Goal: Task Accomplishment & Management: Manage account settings

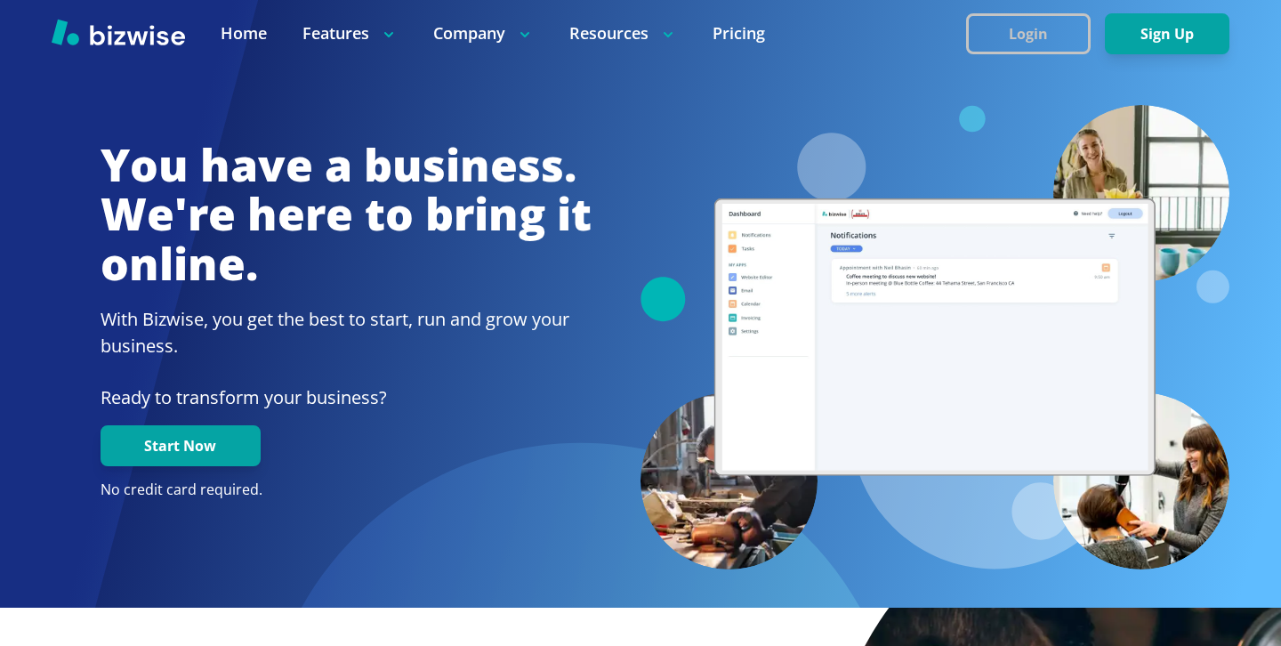
click at [1071, 37] on button "Login" at bounding box center [1028, 33] width 125 height 41
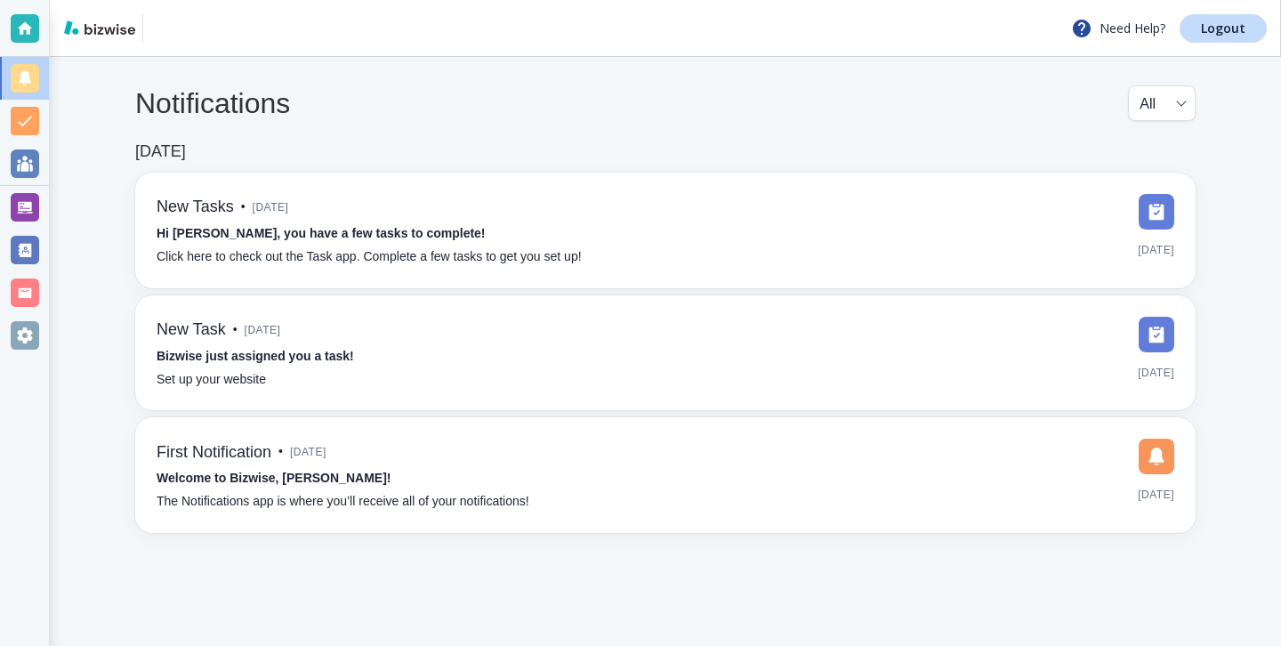
click at [36, 193] on div at bounding box center [25, 207] width 28 height 28
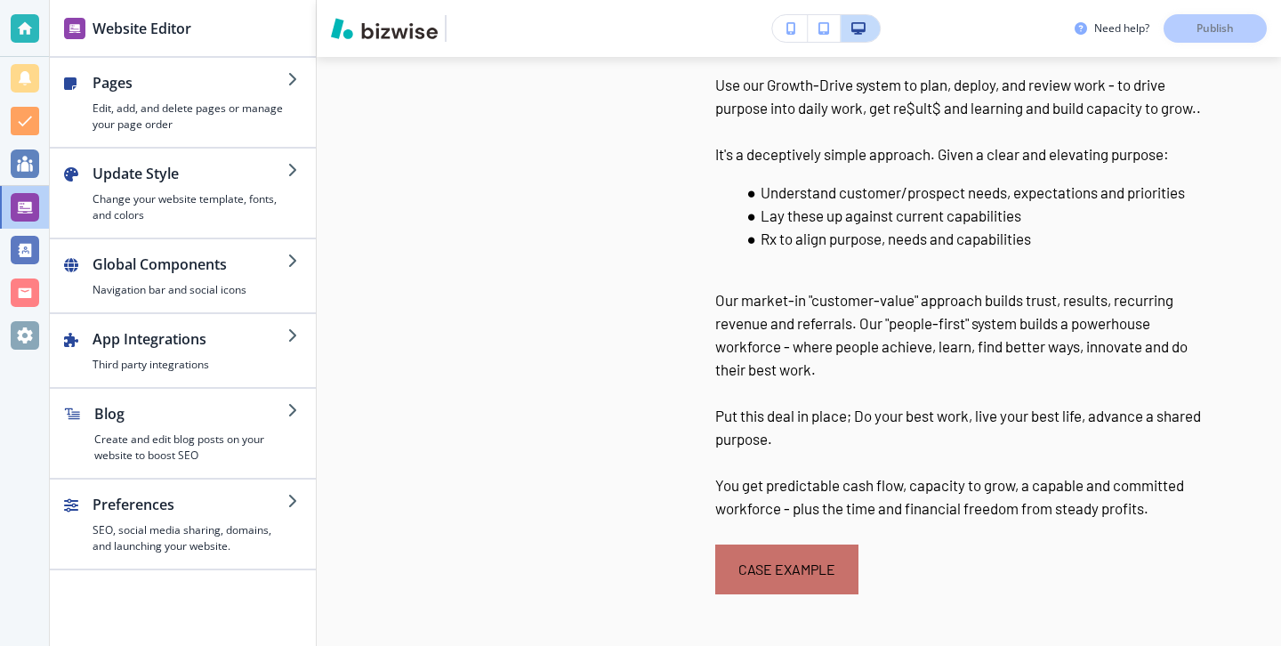
scroll to position [5635, 0]
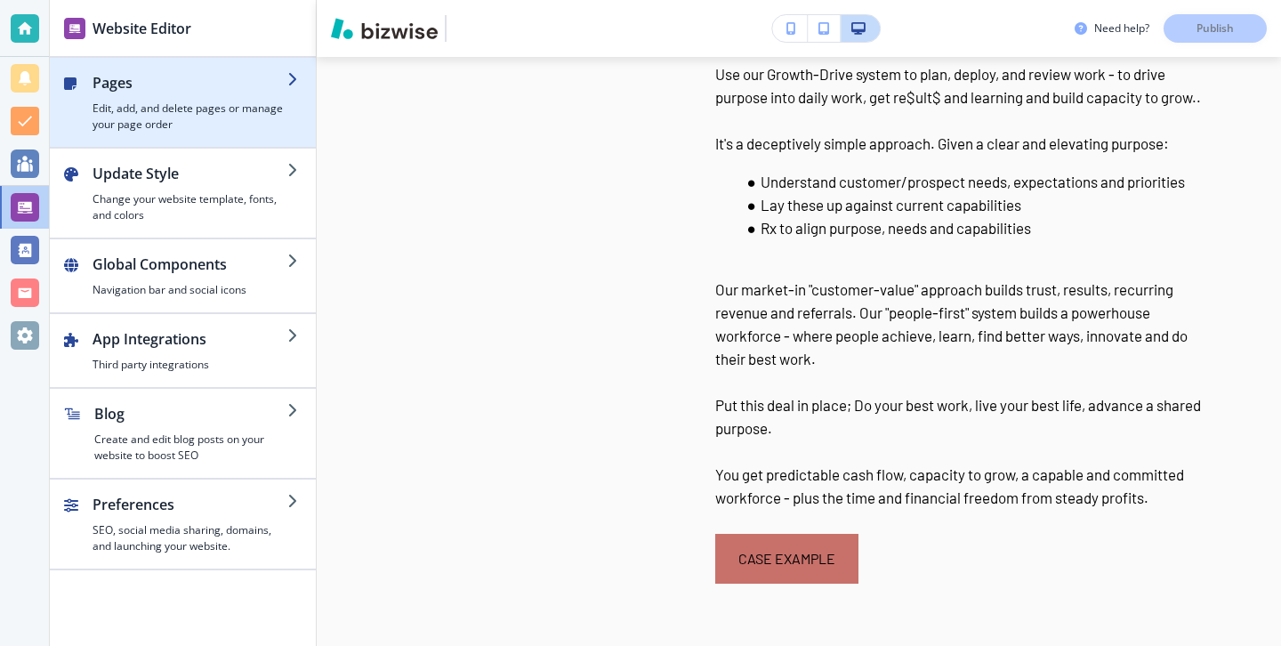
click at [230, 137] on div "button" at bounding box center [183, 140] width 266 height 14
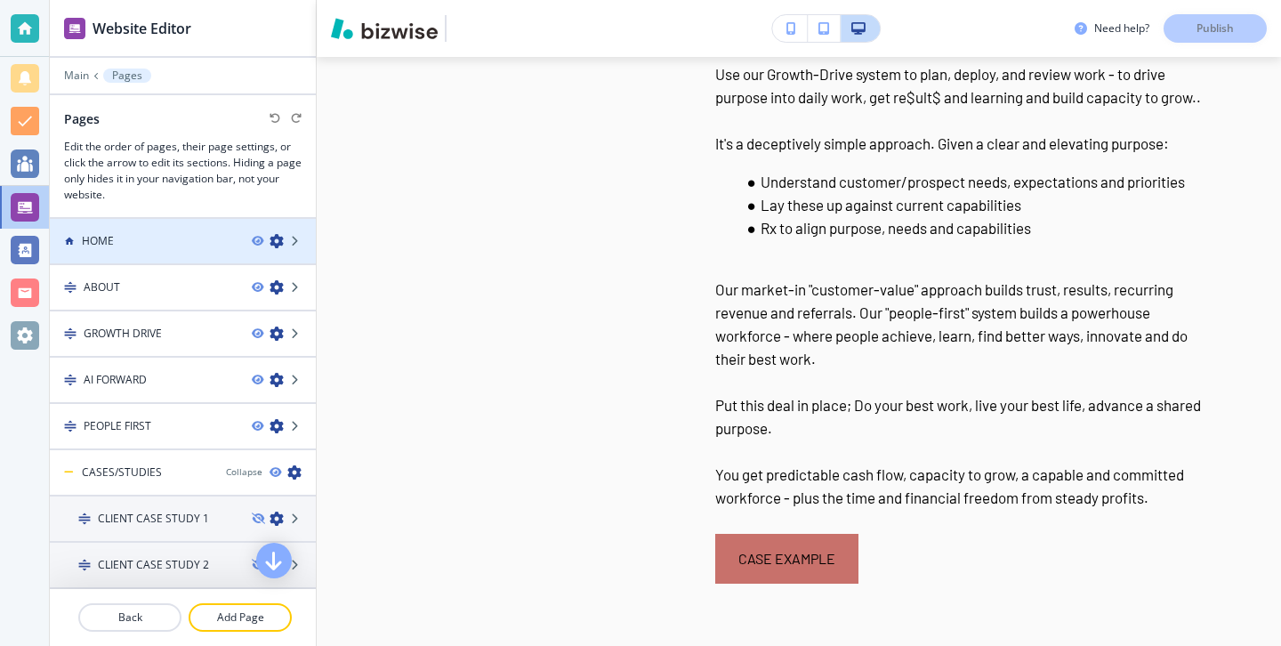
click at [192, 255] on div at bounding box center [183, 256] width 266 height 14
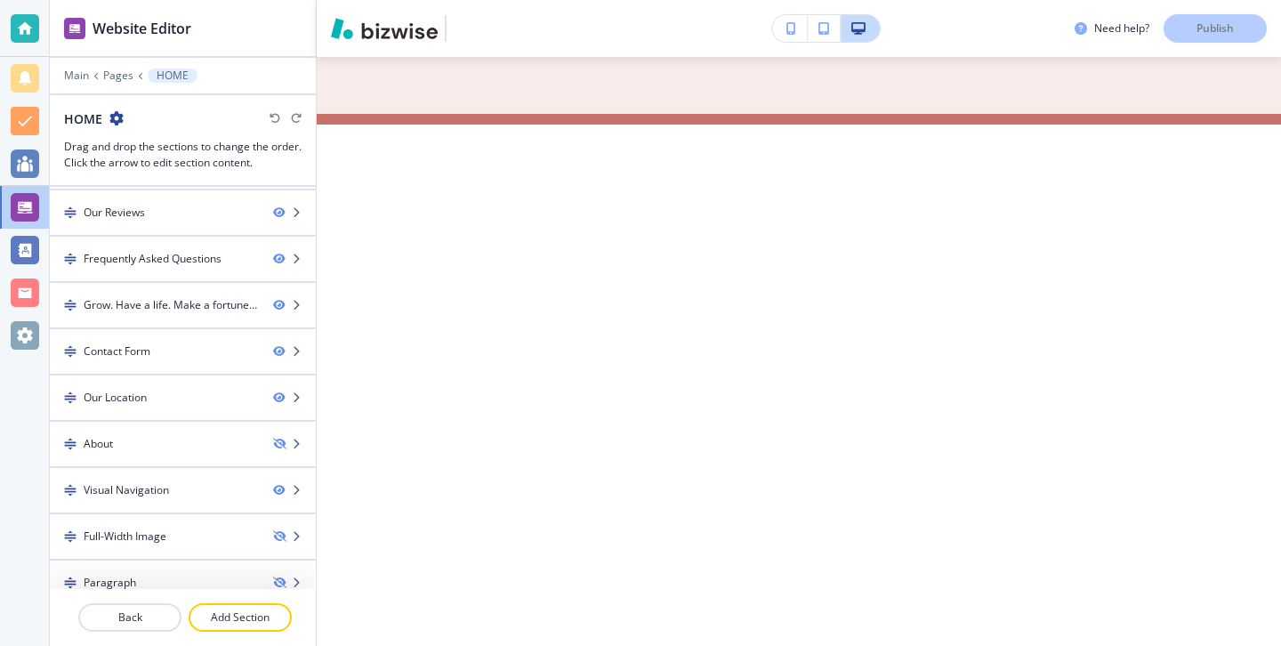
scroll to position [9454, 0]
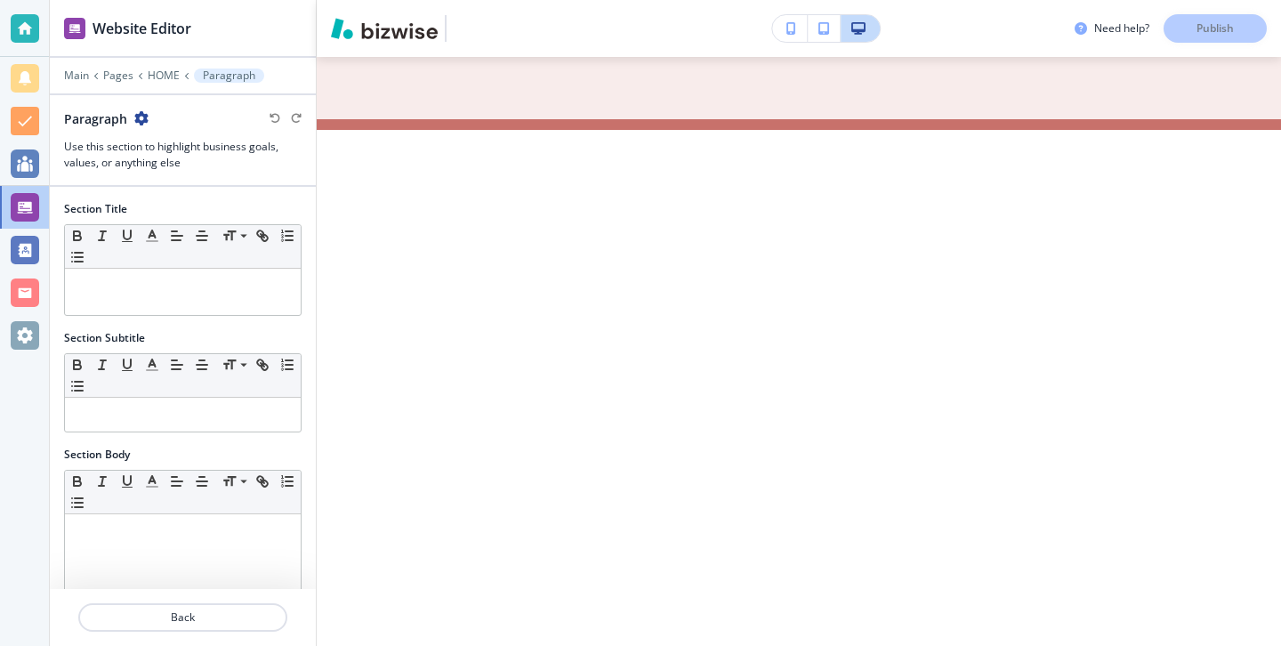
scroll to position [9477, 0]
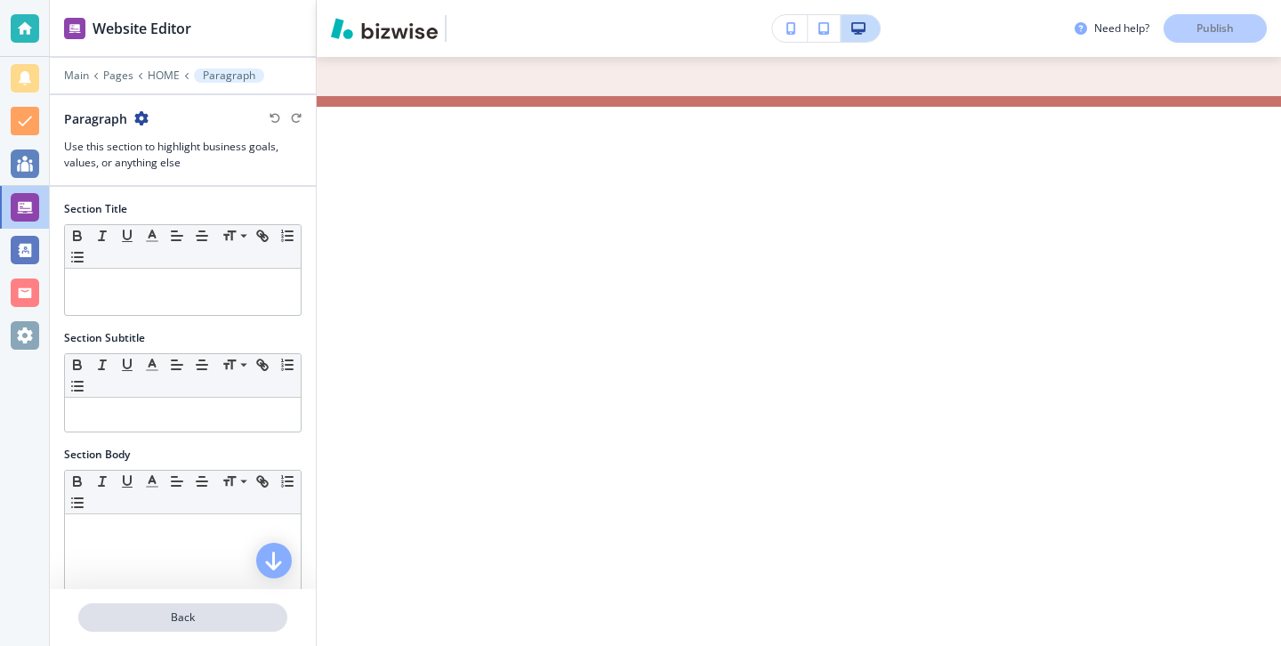
click at [233, 619] on p "Back" at bounding box center [183, 618] width 206 height 16
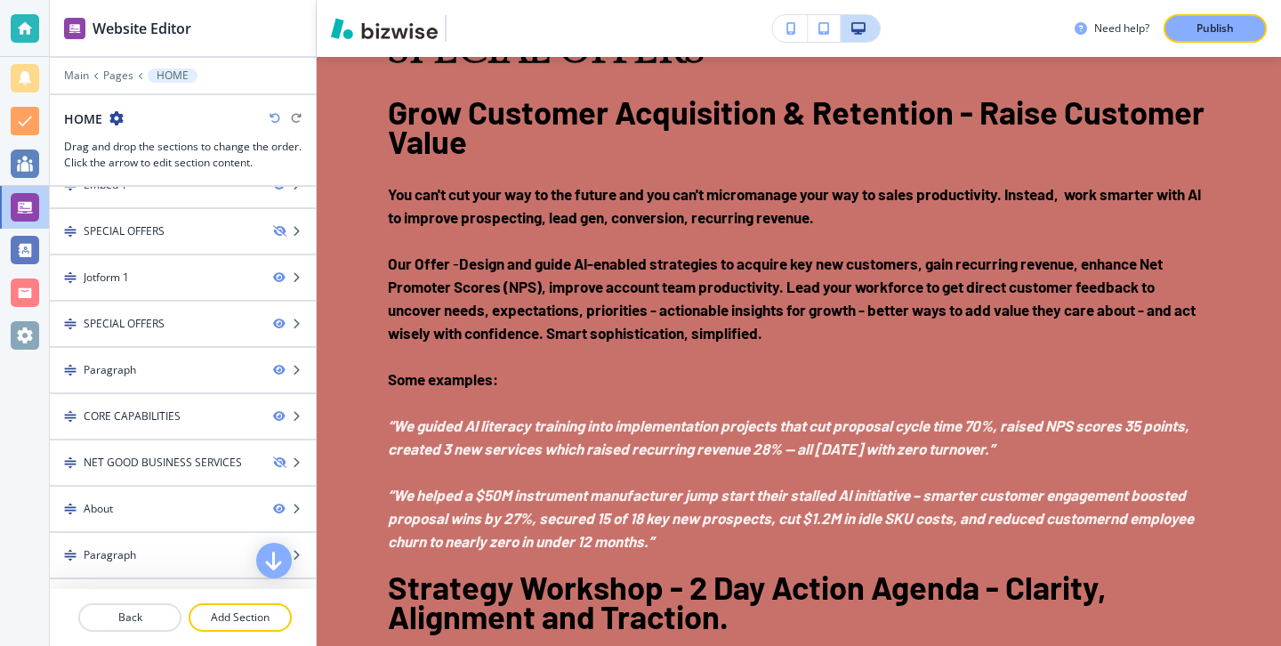
scroll to position [3757, 0]
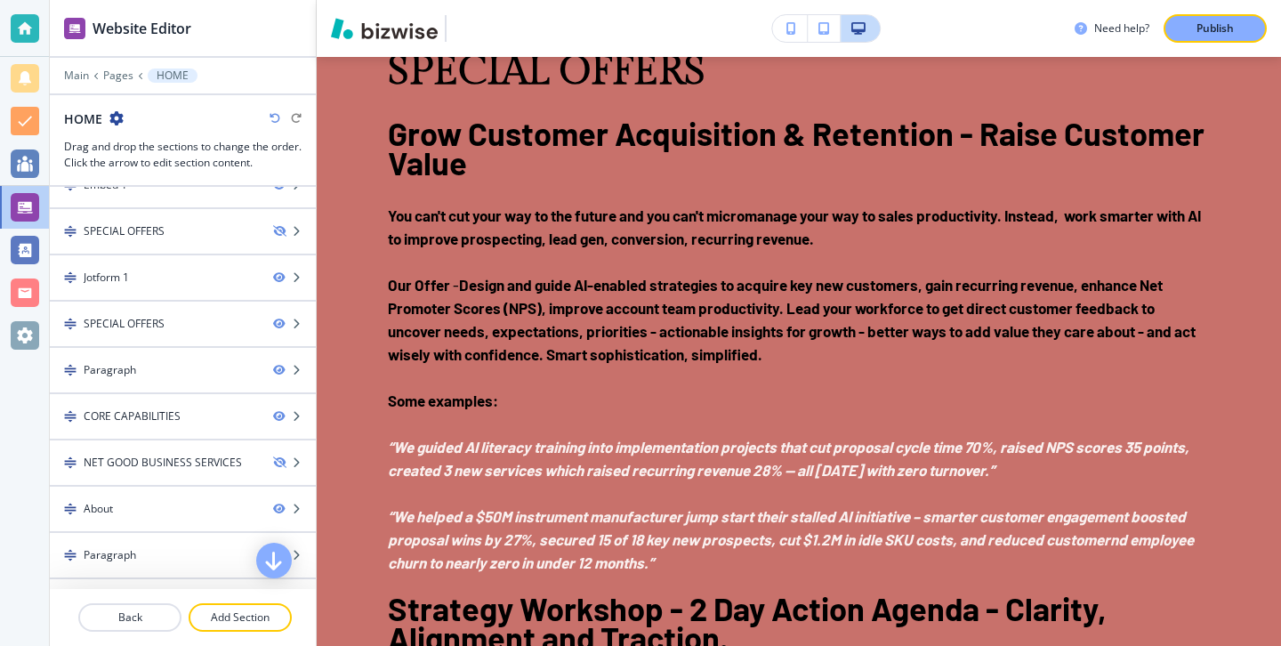
click at [271, 118] on icon "button" at bounding box center [275, 118] width 11 height 11
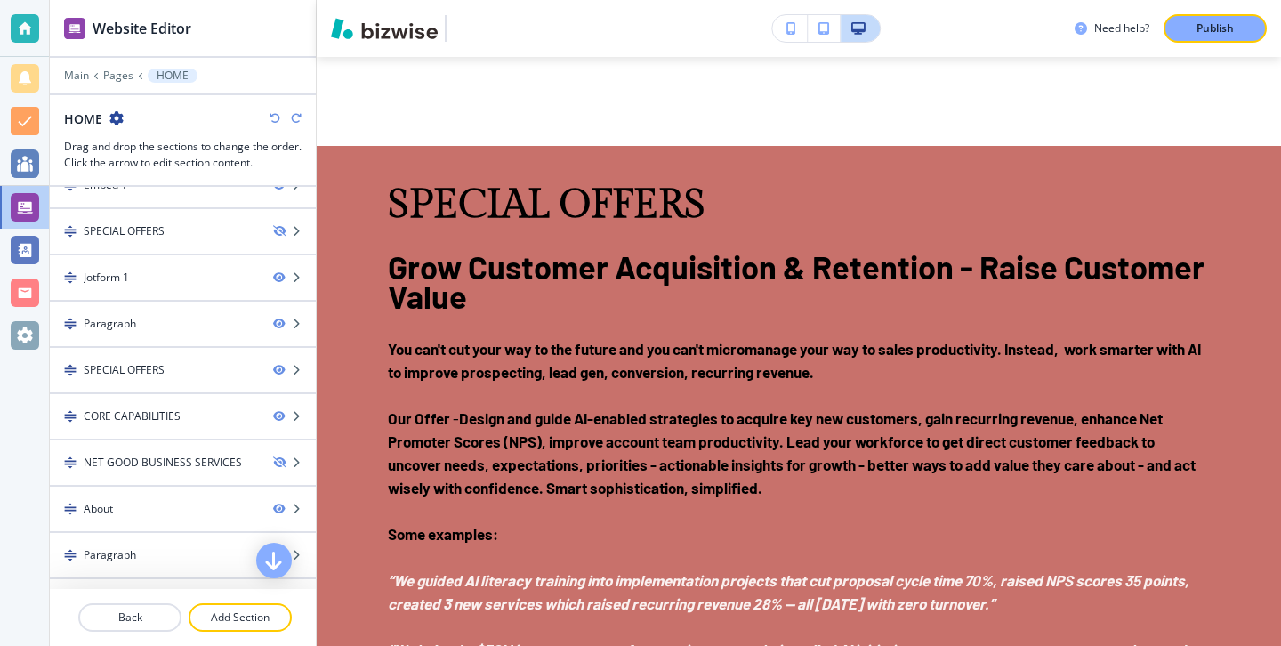
click at [271, 118] on icon "button" at bounding box center [275, 118] width 11 height 11
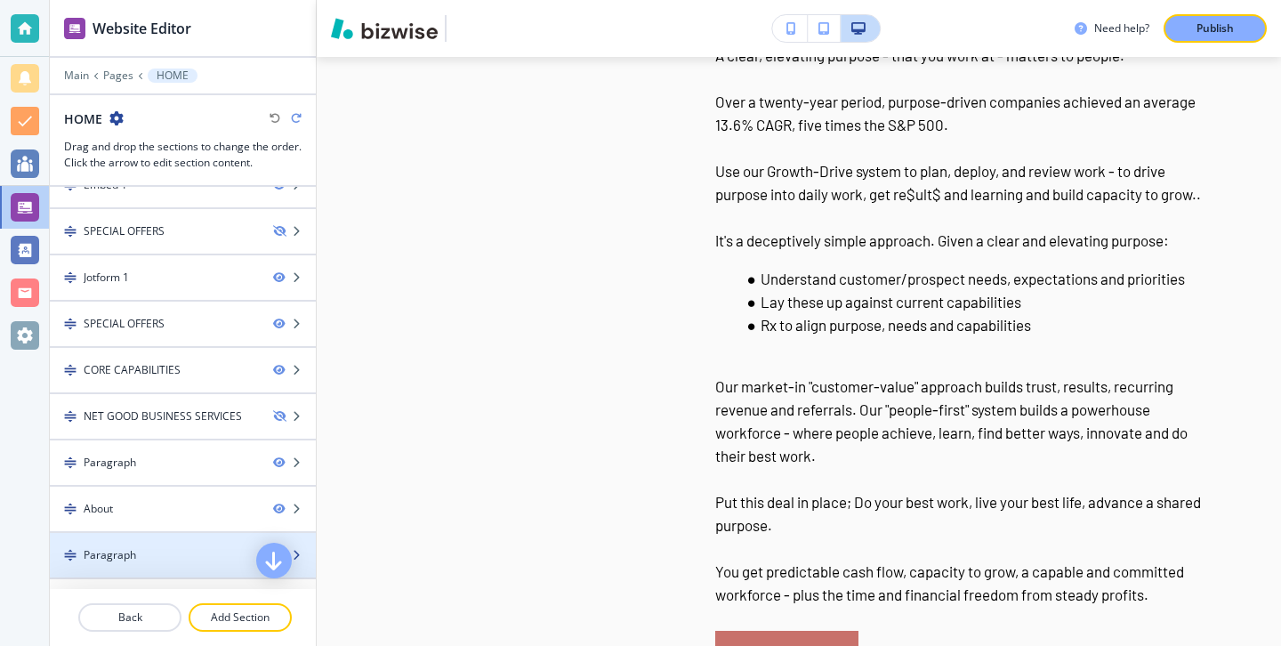
click at [223, 552] on div "Paragraph" at bounding box center [154, 555] width 209 height 16
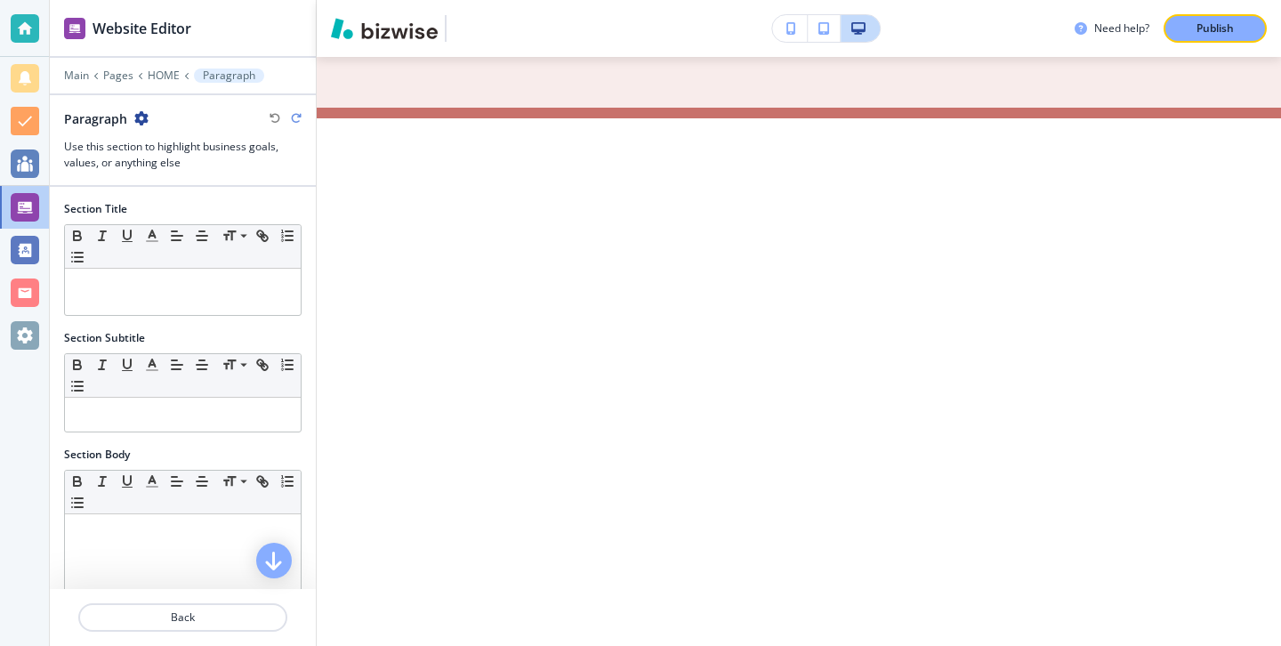
scroll to position [9477, 0]
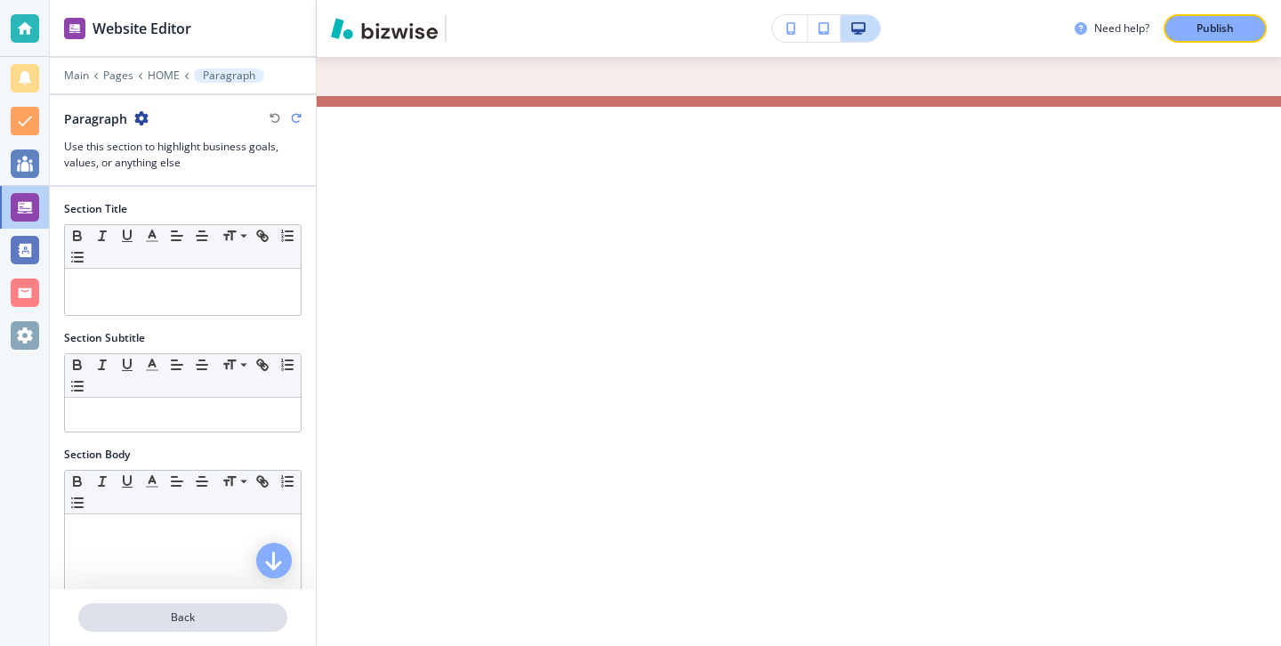
click at [109, 618] on p "Back" at bounding box center [183, 618] width 206 height 16
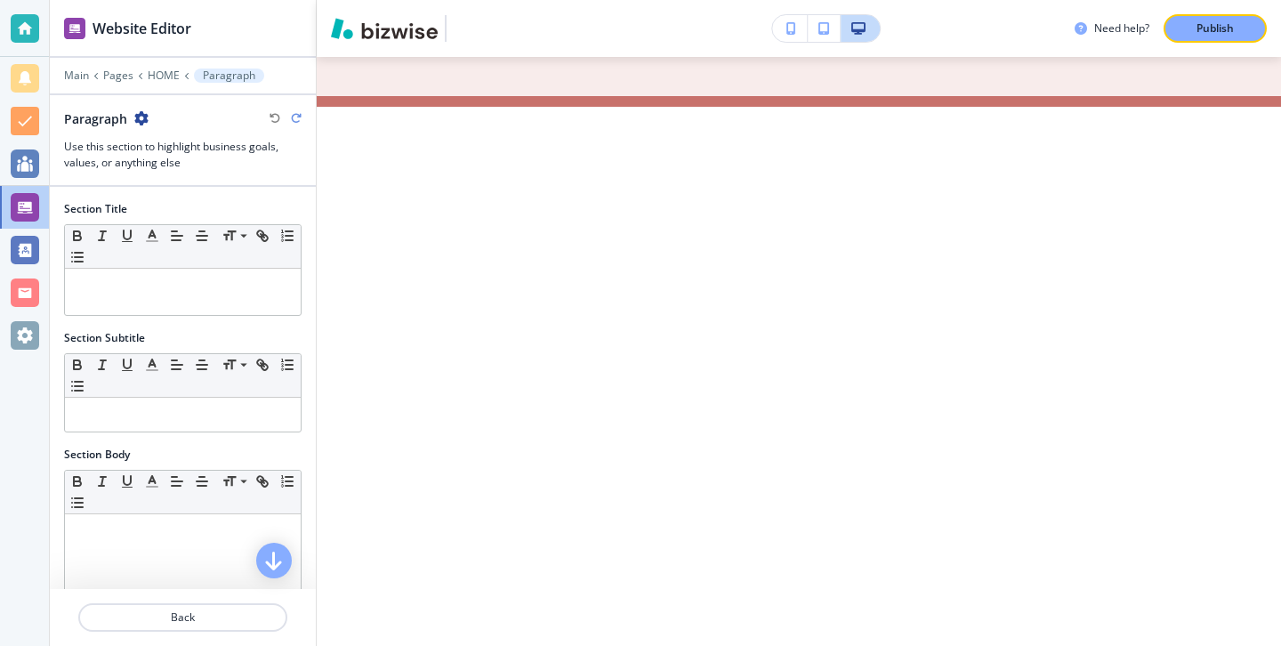
click at [140, 120] on icon "button" at bounding box center [141, 118] width 14 height 14
click at [194, 143] on p "Rename Section" at bounding box center [191, 149] width 91 height 16
click at [196, 104] on input "Paragraph" at bounding box center [156, 119] width 184 height 36
click at [196, 115] on input "Paragraph" at bounding box center [156, 119] width 184 height 36
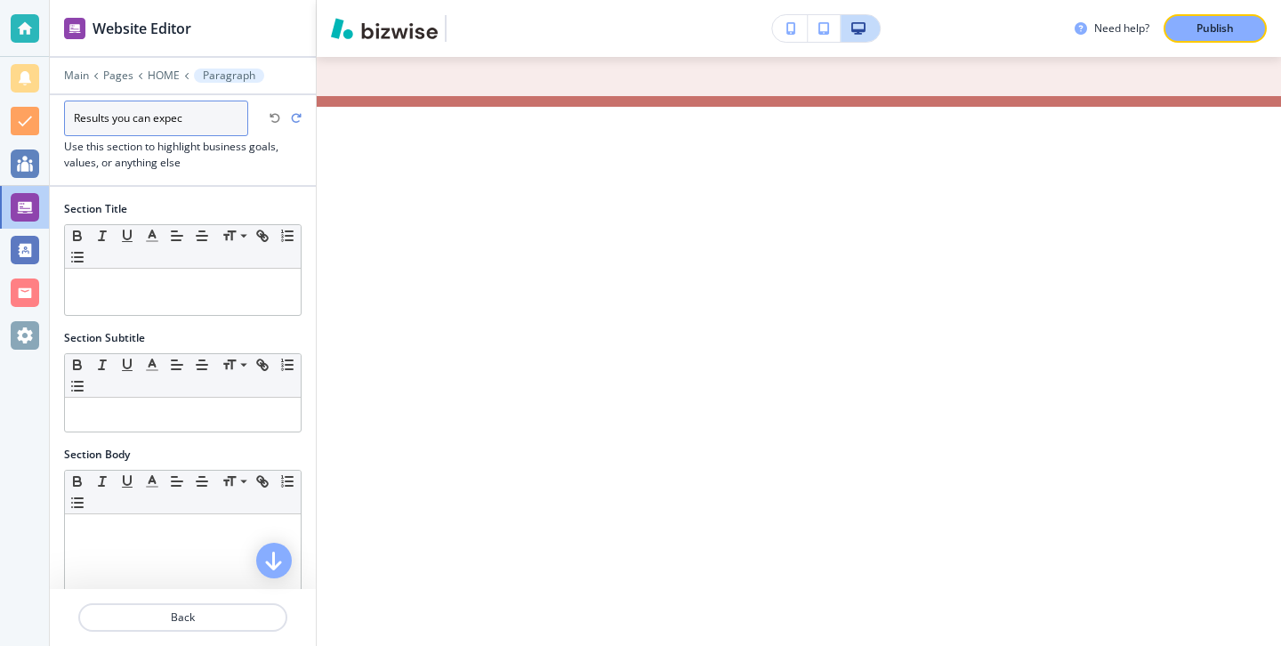
type input "Results you can expect"
click at [260, 198] on div at bounding box center [183, 194] width 266 height 14
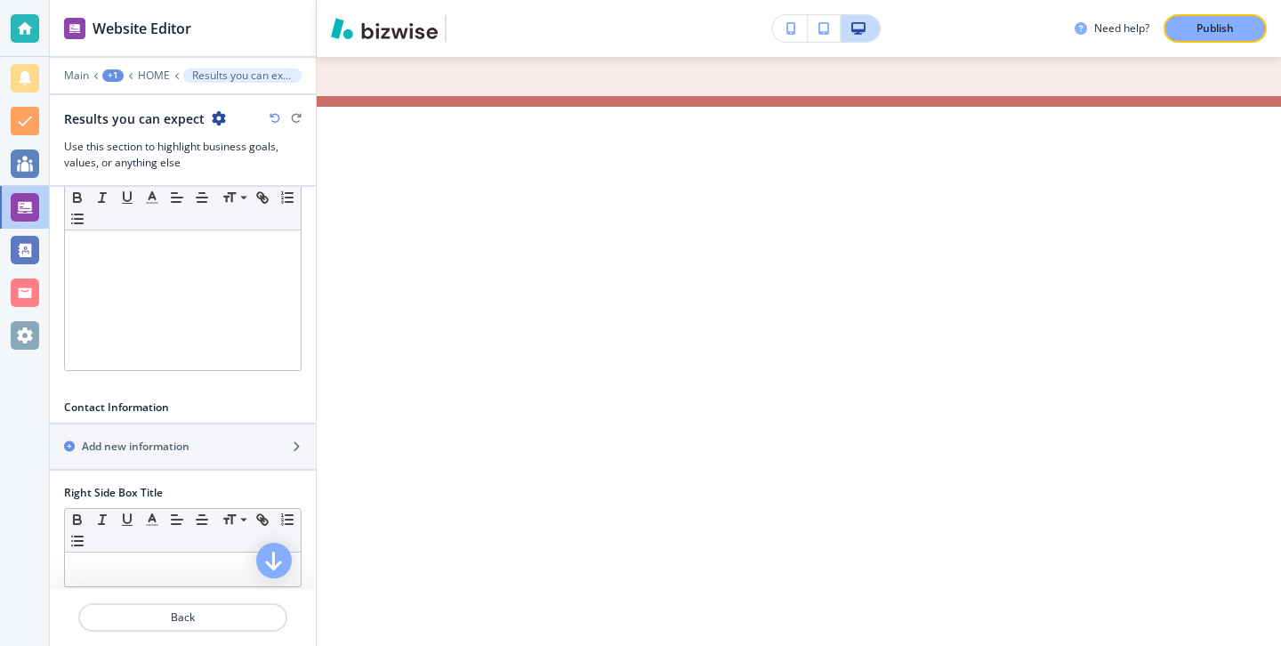
scroll to position [574, 0]
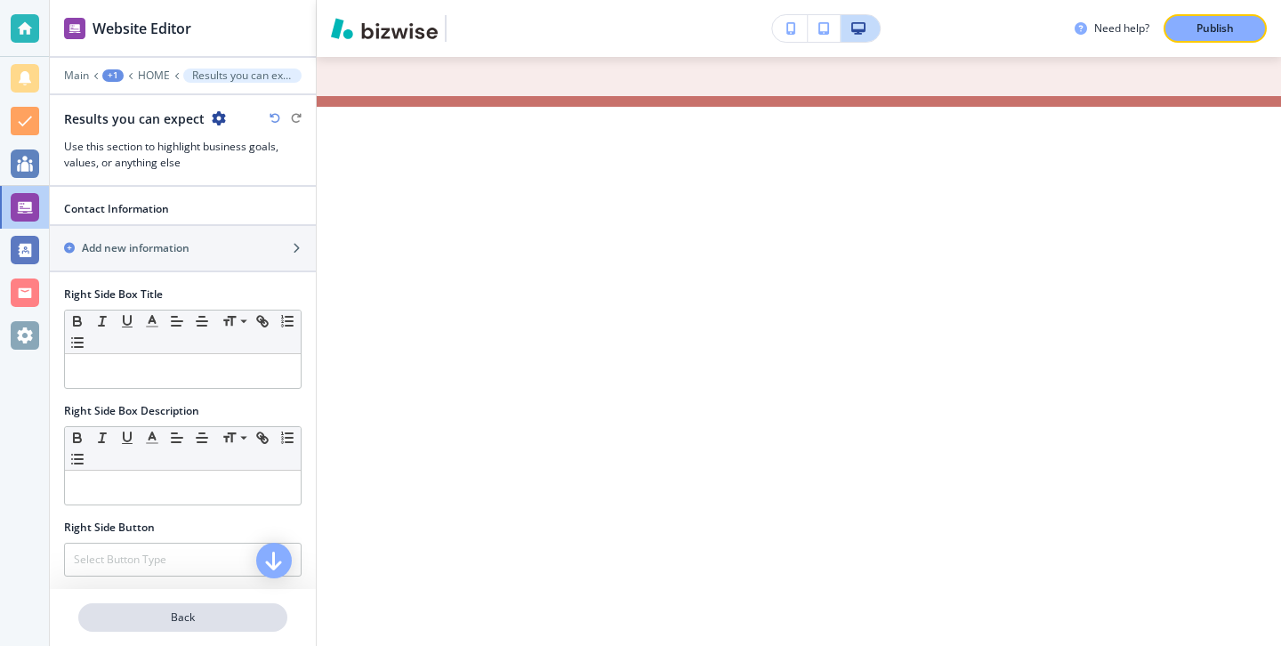
click at [191, 618] on p "Back" at bounding box center [183, 618] width 206 height 16
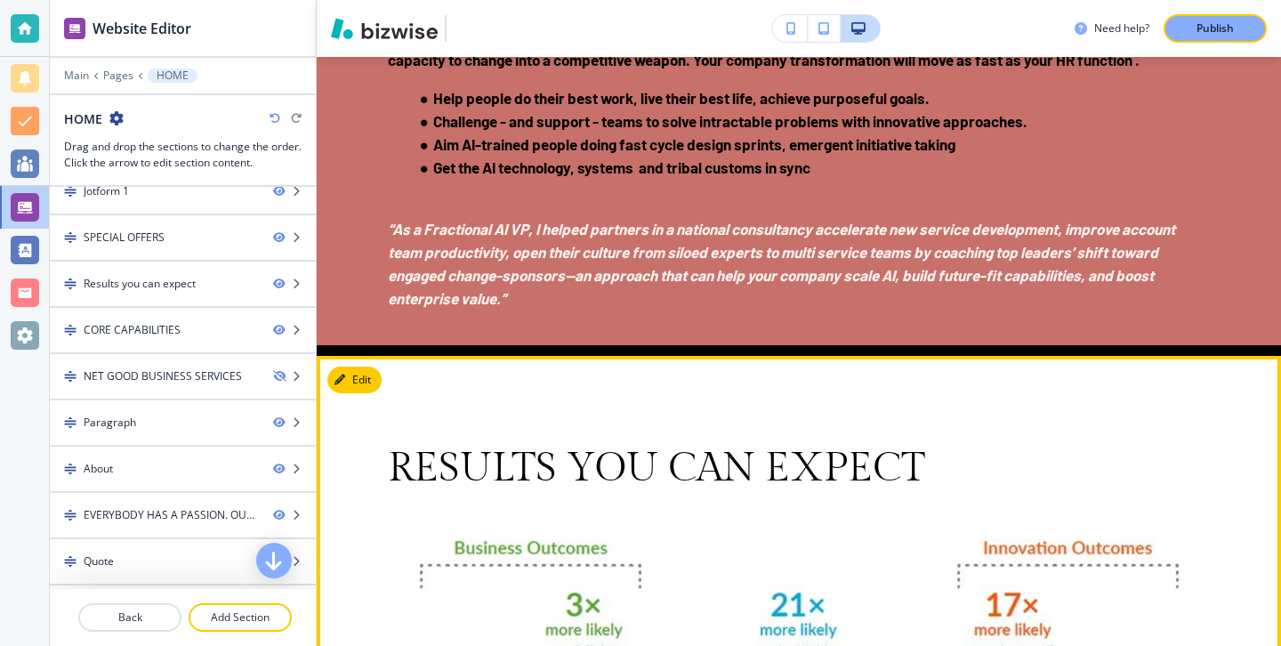
scroll to position [4883, 0]
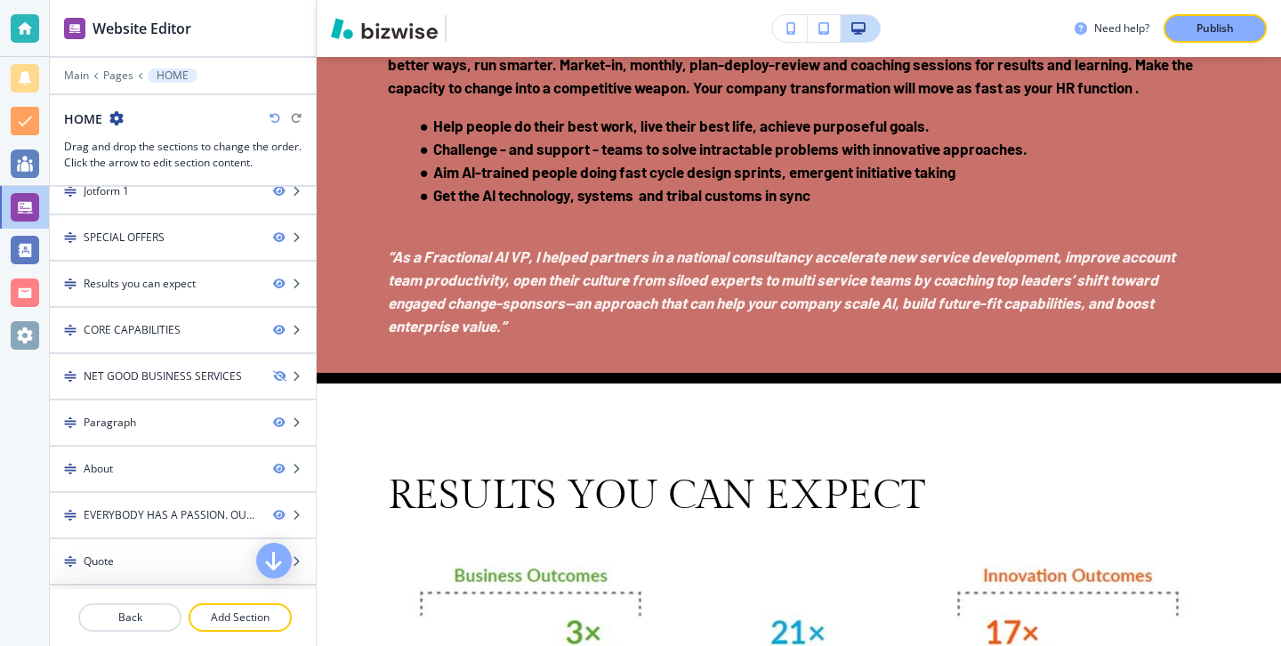
drag, startPoint x: 175, startPoint y: 473, endPoint x: 388, endPoint y: 1, distance: 517.4
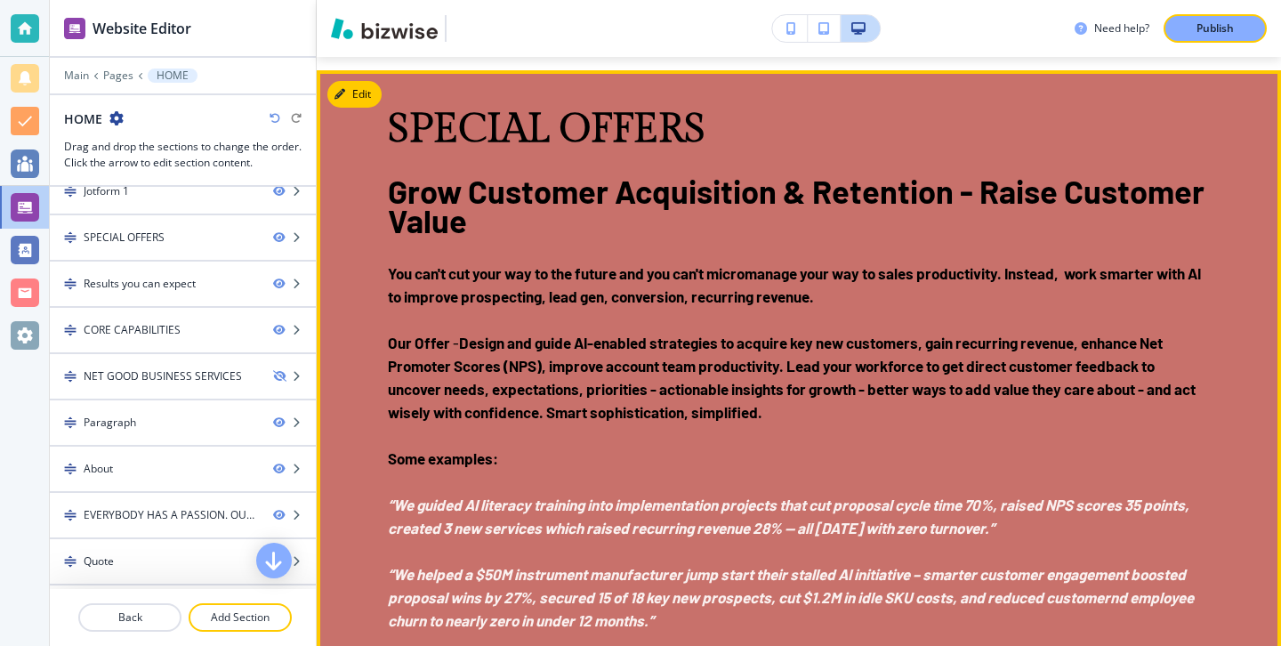
scroll to position [3444, 0]
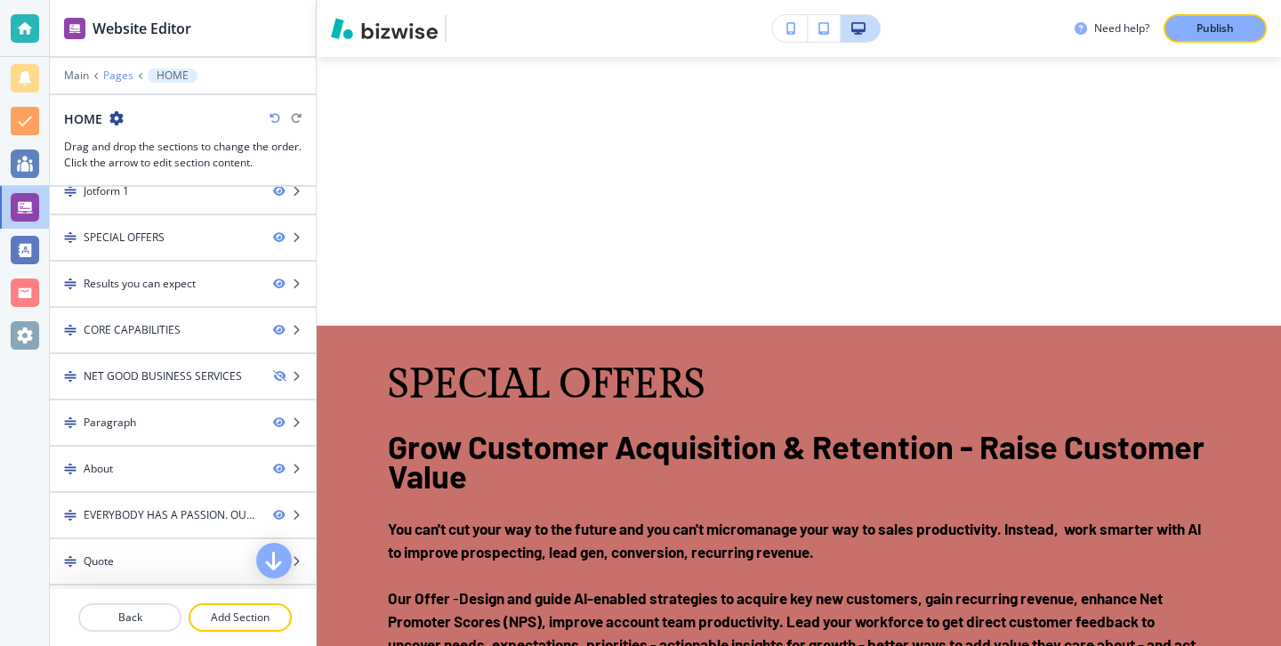
click at [105, 75] on p "Pages" at bounding box center [118, 75] width 30 height 12
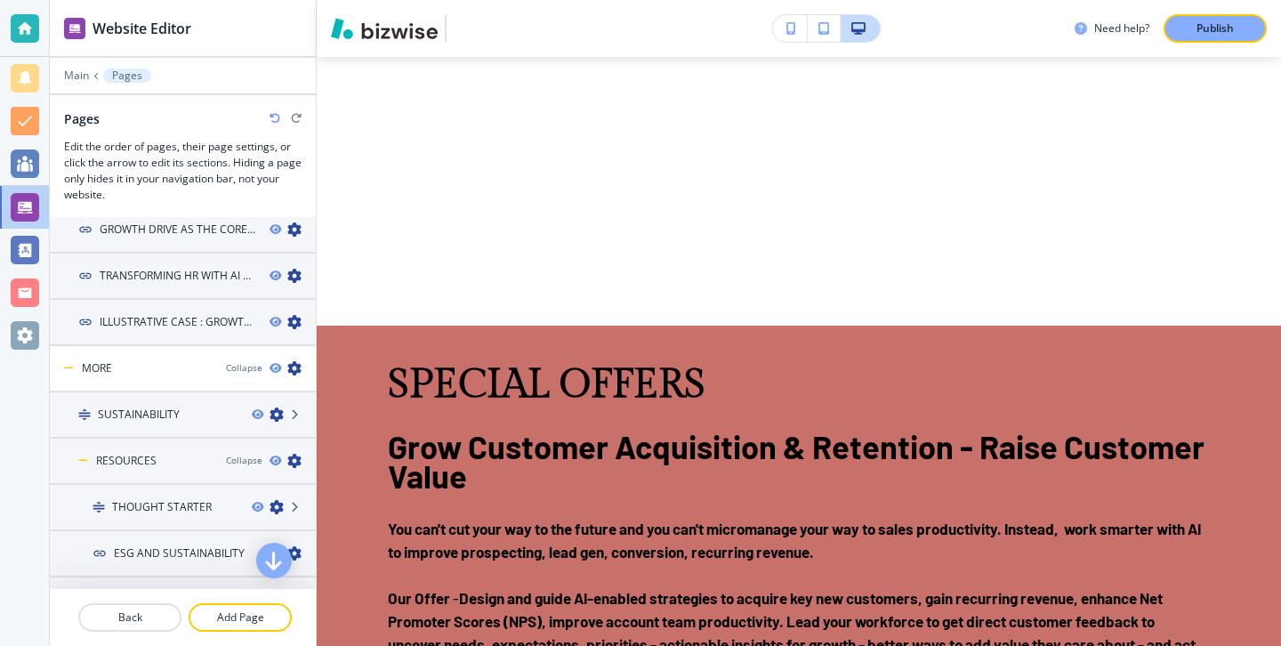
scroll to position [562, 0]
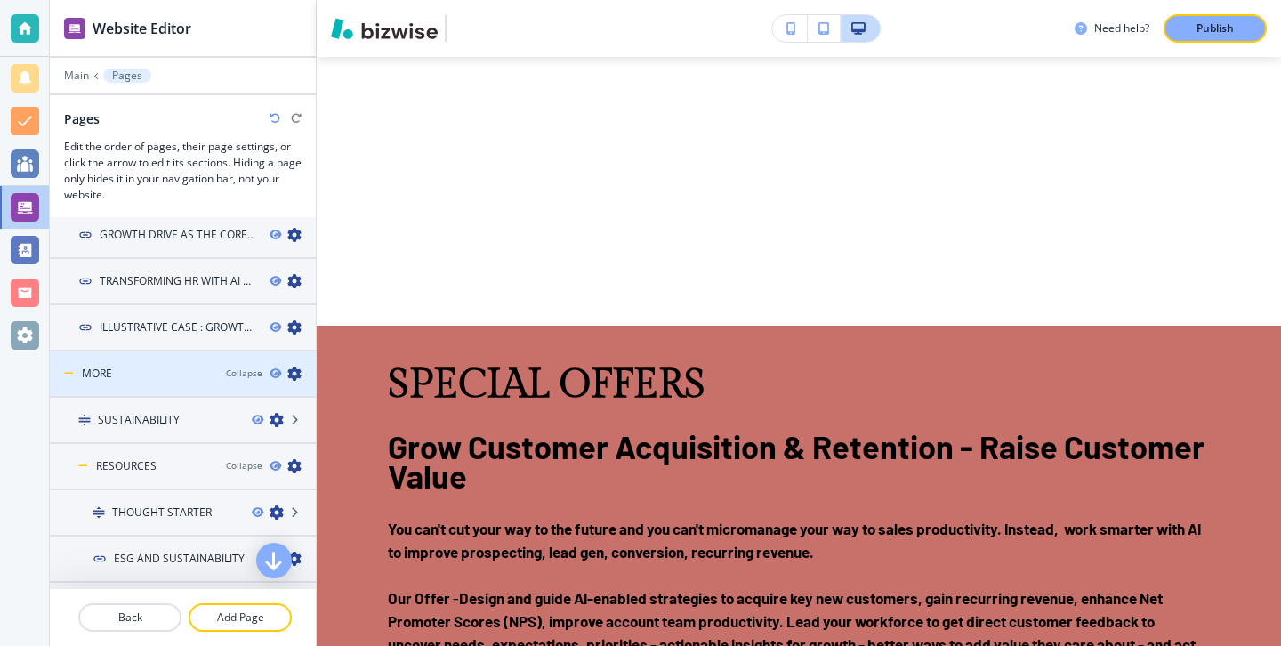
click at [152, 368] on div "MORE" at bounding box center [131, 374] width 162 height 16
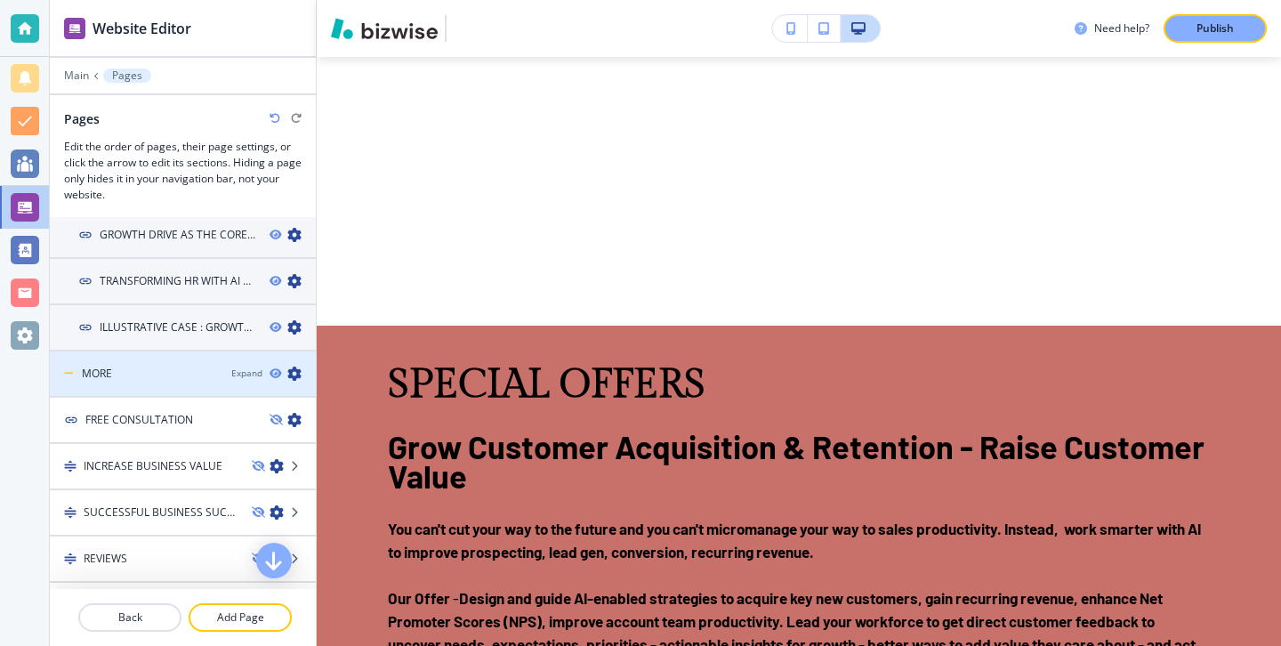
click at [289, 369] on icon "button" at bounding box center [294, 374] width 14 height 14
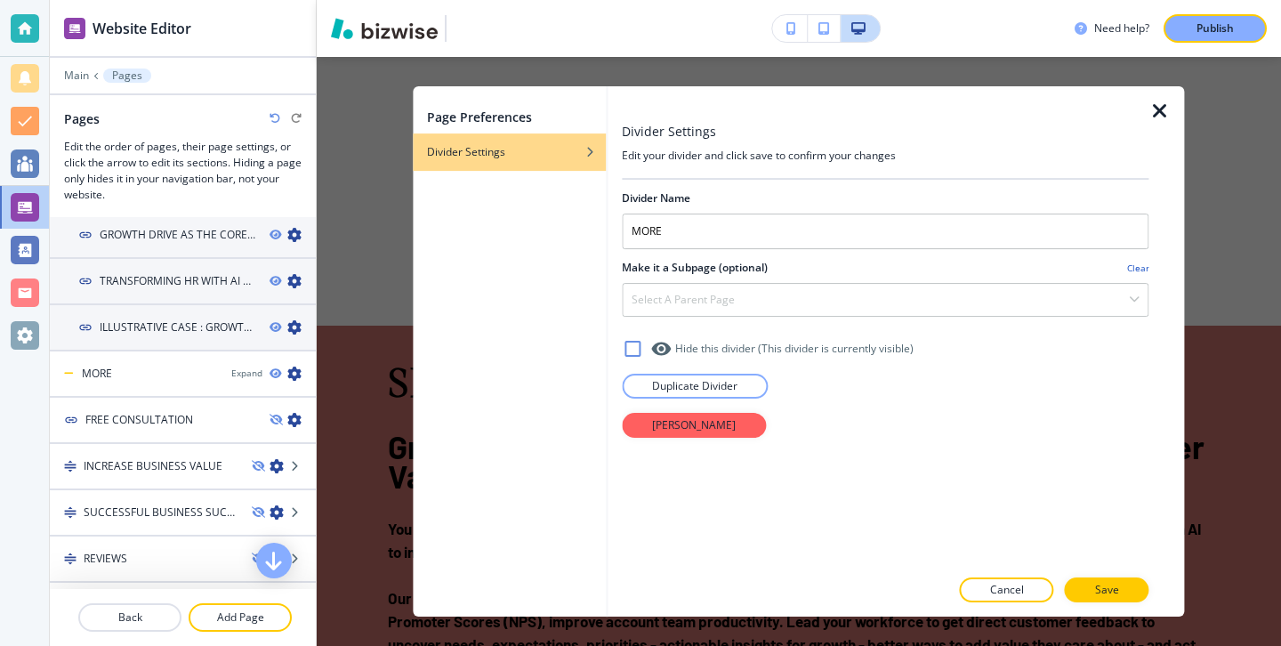
click at [689, 250] on div at bounding box center [885, 254] width 527 height 11
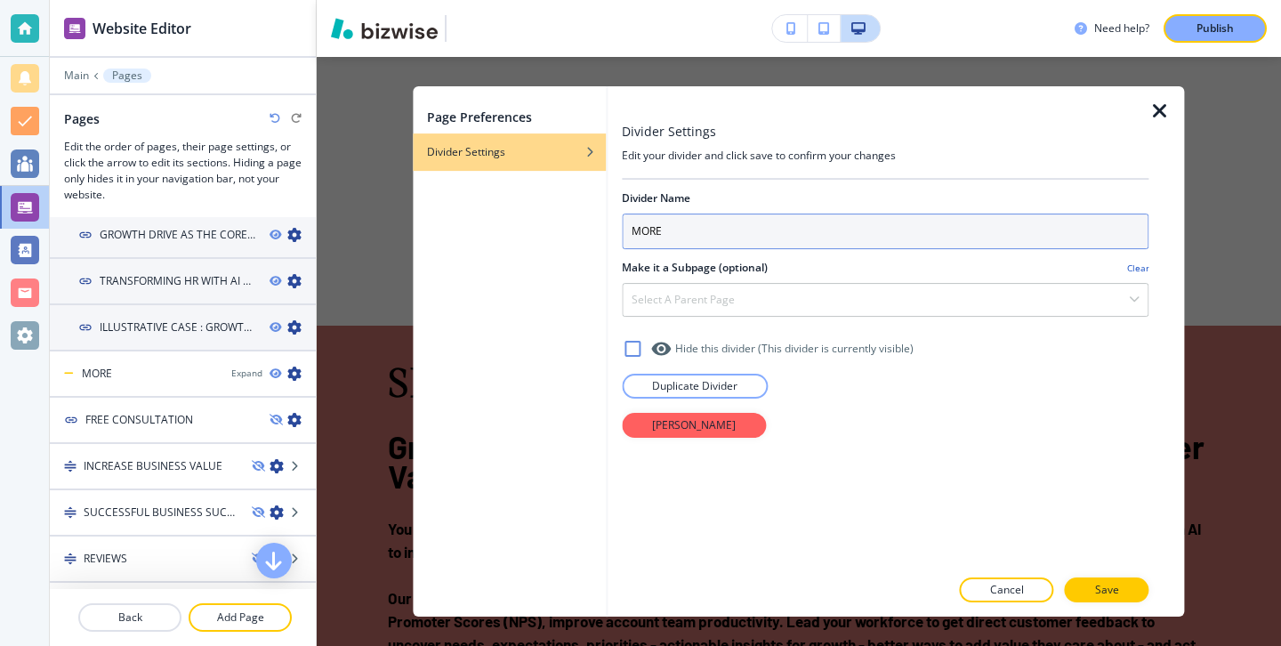
click at [697, 243] on input "MORE" at bounding box center [885, 232] width 527 height 36
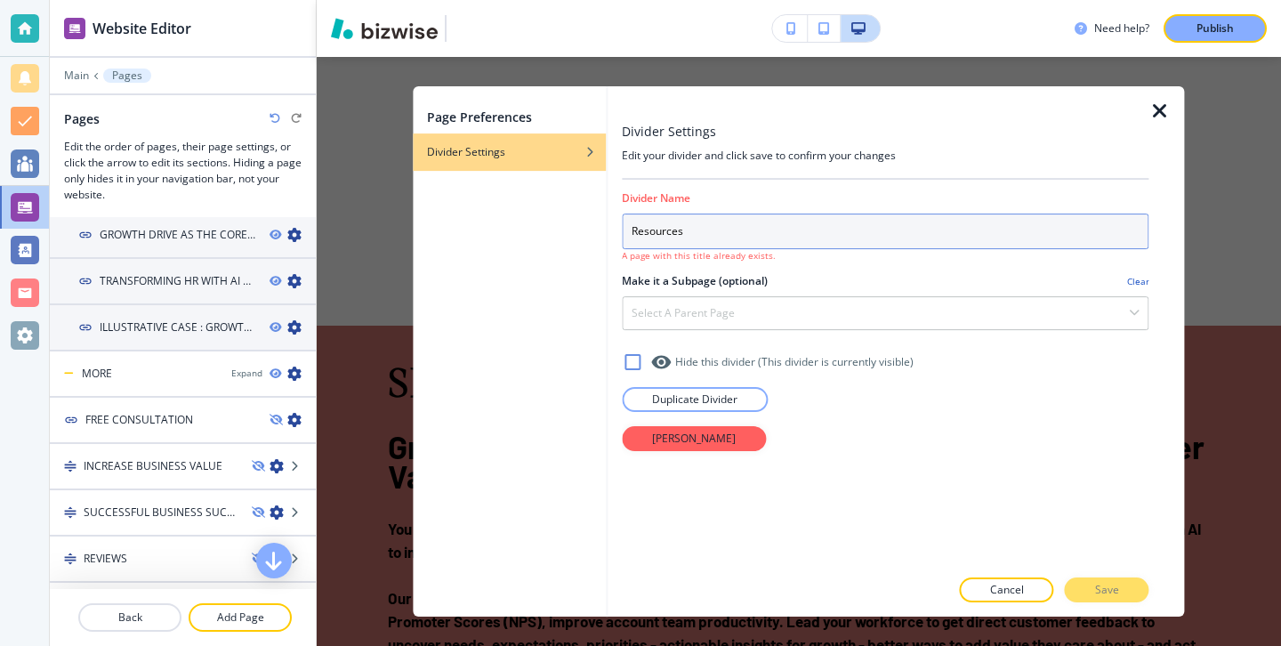
click at [631, 239] on input "Resources" at bounding box center [885, 232] width 527 height 36
click at [631, 235] on input "Resources" at bounding box center [885, 232] width 527 height 36
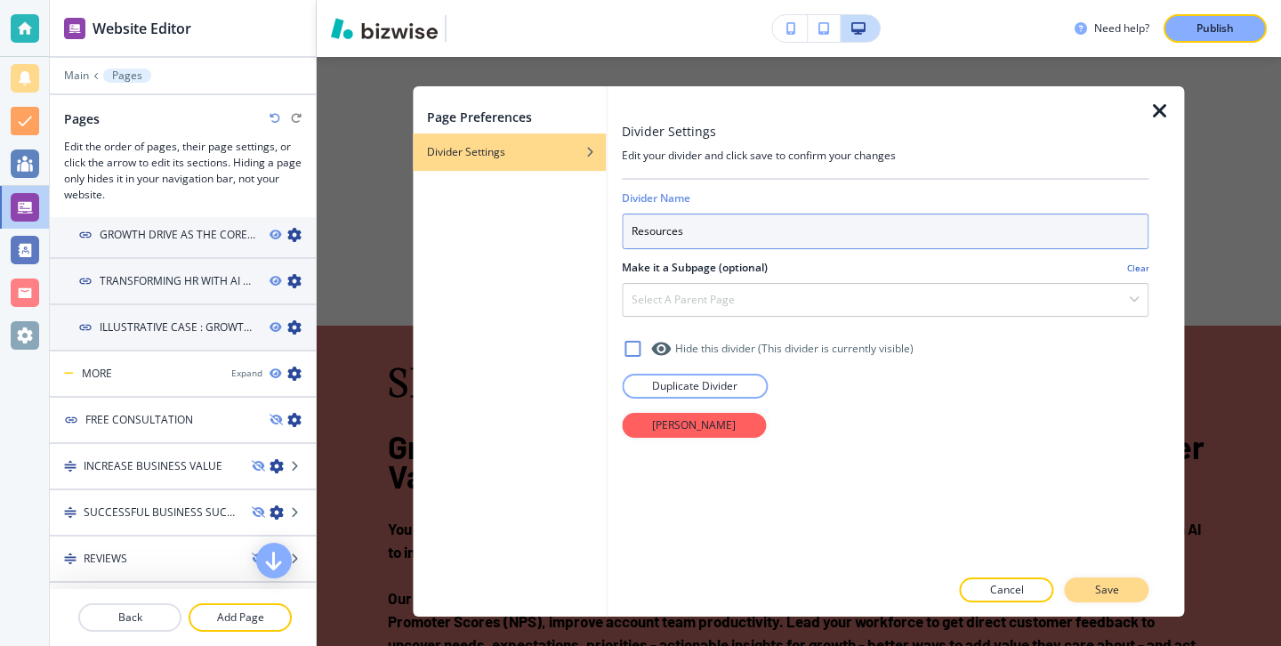
type input "Resources"
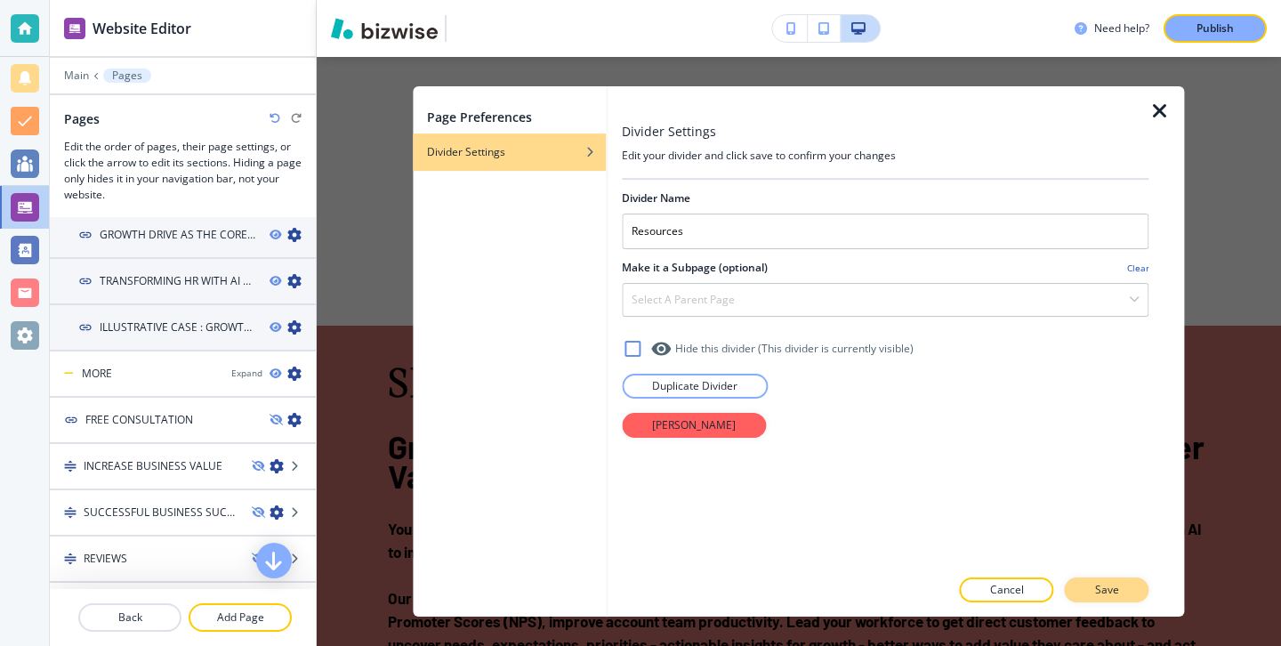
click at [1142, 594] on button "Save" at bounding box center [1107, 590] width 85 height 25
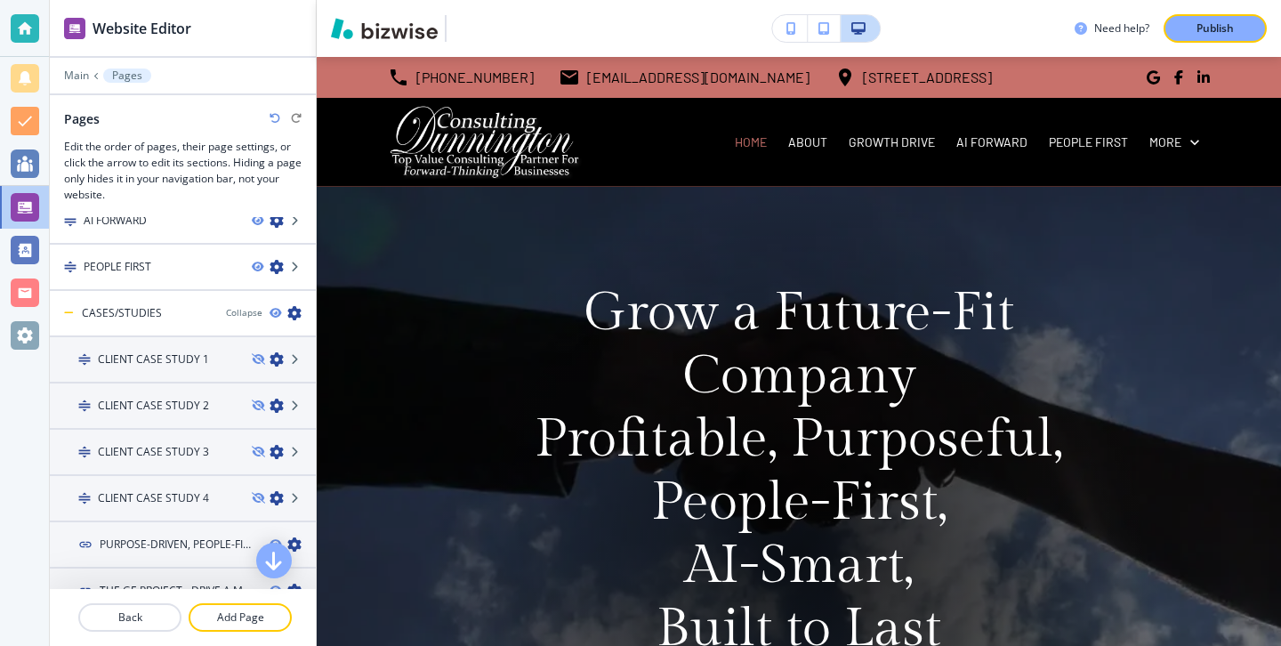
scroll to position [0, 0]
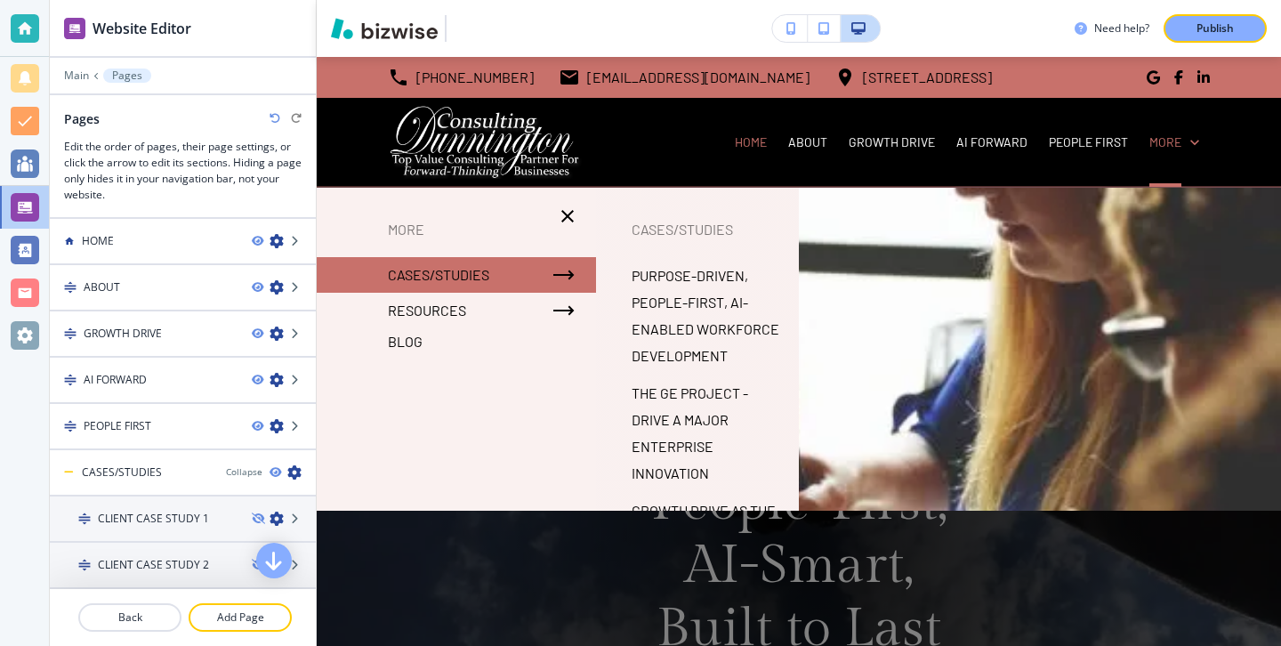
click at [478, 282] on p "CASES/STUDIES" at bounding box center [438, 275] width 101 height 27
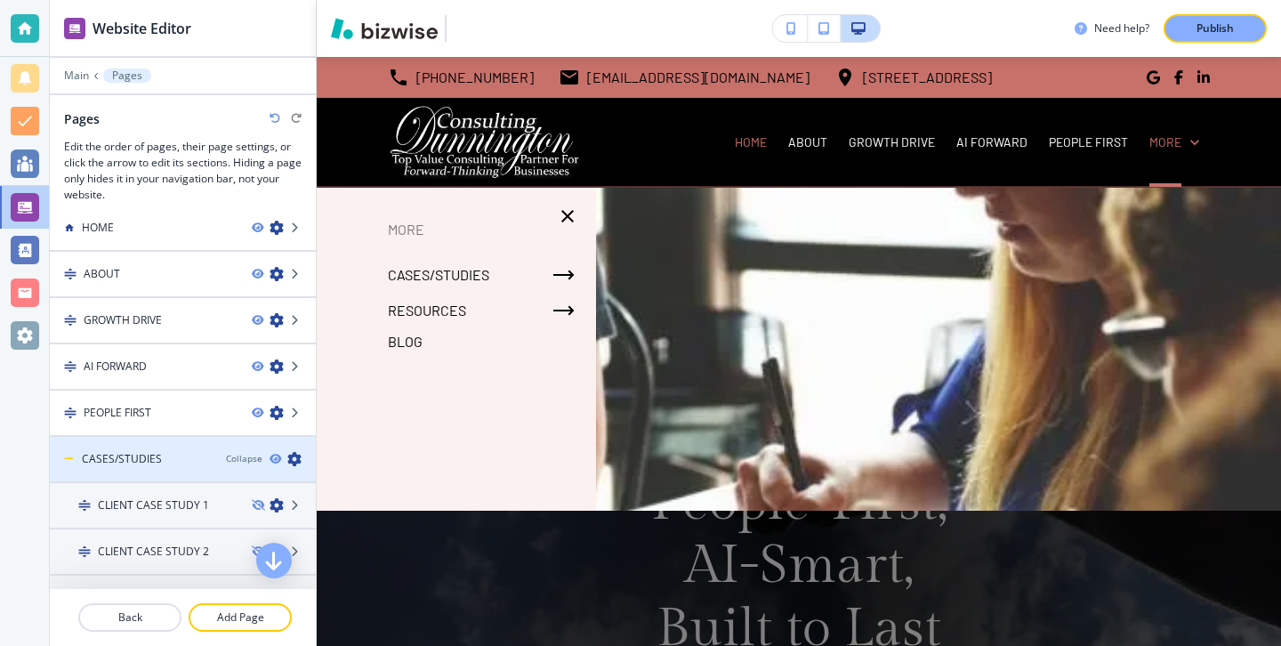
scroll to position [14, 0]
click at [246, 456] on div "Collapse" at bounding box center [244, 457] width 36 height 13
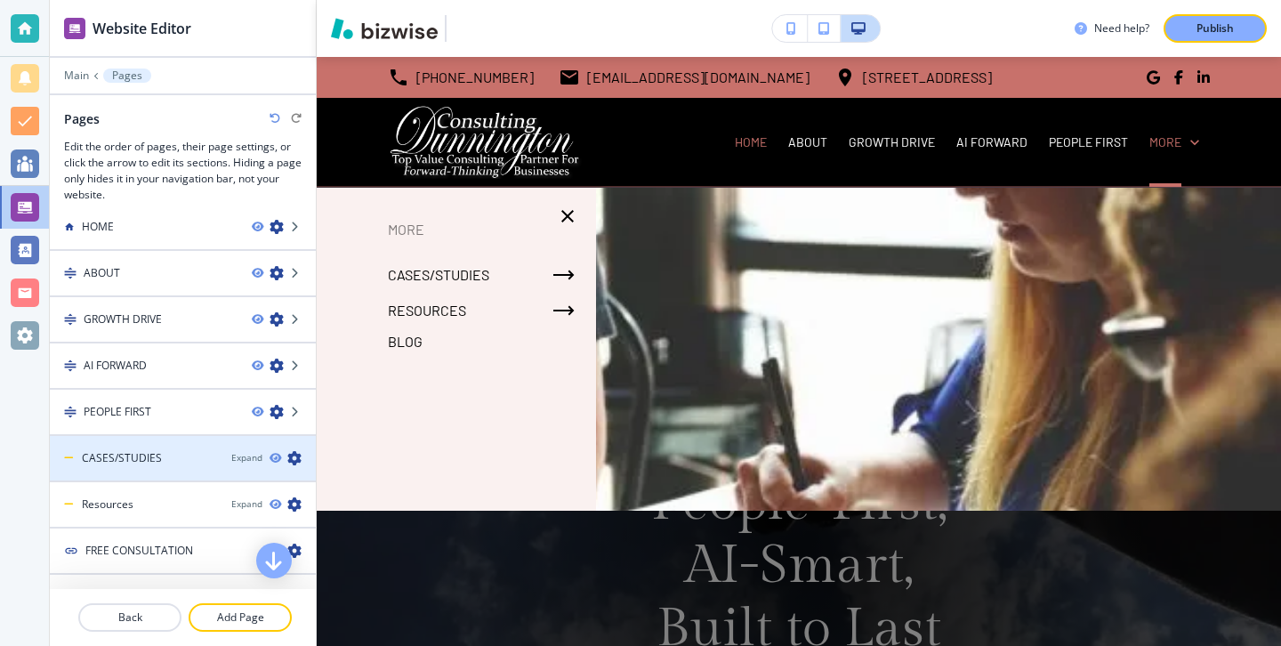
click at [299, 456] on icon "button" at bounding box center [294, 458] width 14 height 14
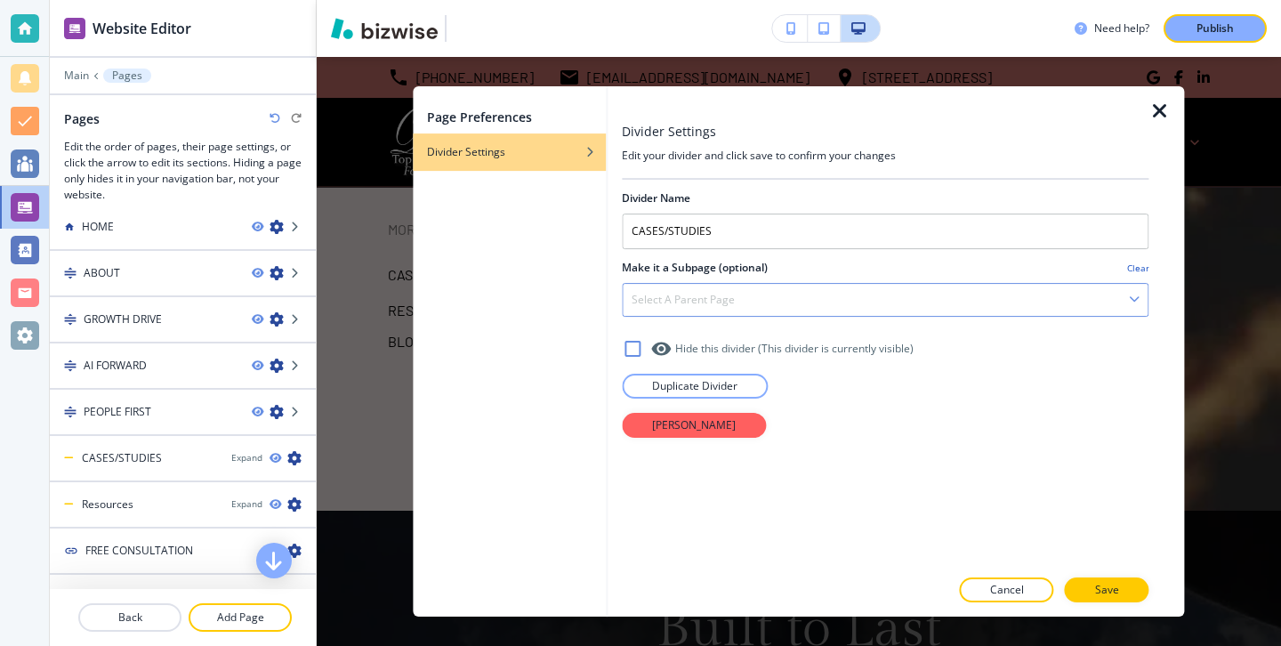
click at [693, 296] on h4 "Select a parent page" at bounding box center [683, 300] width 103 height 16
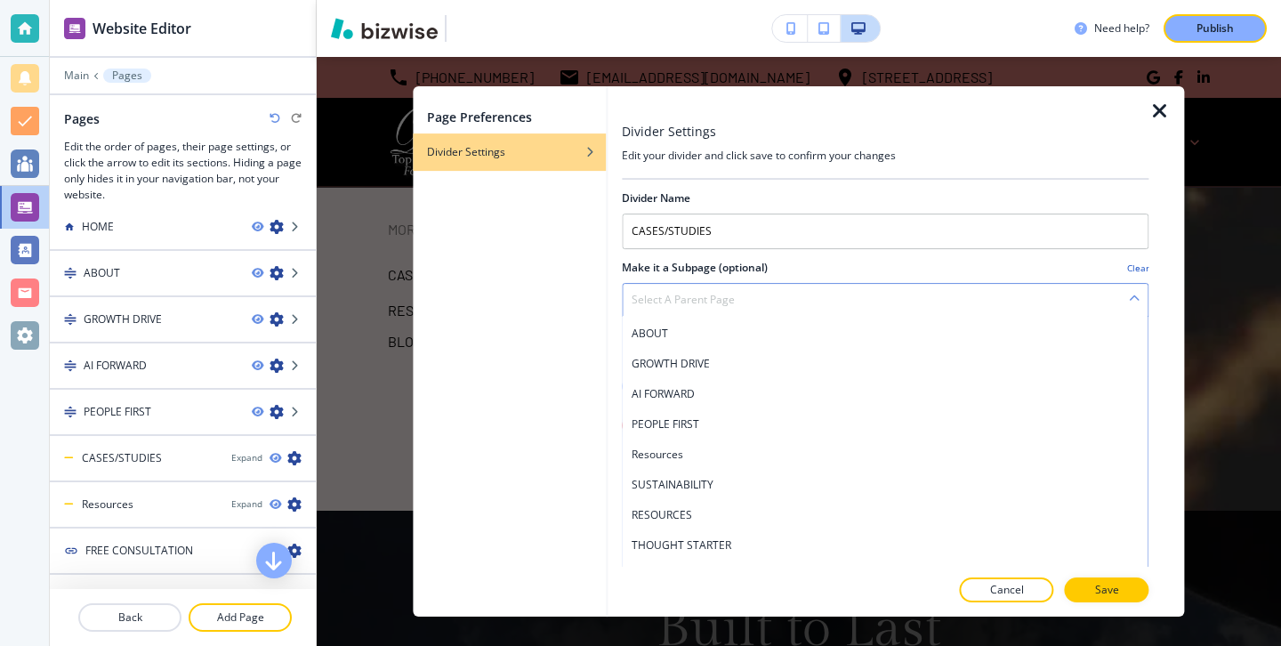
scroll to position [27, 0]
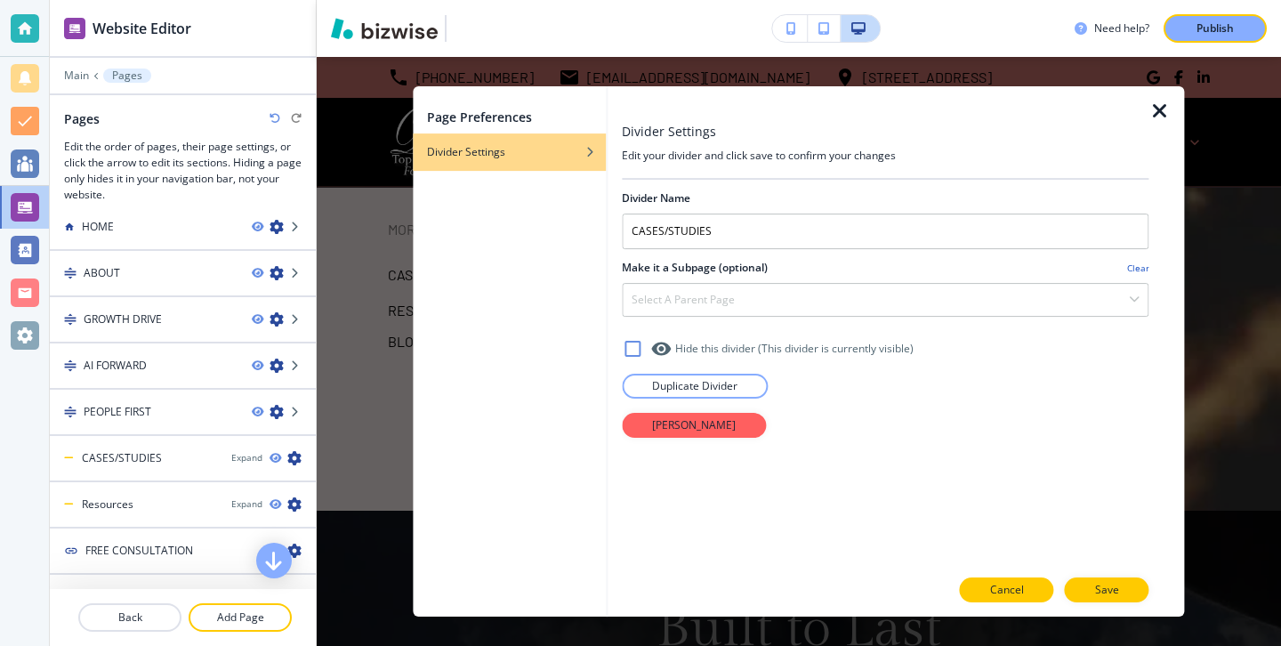
click at [976, 585] on button "Cancel" at bounding box center [1007, 590] width 94 height 25
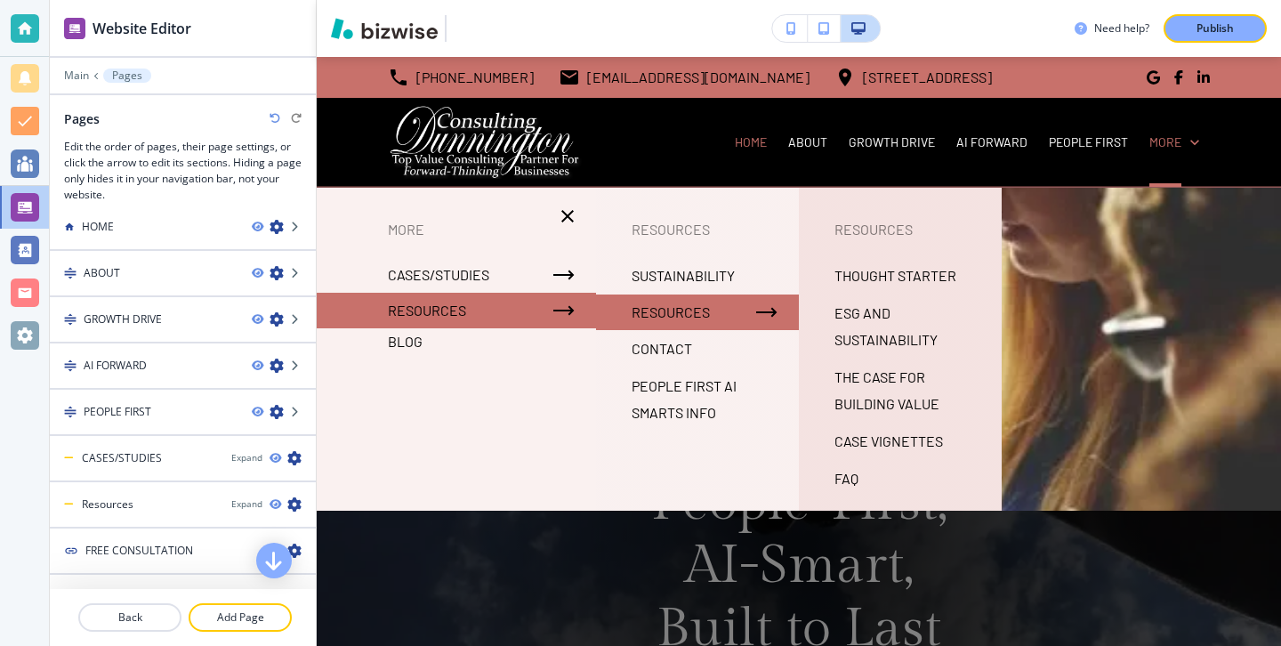
click at [528, 311] on div "Resources" at bounding box center [456, 311] width 279 height 36
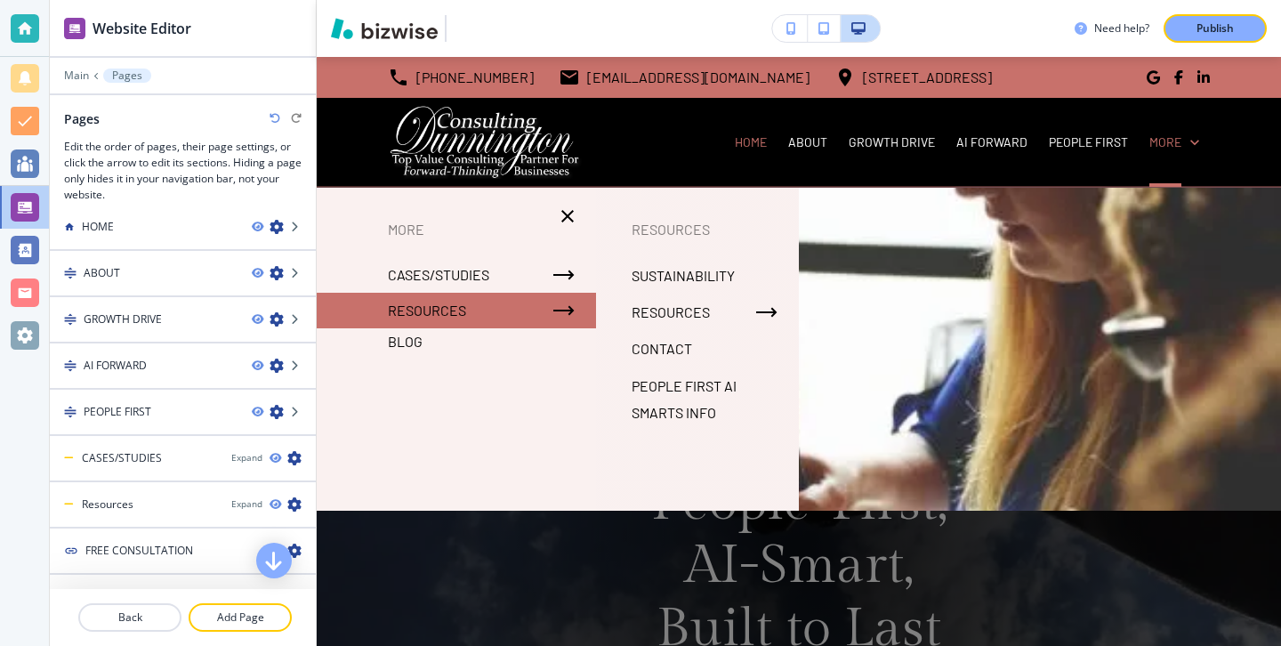
click at [568, 313] on icon "button" at bounding box center [564, 310] width 21 height 21
click at [563, 309] on icon "button" at bounding box center [564, 310] width 21 height 21
click at [420, 305] on p "Resources" at bounding box center [427, 310] width 78 height 27
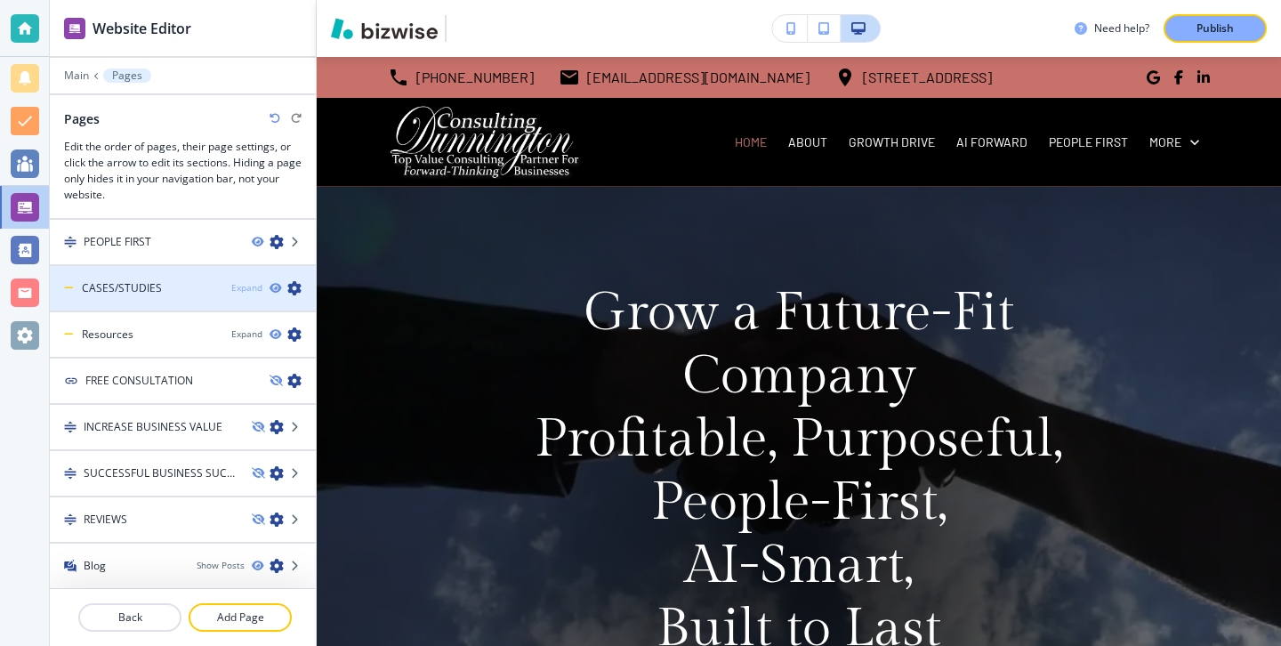
scroll to position [185, 0]
click at [295, 291] on icon "button" at bounding box center [294, 287] width 14 height 14
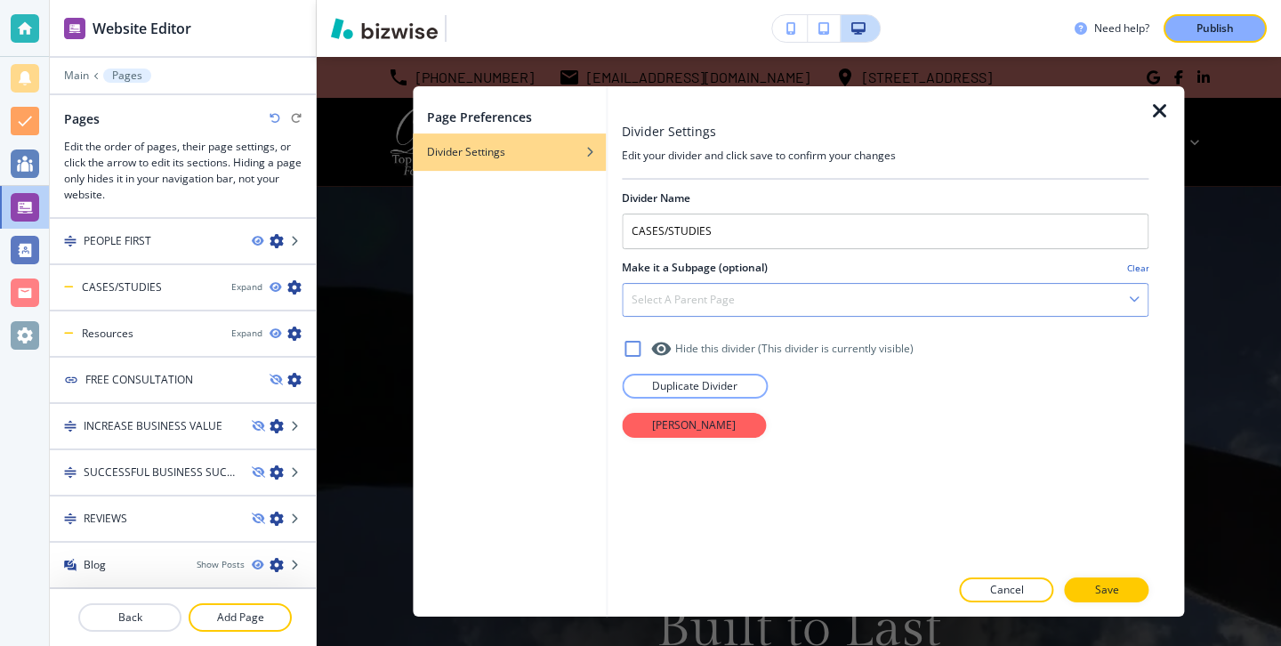
click at [715, 287] on div "Select a parent page" at bounding box center [885, 300] width 525 height 32
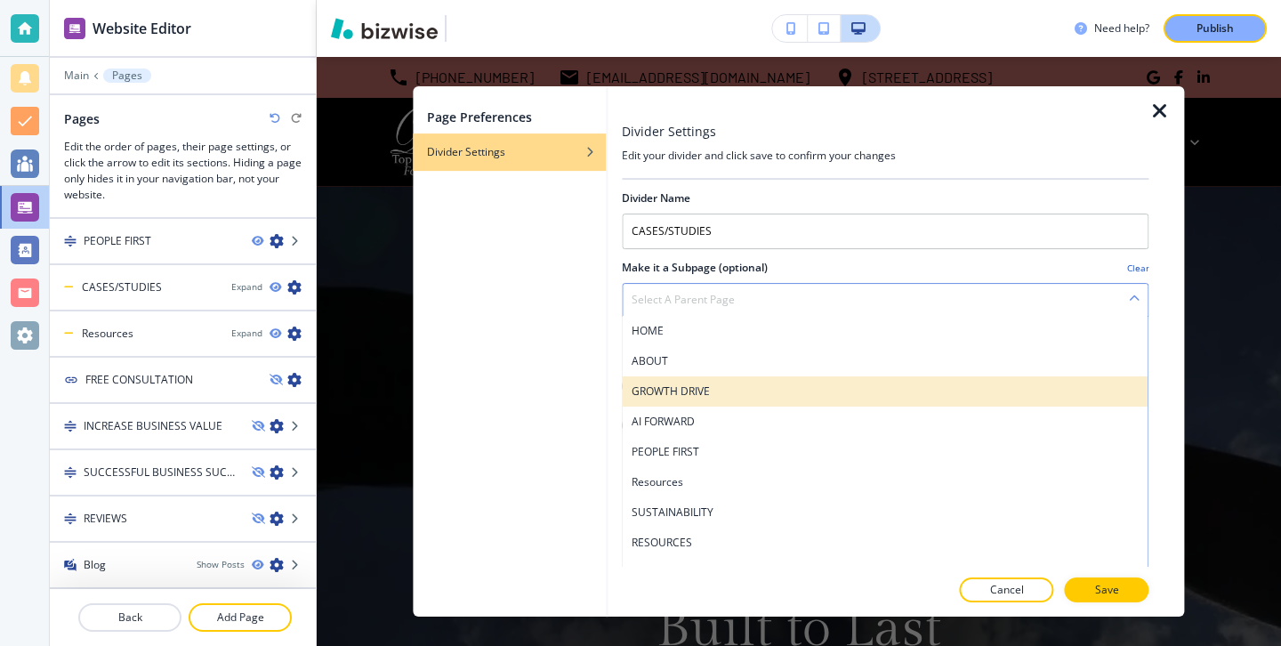
scroll to position [158, 0]
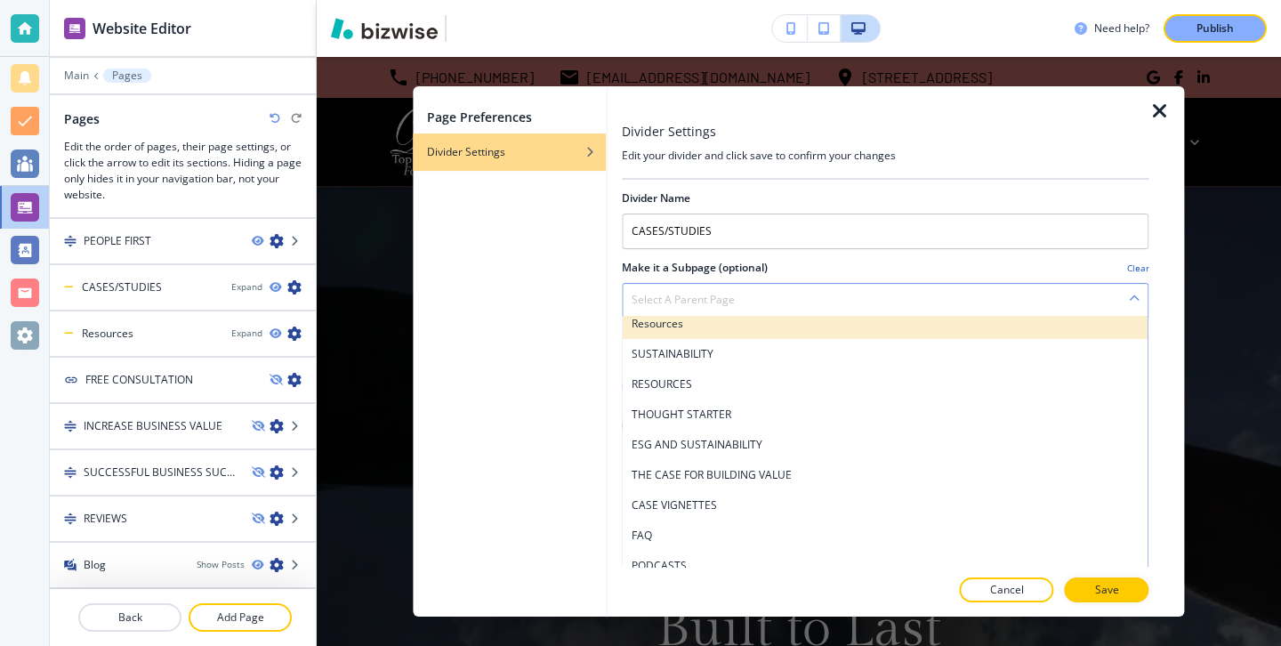
click at [742, 330] on h4 "Resources" at bounding box center [885, 324] width 507 height 16
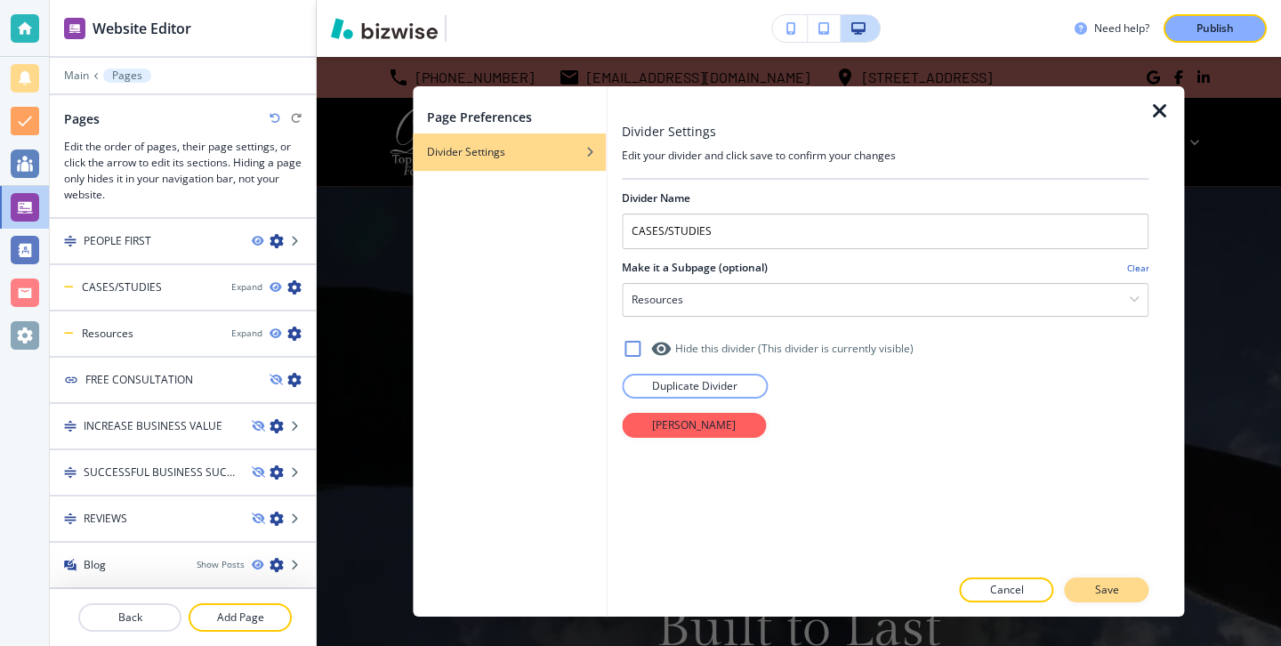
click at [1145, 593] on button "Save" at bounding box center [1107, 590] width 85 height 25
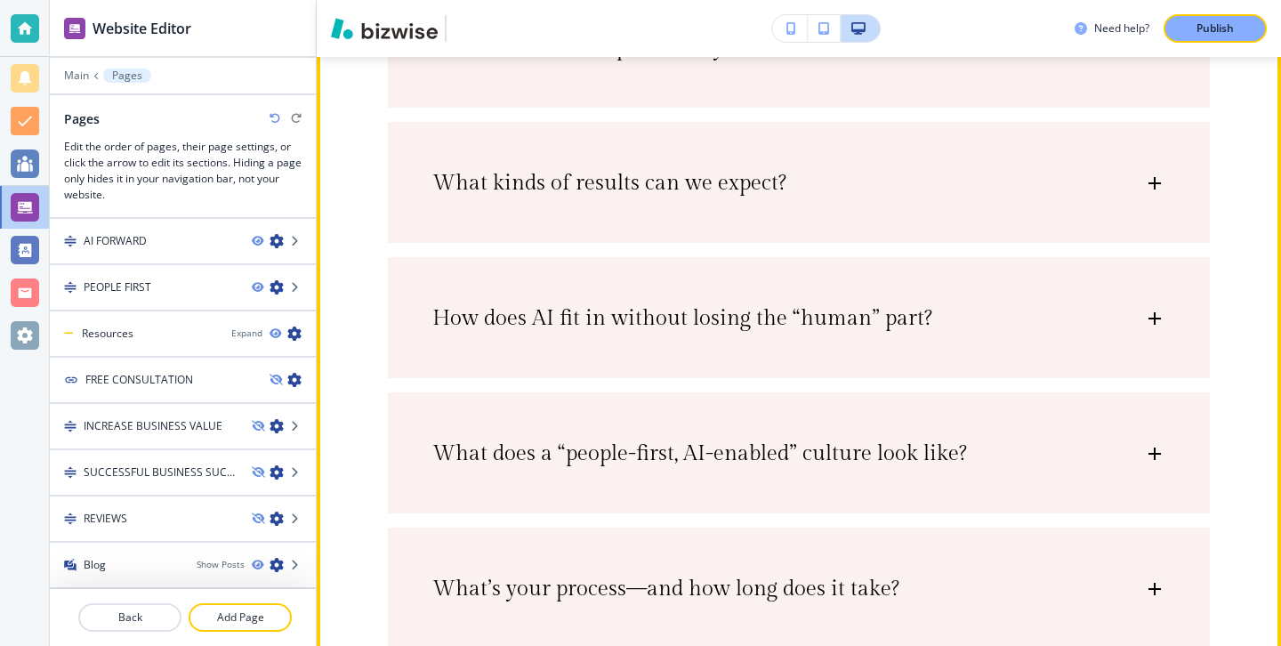
scroll to position [13011, 0]
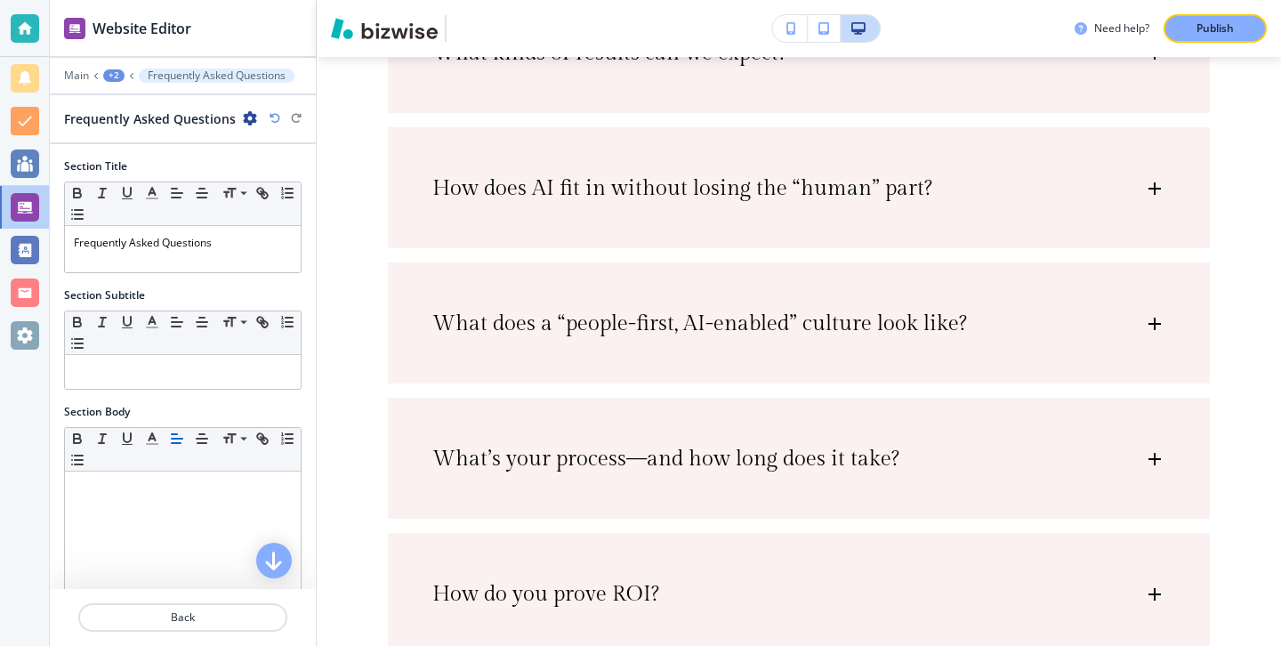
scroll to position [13156, 0]
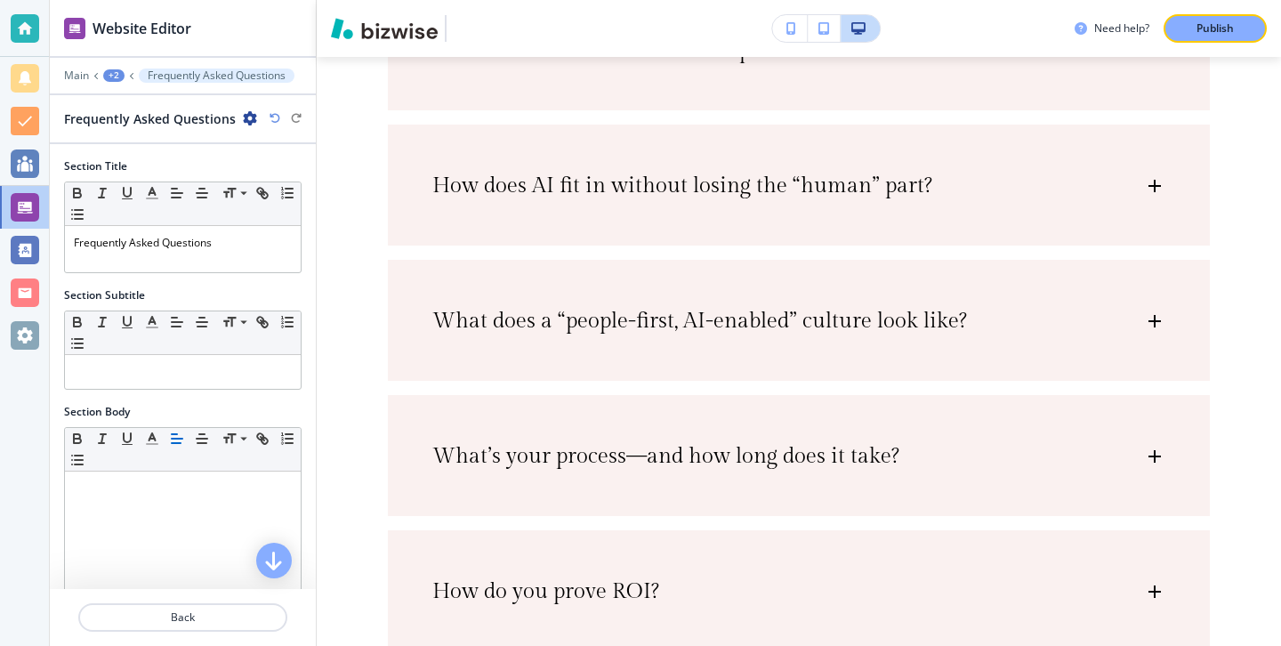
click at [248, 116] on icon "button" at bounding box center [250, 118] width 14 height 14
click at [302, 182] on p "Duplicate Section" at bounding box center [297, 181] width 91 height 16
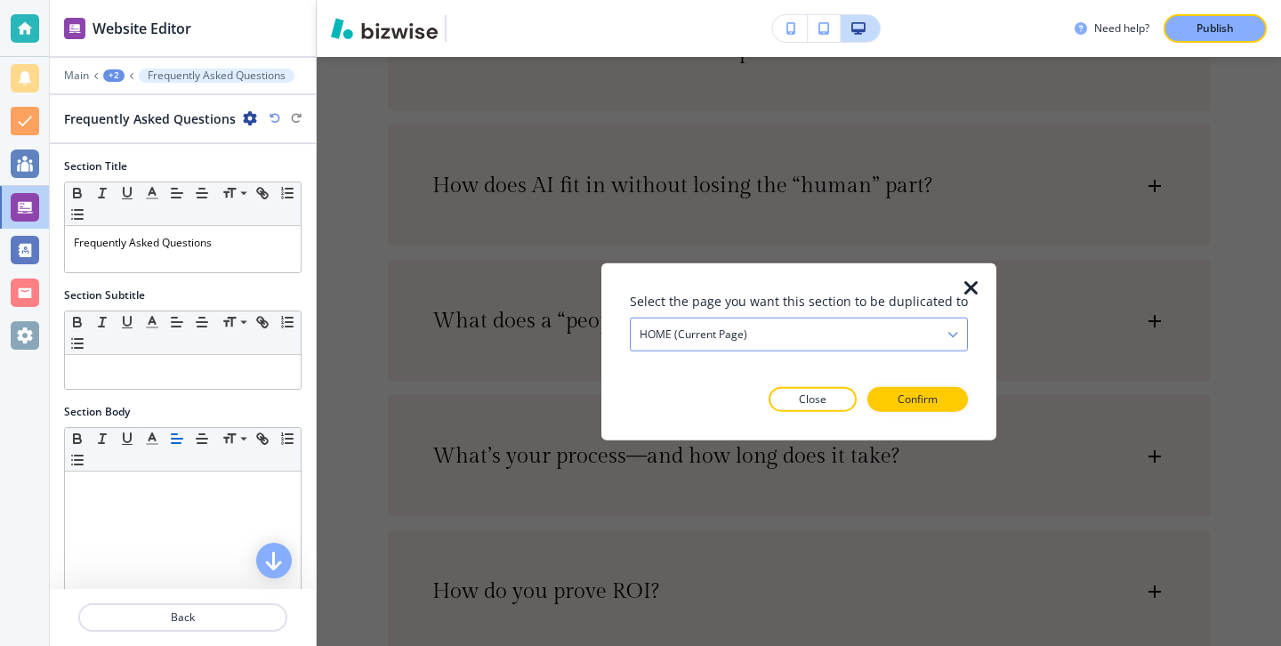
click at [746, 329] on h4 "HOME (current page)" at bounding box center [694, 335] width 108 height 16
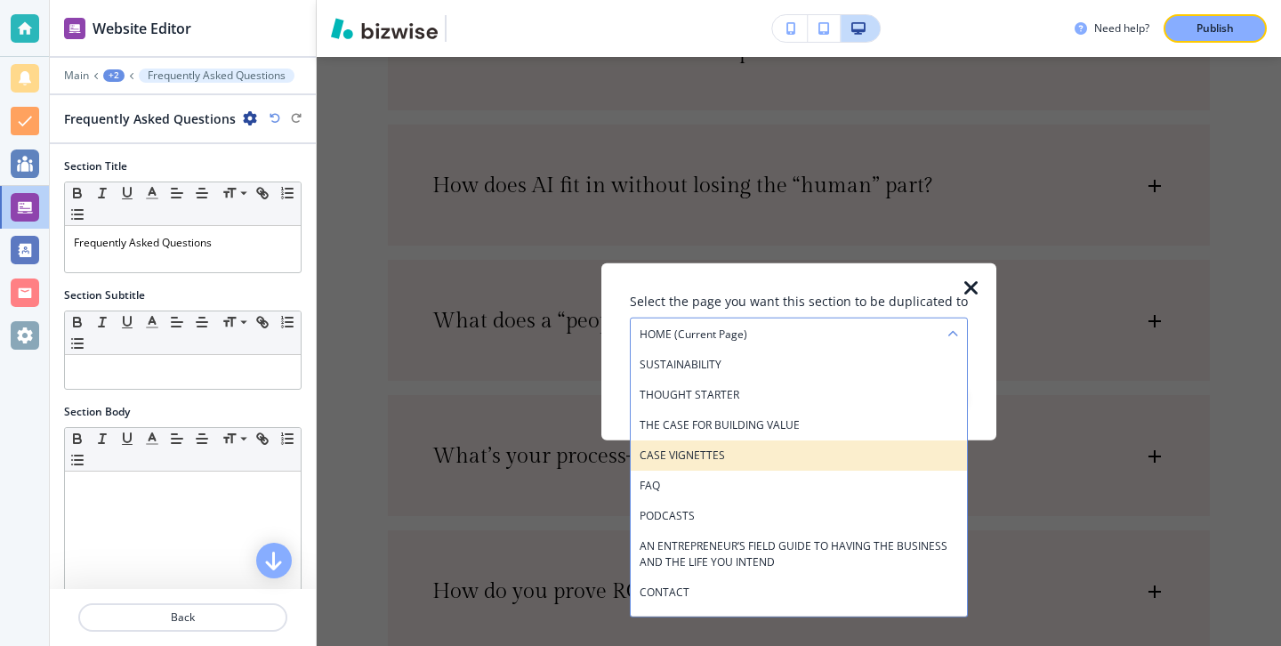
scroll to position [165, 0]
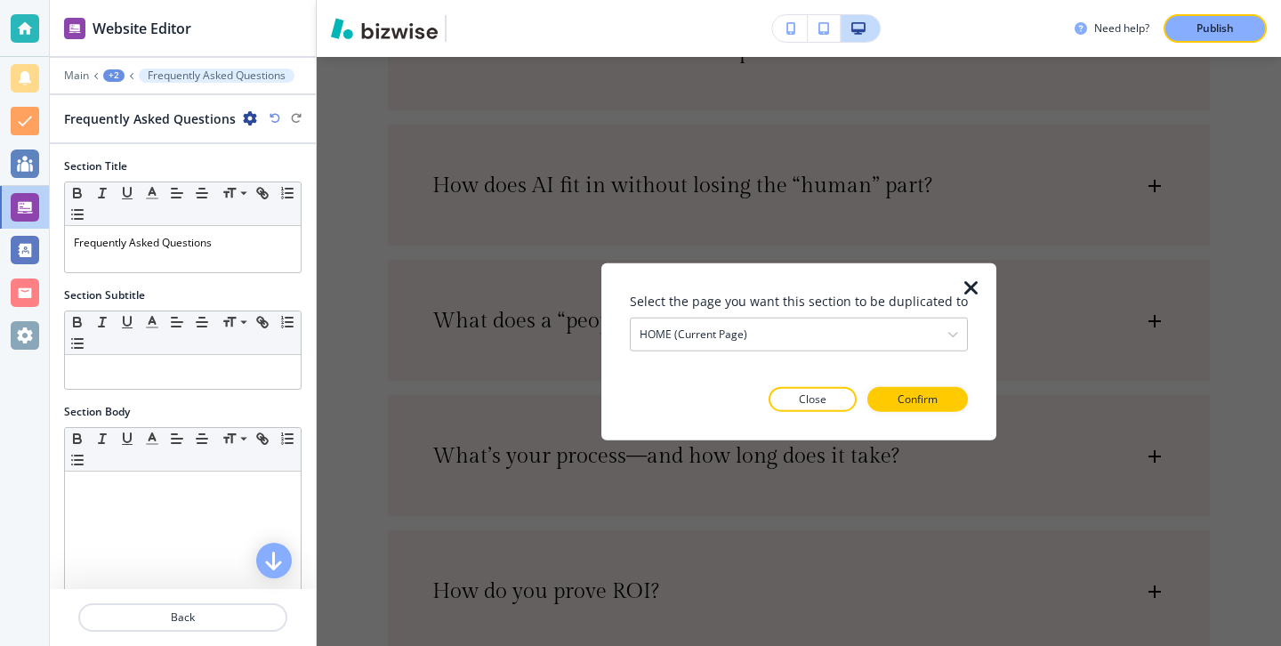
click at [963, 280] on icon "button" at bounding box center [971, 288] width 21 height 21
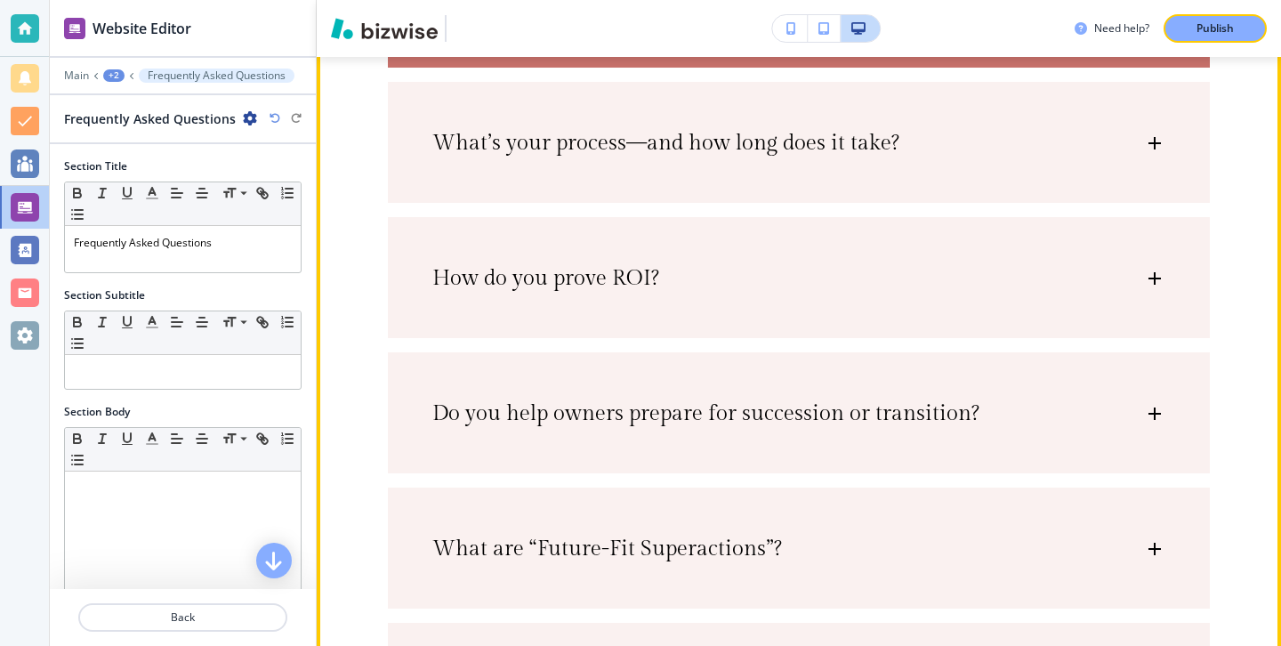
scroll to position [13412, 0]
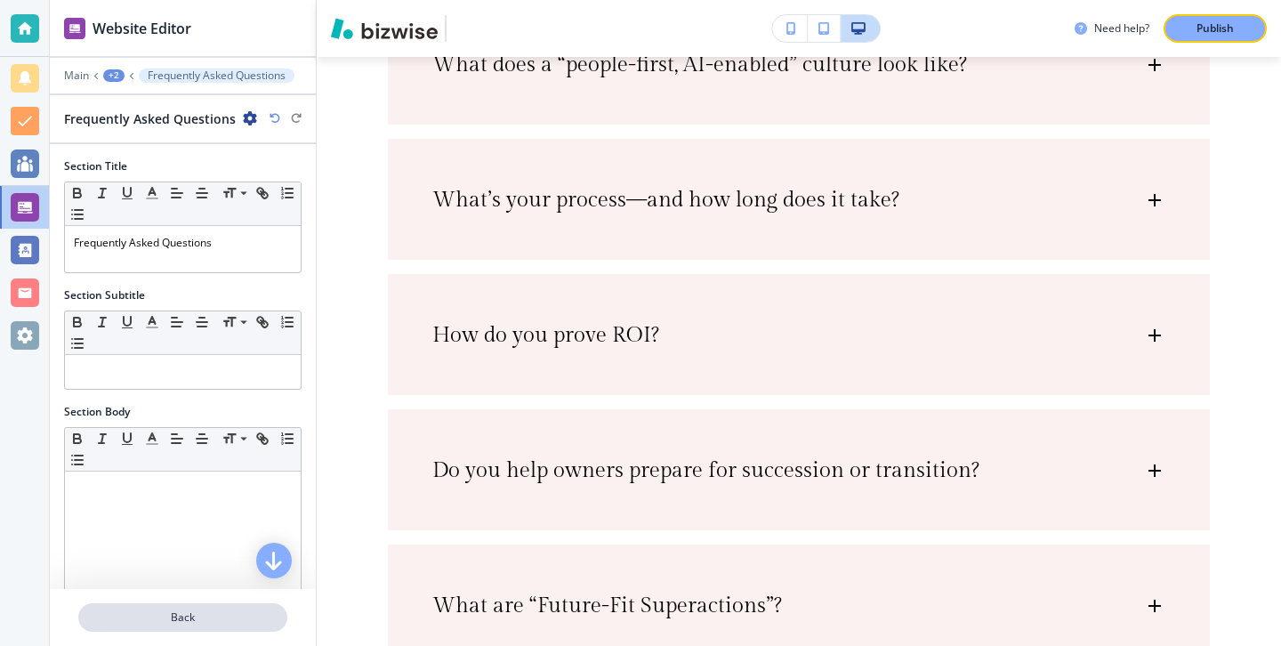
click at [205, 622] on p "Back" at bounding box center [183, 618] width 206 height 16
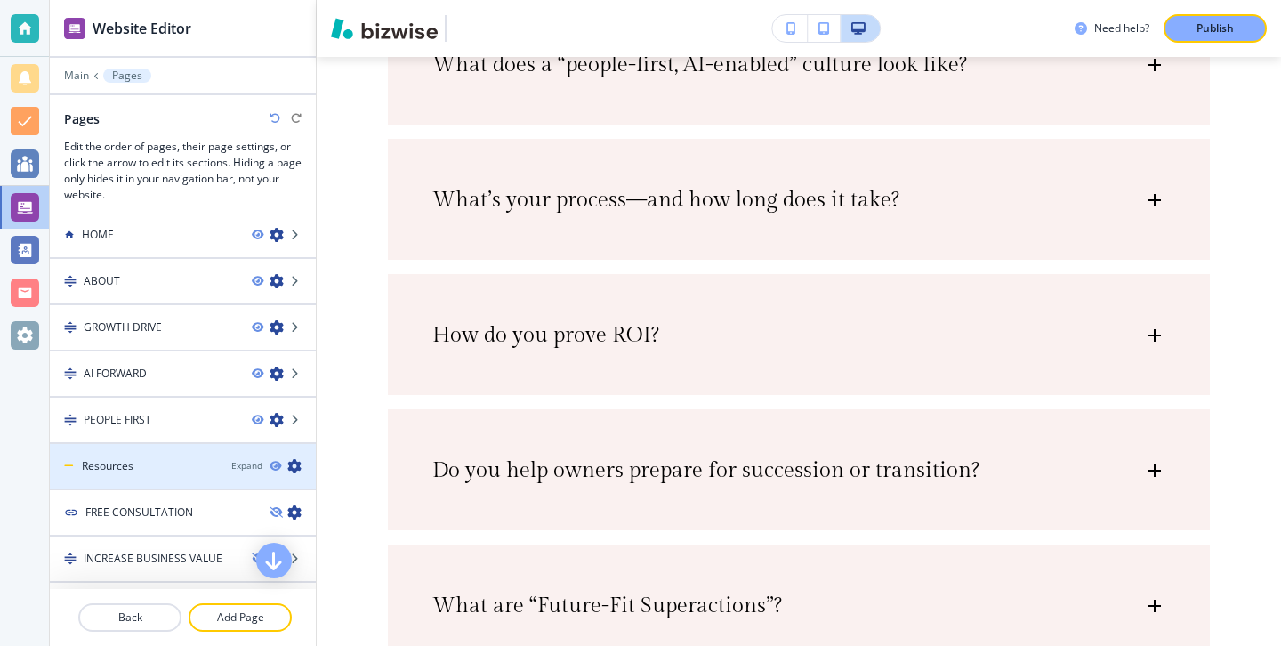
scroll to position [0, 0]
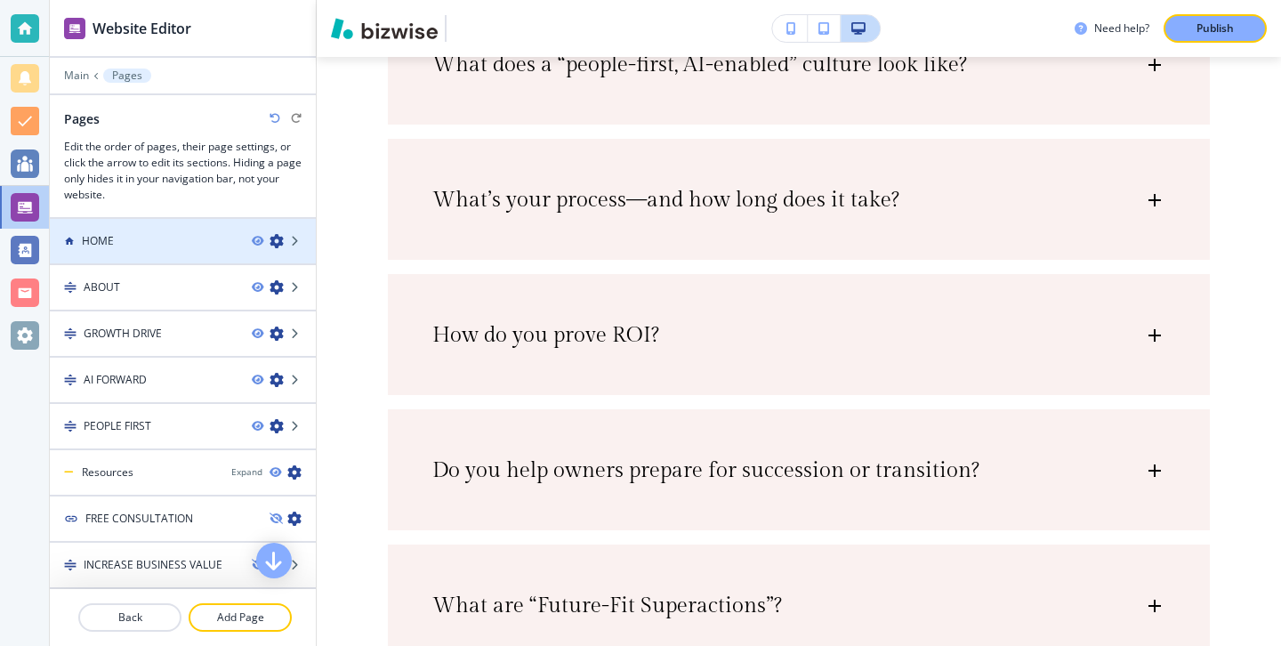
click at [188, 259] on div at bounding box center [183, 256] width 266 height 14
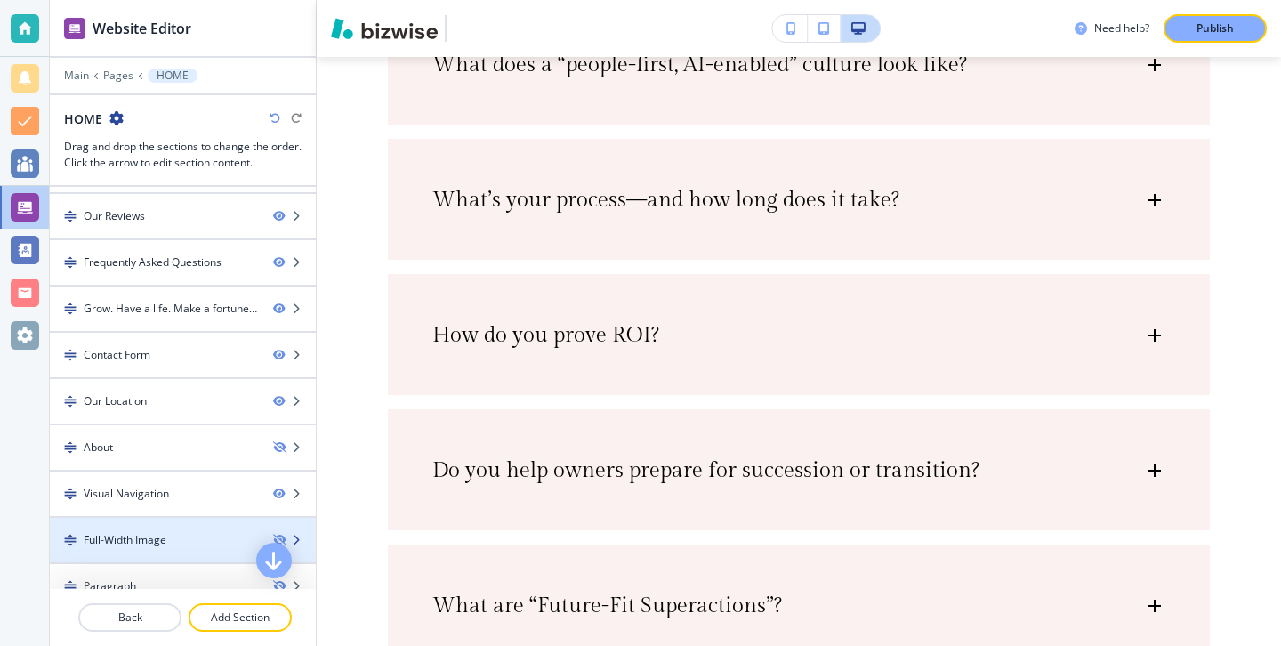
scroll to position [798, 0]
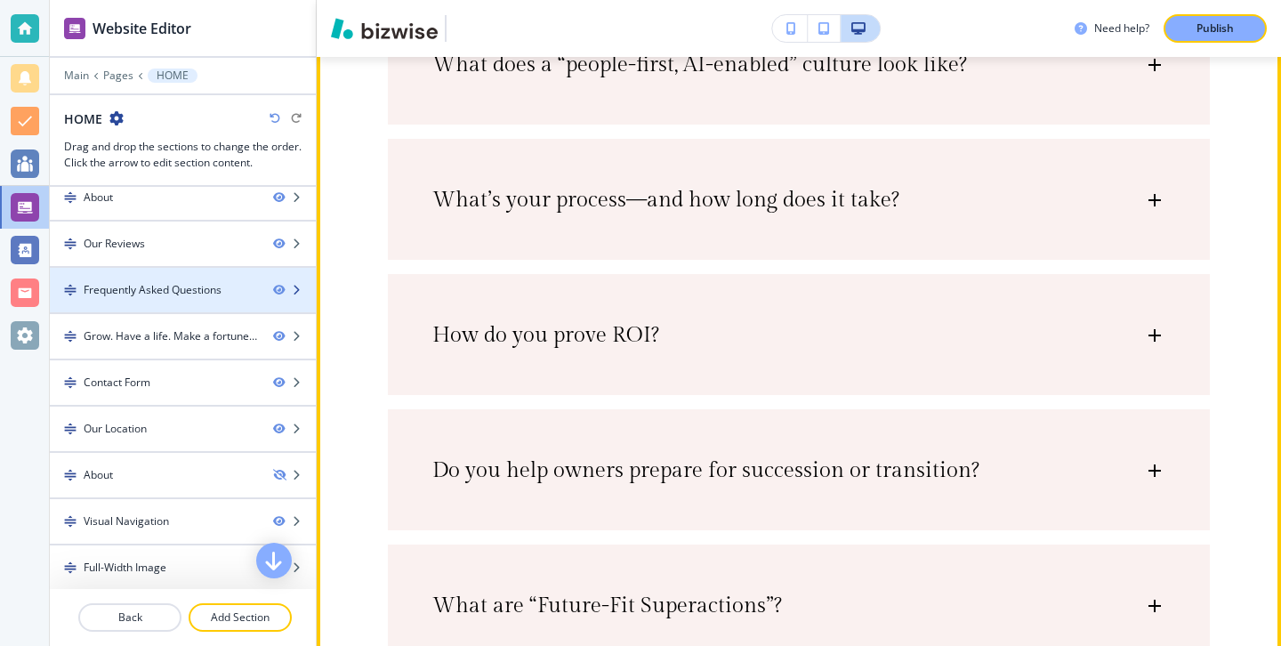
click at [231, 289] on div "Frequently Asked Questions" at bounding box center [154, 290] width 209 height 16
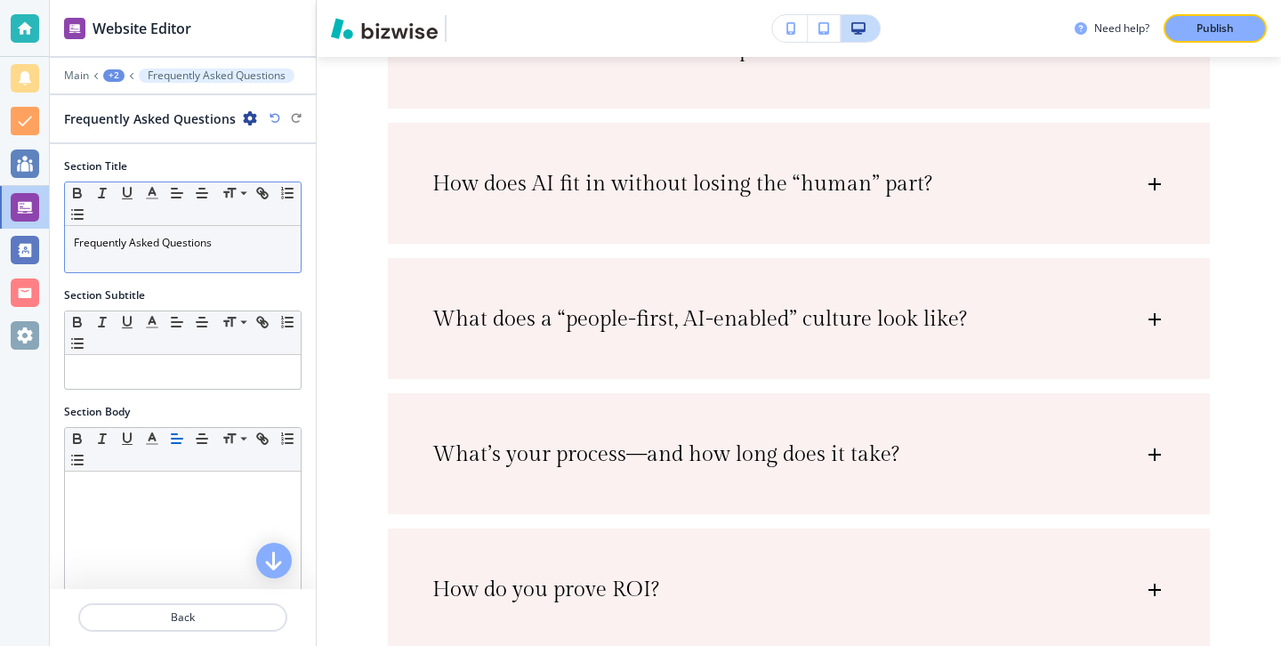
scroll to position [13156, 0]
click at [243, 118] on icon "button" at bounding box center [250, 118] width 14 height 14
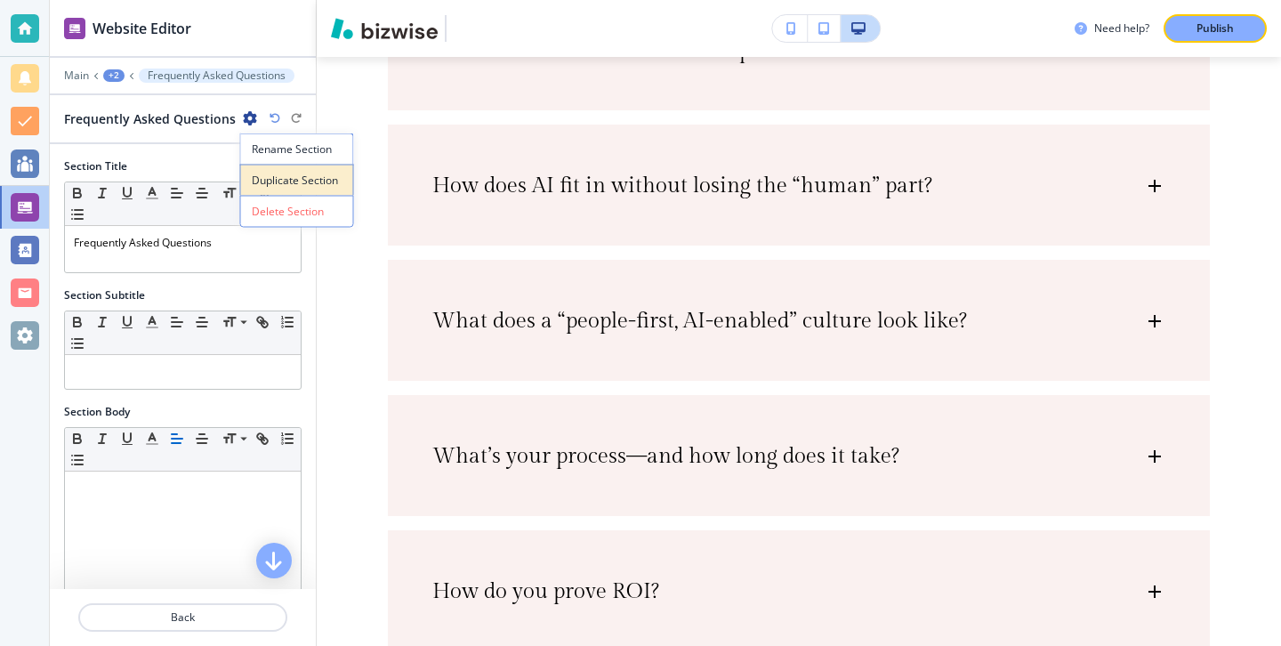
click at [293, 177] on p "Duplicate Section" at bounding box center [297, 181] width 91 height 16
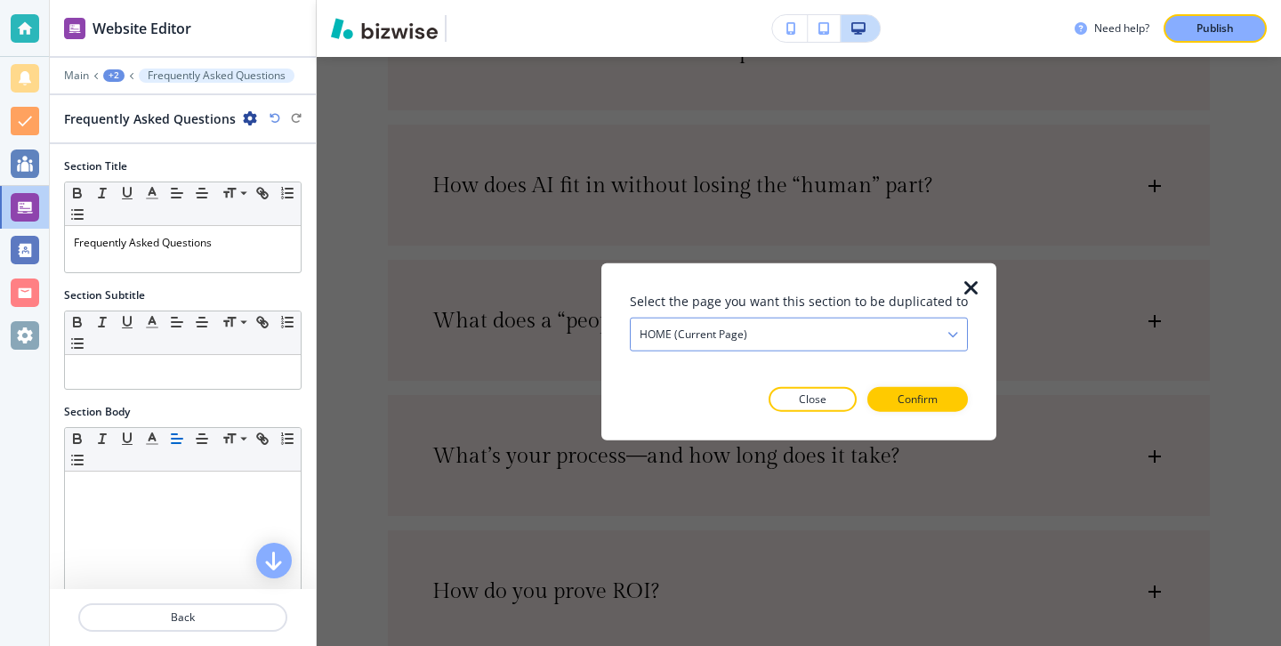
click at [817, 319] on div "HOME (current page)" at bounding box center [799, 335] width 336 height 32
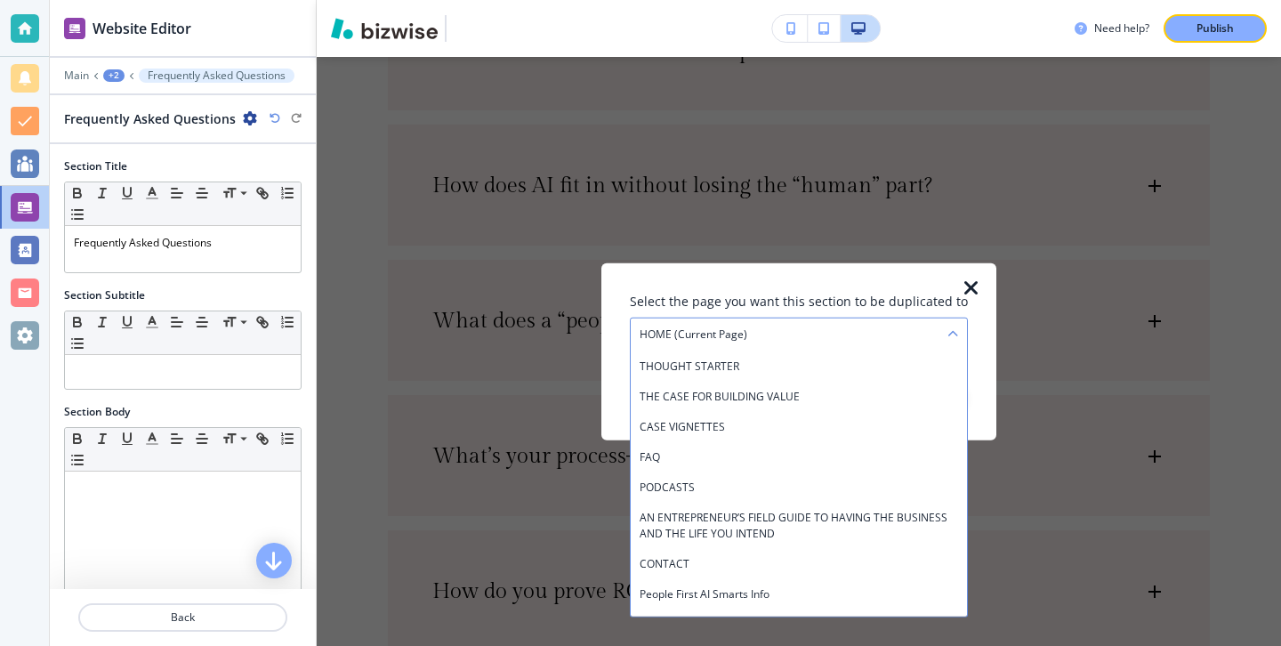
scroll to position [180, 0]
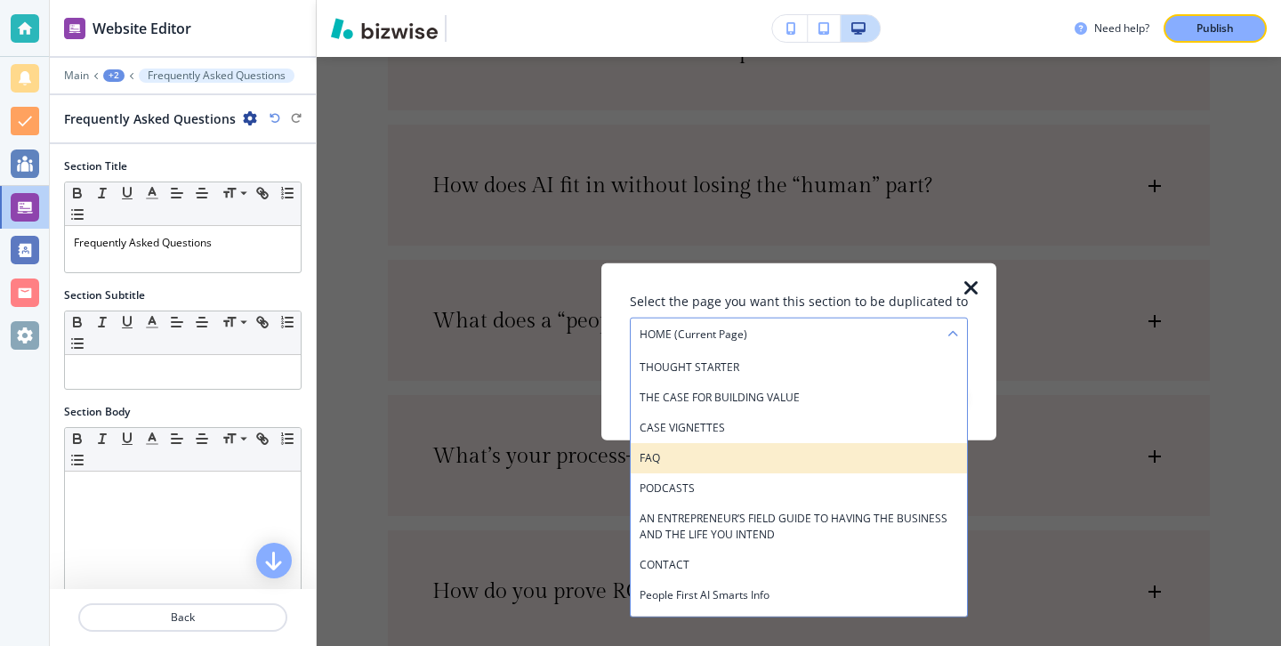
click at [742, 452] on h4 "FAQ" at bounding box center [799, 458] width 319 height 16
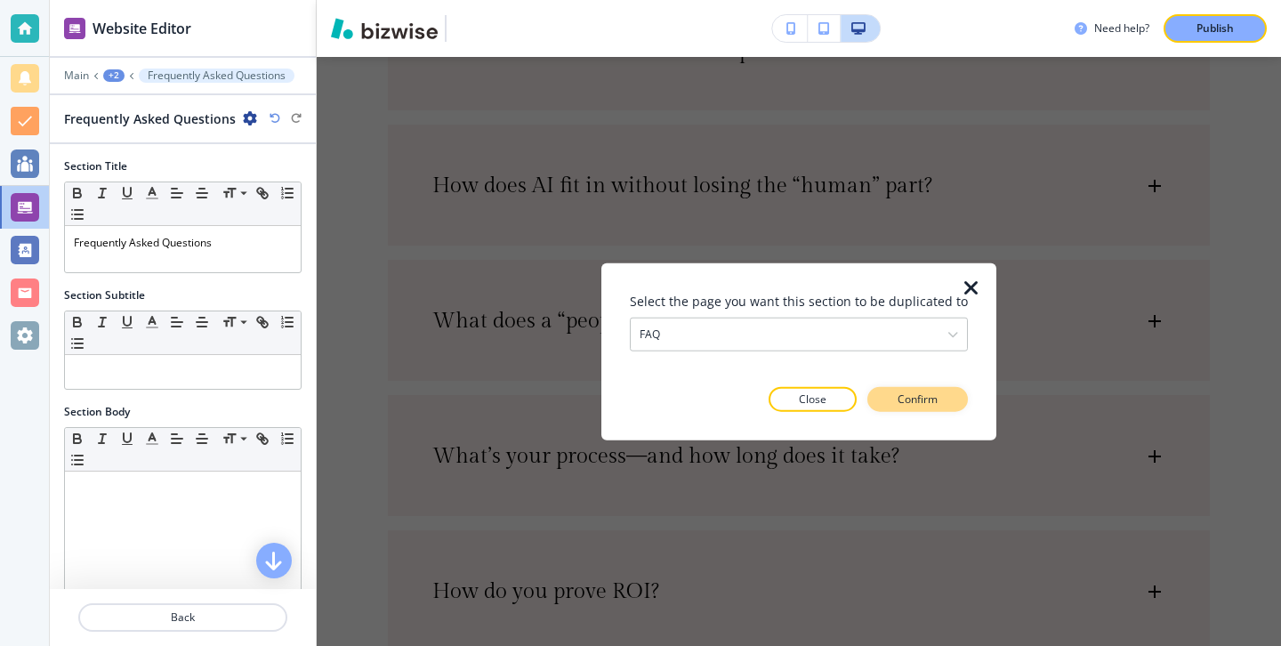
click at [901, 399] on p "Confirm" at bounding box center [918, 399] width 40 height 16
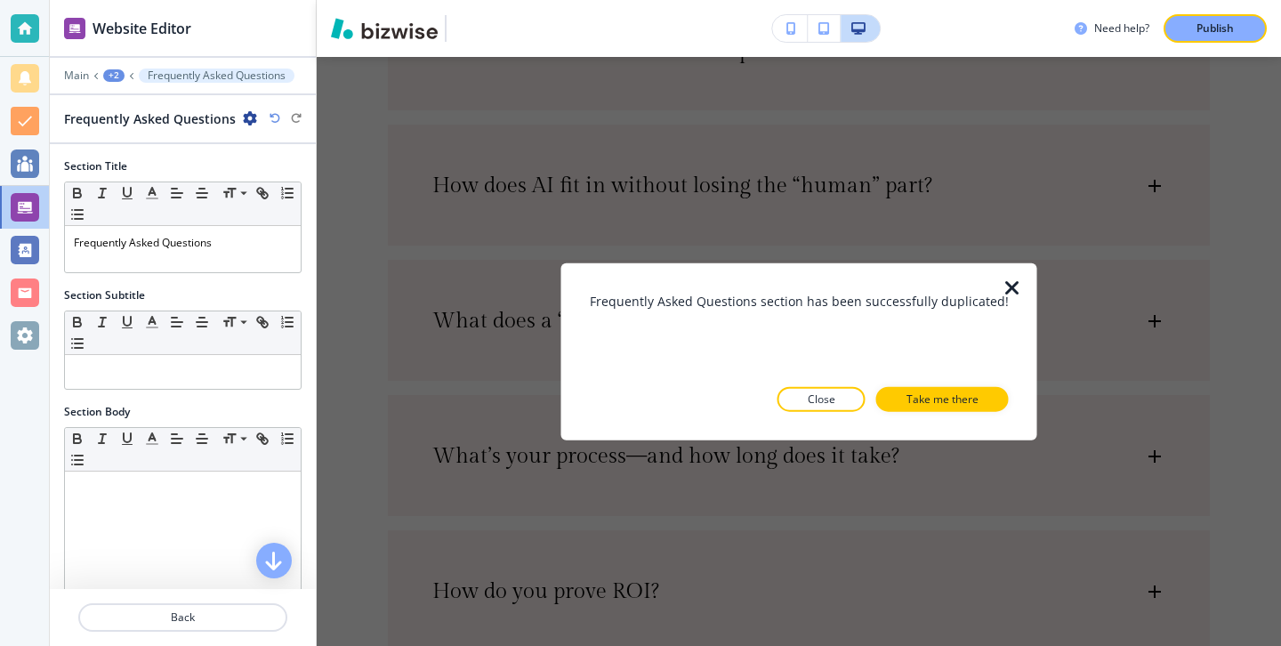
click at [907, 399] on p "Take me there" at bounding box center [943, 399] width 72 height 16
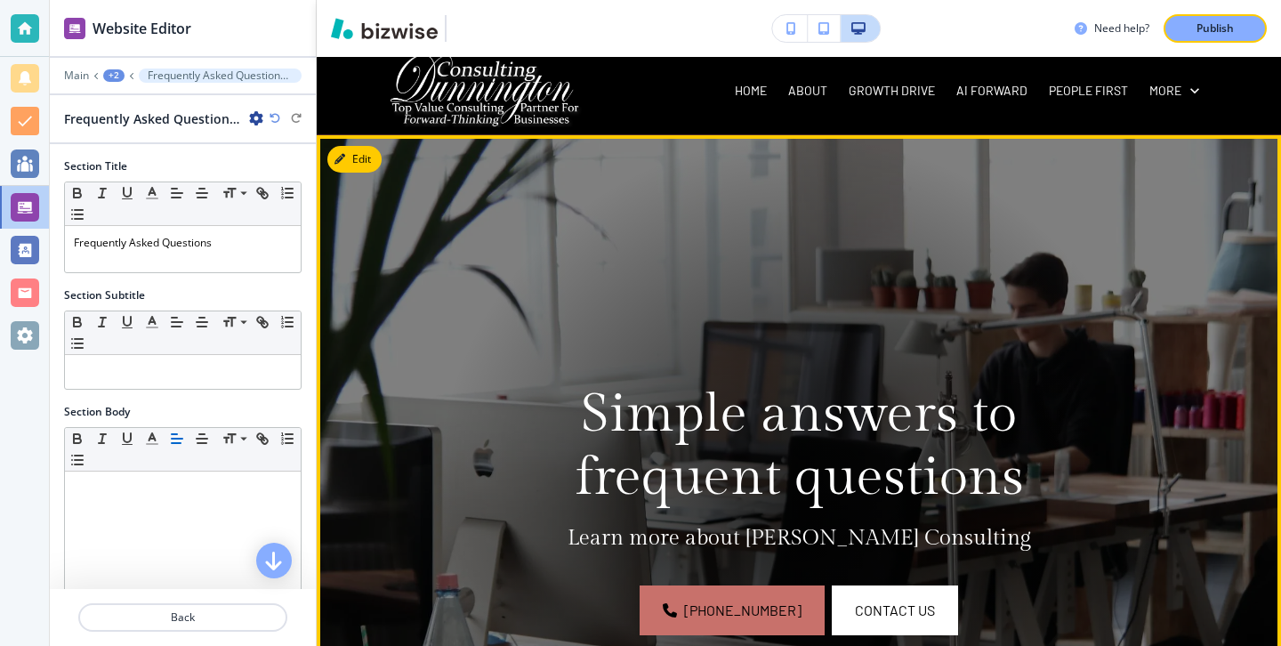
scroll to position [59, 0]
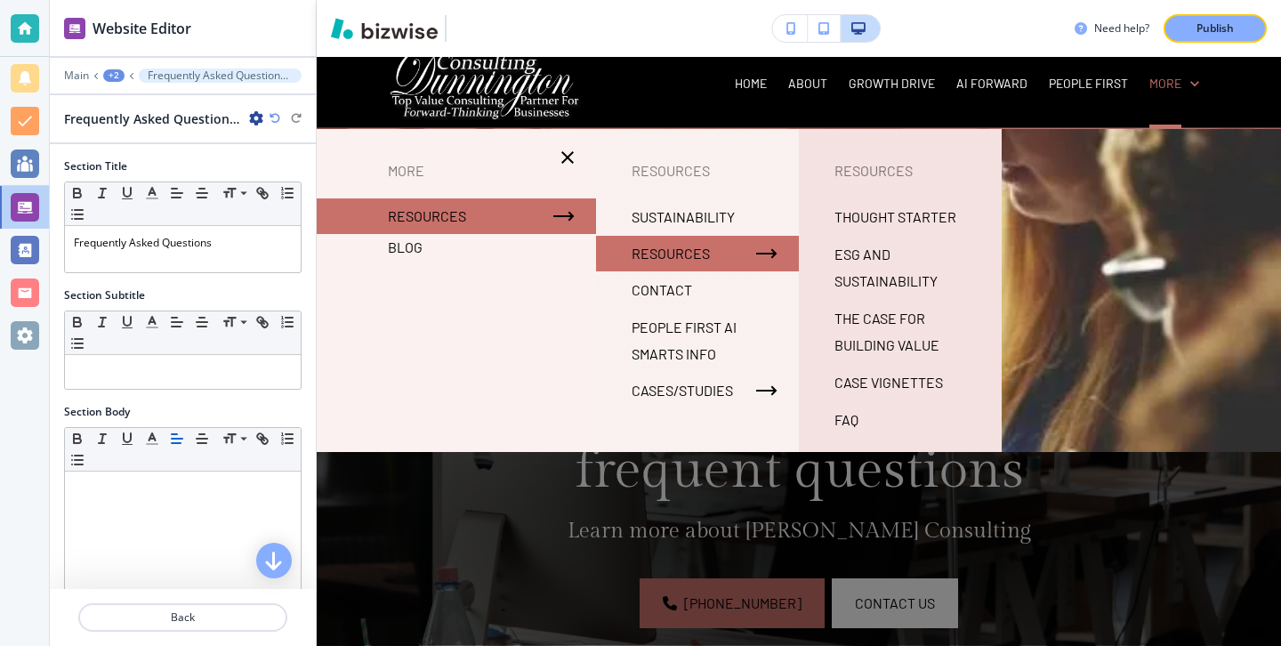
click at [845, 424] on p "FAQ" at bounding box center [847, 420] width 24 height 27
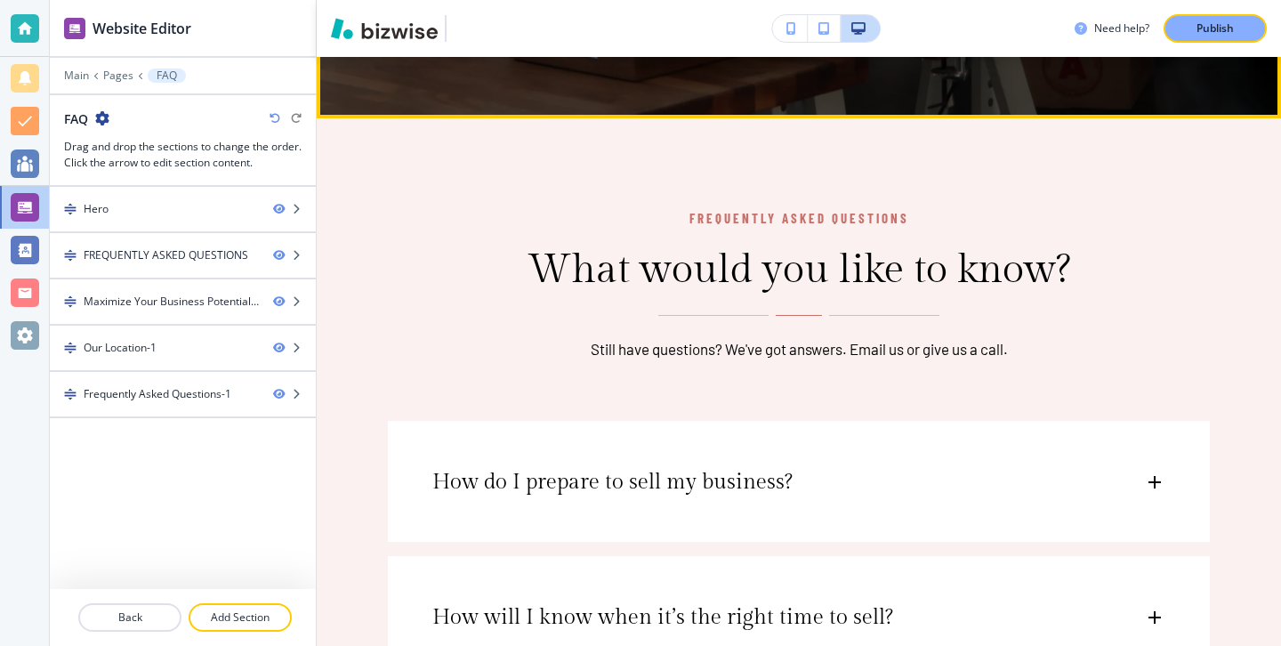
scroll to position [808, 0]
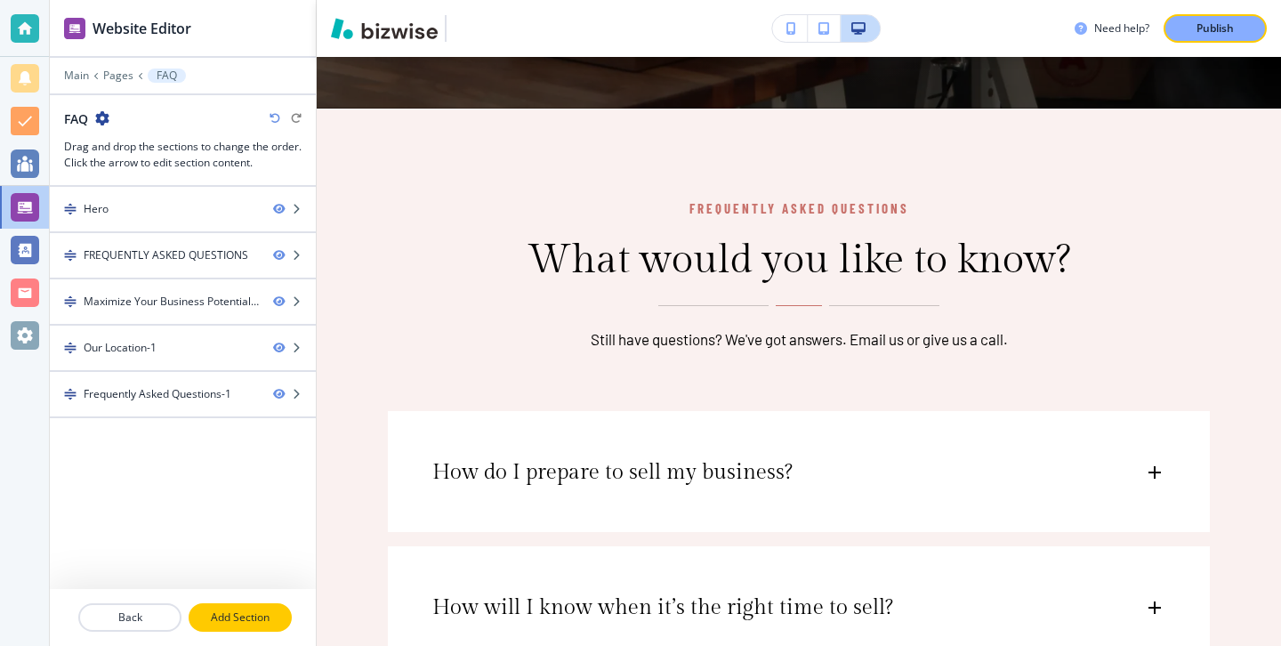
click at [270, 625] on p "Add Section" at bounding box center [240, 618] width 100 height 16
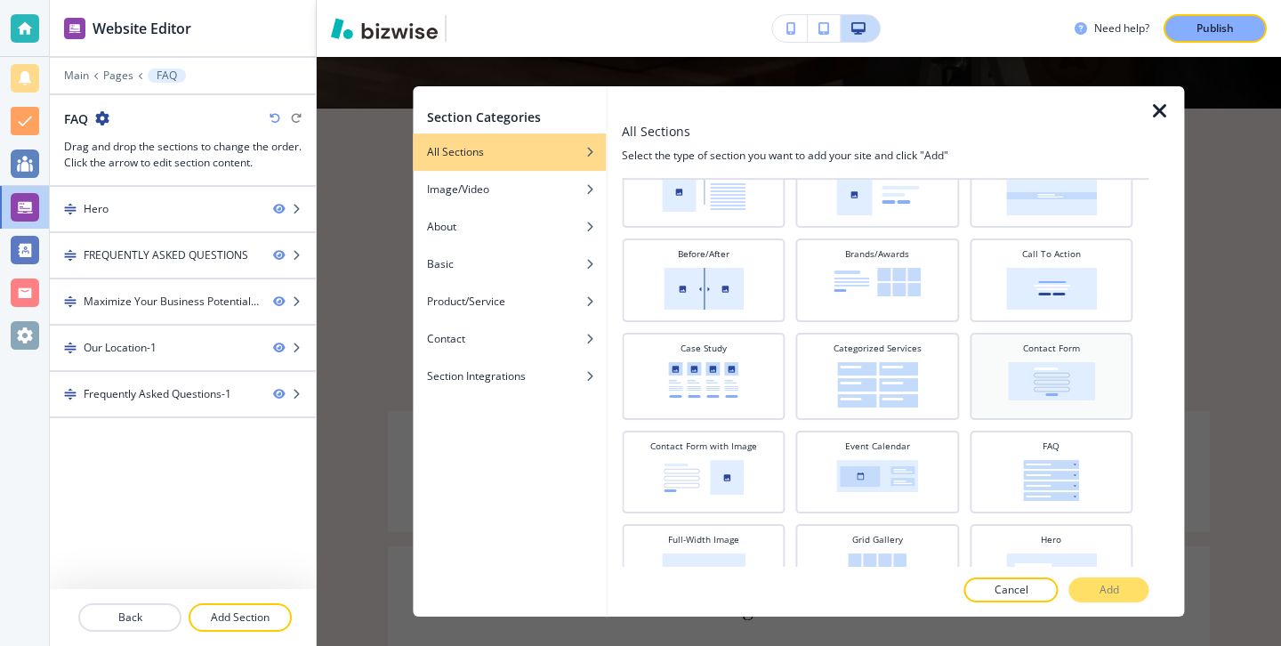
scroll to position [126, 0]
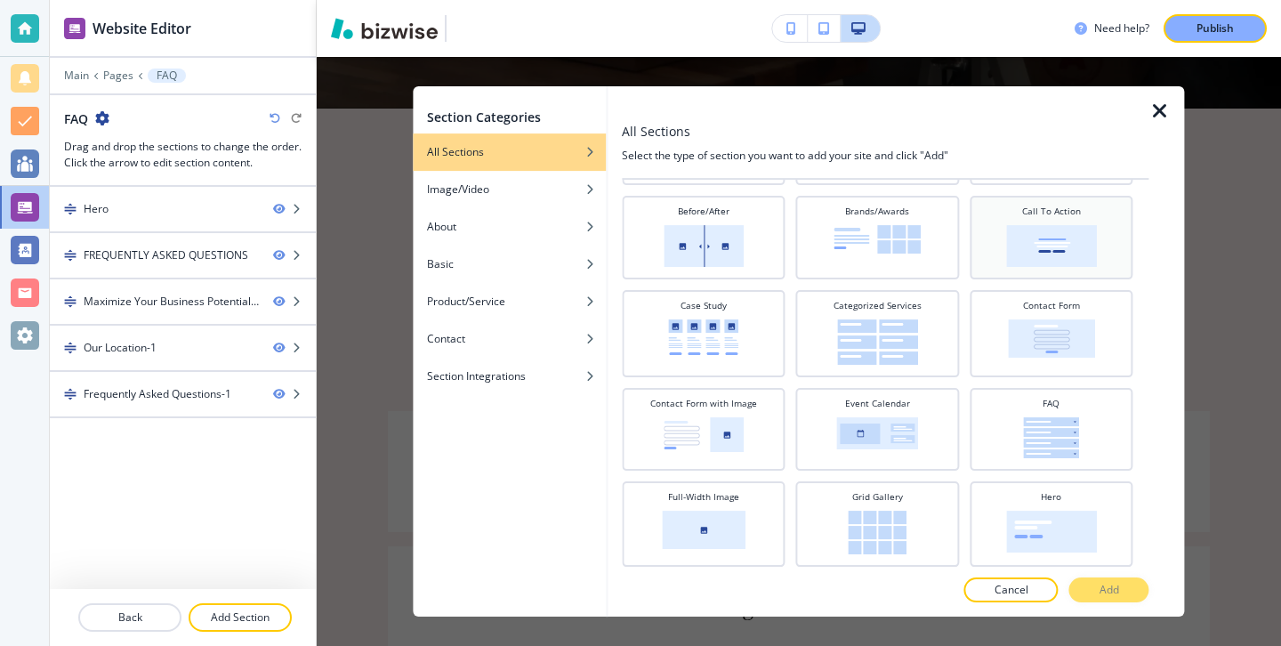
click at [1045, 225] on img at bounding box center [1051, 246] width 91 height 42
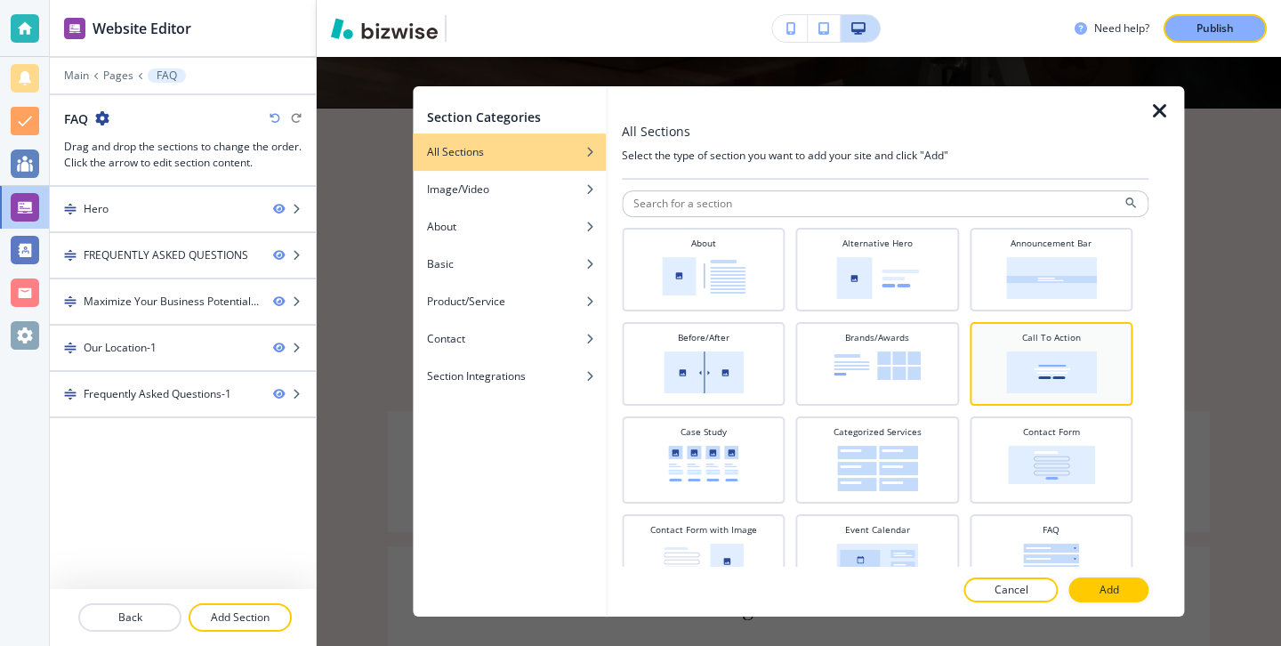
click at [1047, 245] on h4 "Announcement Bar" at bounding box center [1051, 243] width 81 height 13
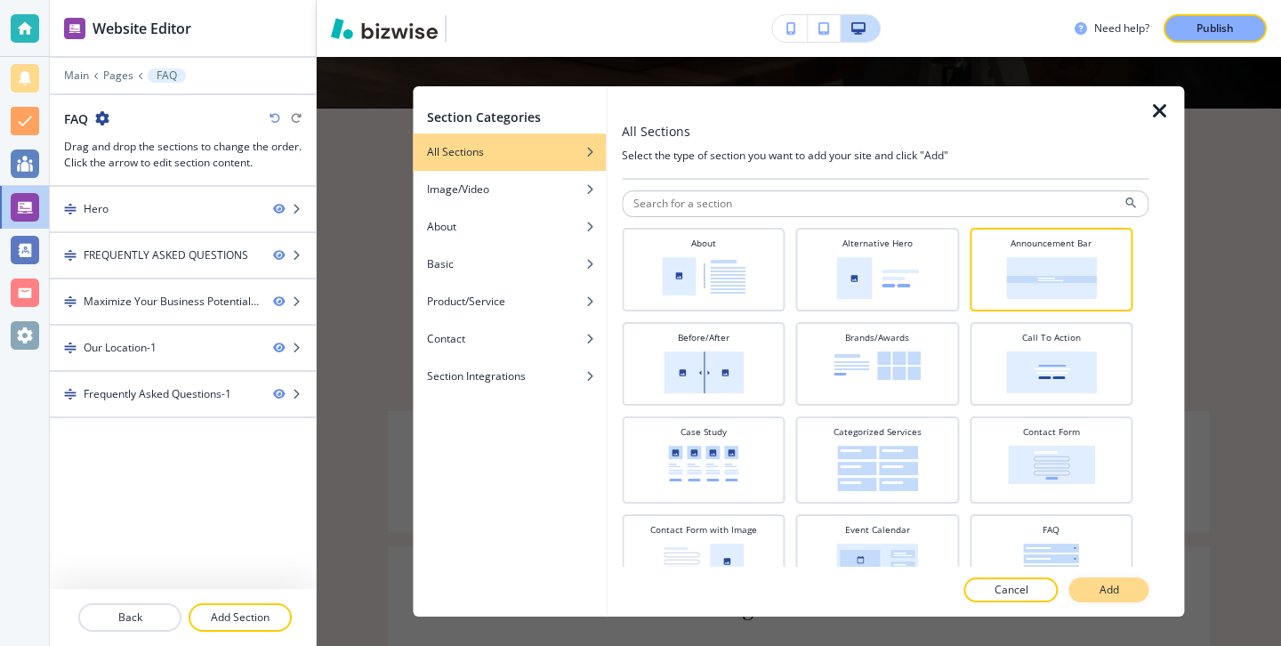
click at [1126, 581] on button "Add" at bounding box center [1110, 590] width 80 height 25
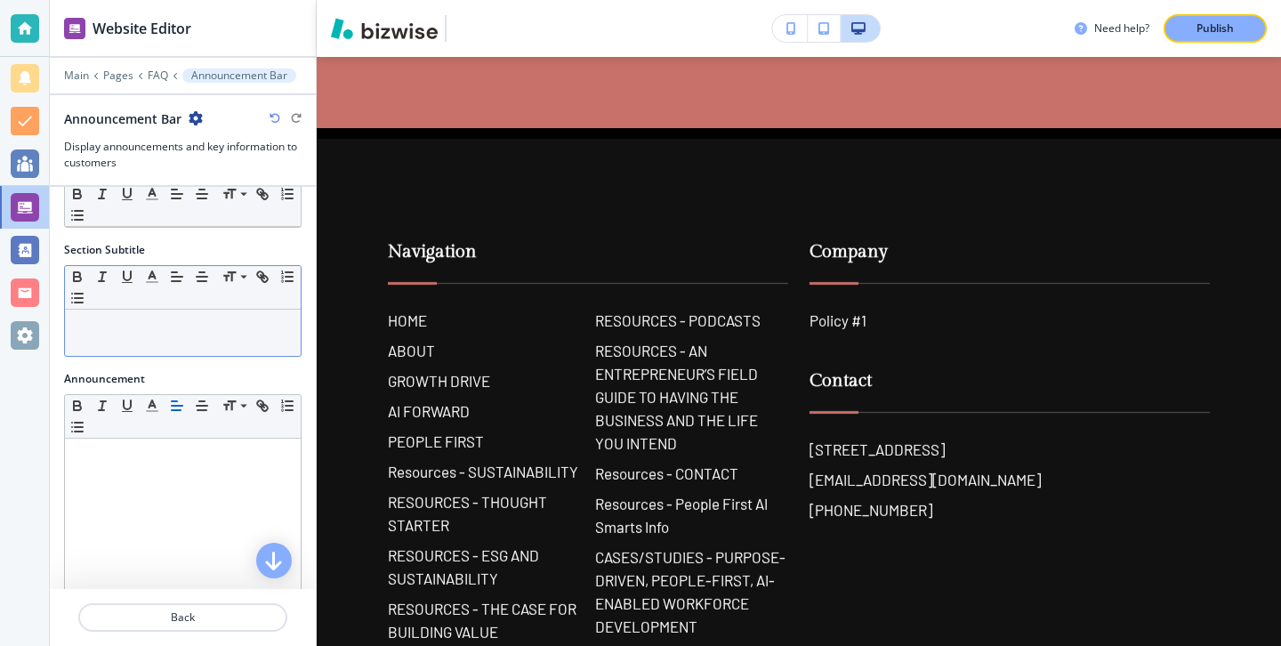
scroll to position [192, 0]
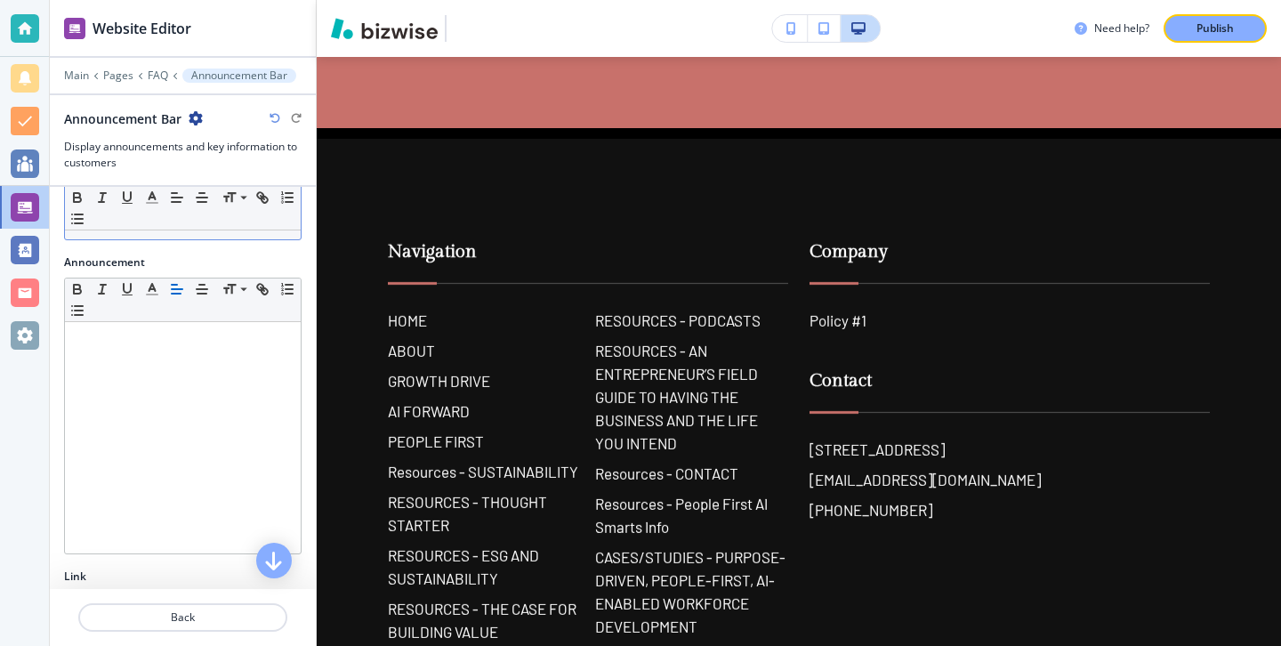
click at [186, 400] on div at bounding box center [183, 437] width 236 height 231
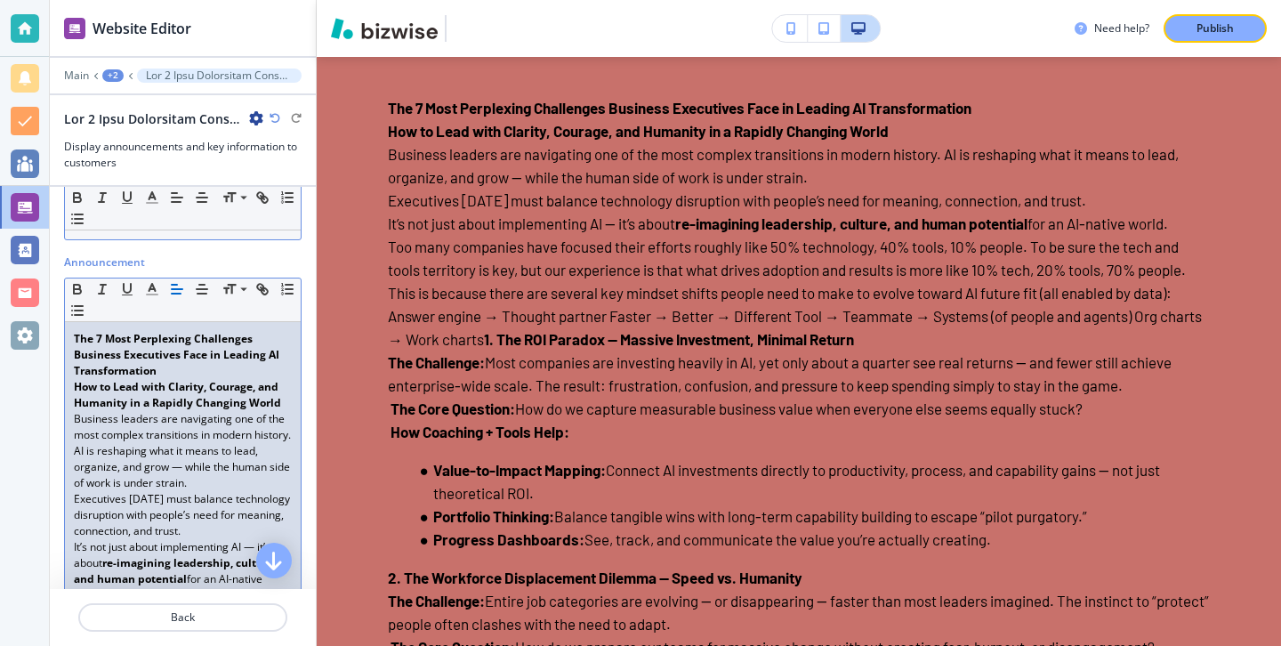
scroll to position [0, 0]
drag, startPoint x: 221, startPoint y: 366, endPoint x: 84, endPoint y: 328, distance: 142.0
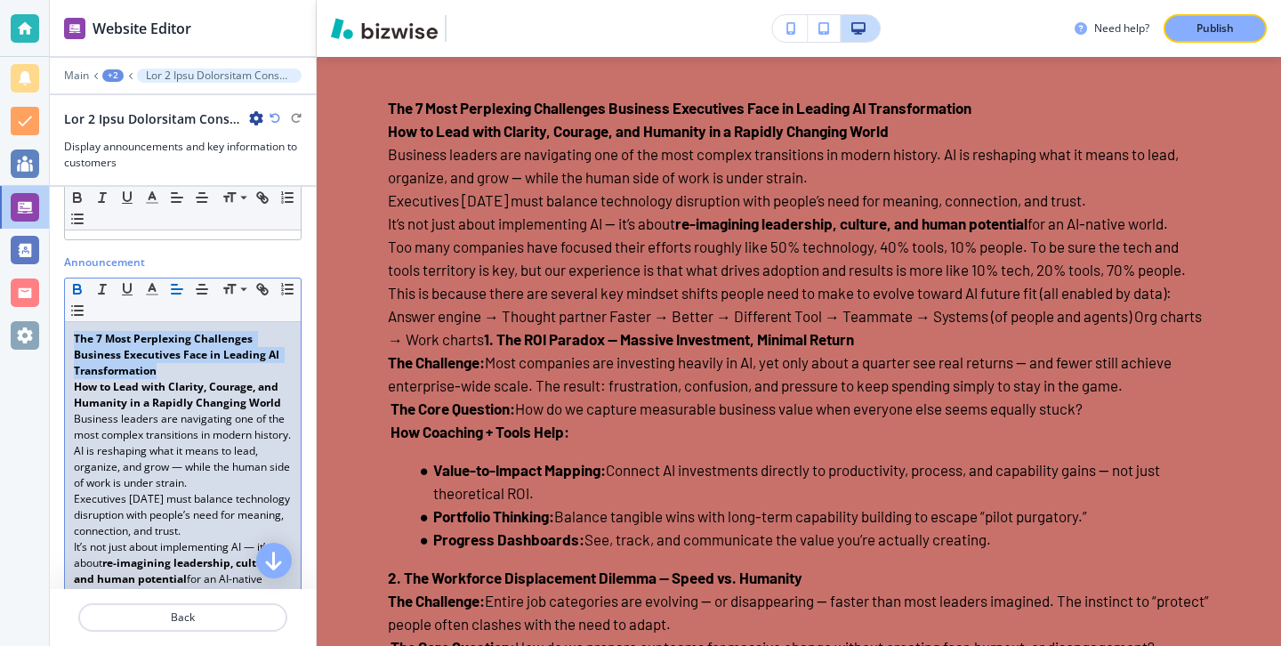
copy strong "The 7 Most Perplexing Challenges Business Executives Face in Leading AI Transfo…"
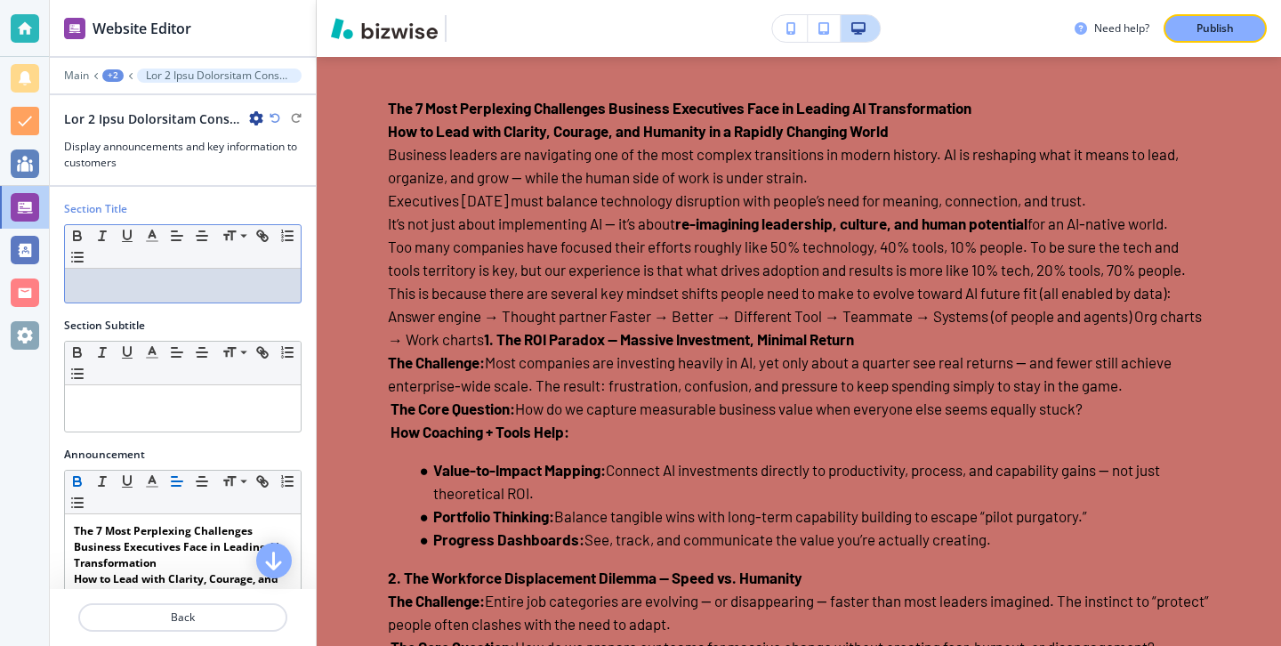
click at [101, 276] on div at bounding box center [183, 286] width 236 height 34
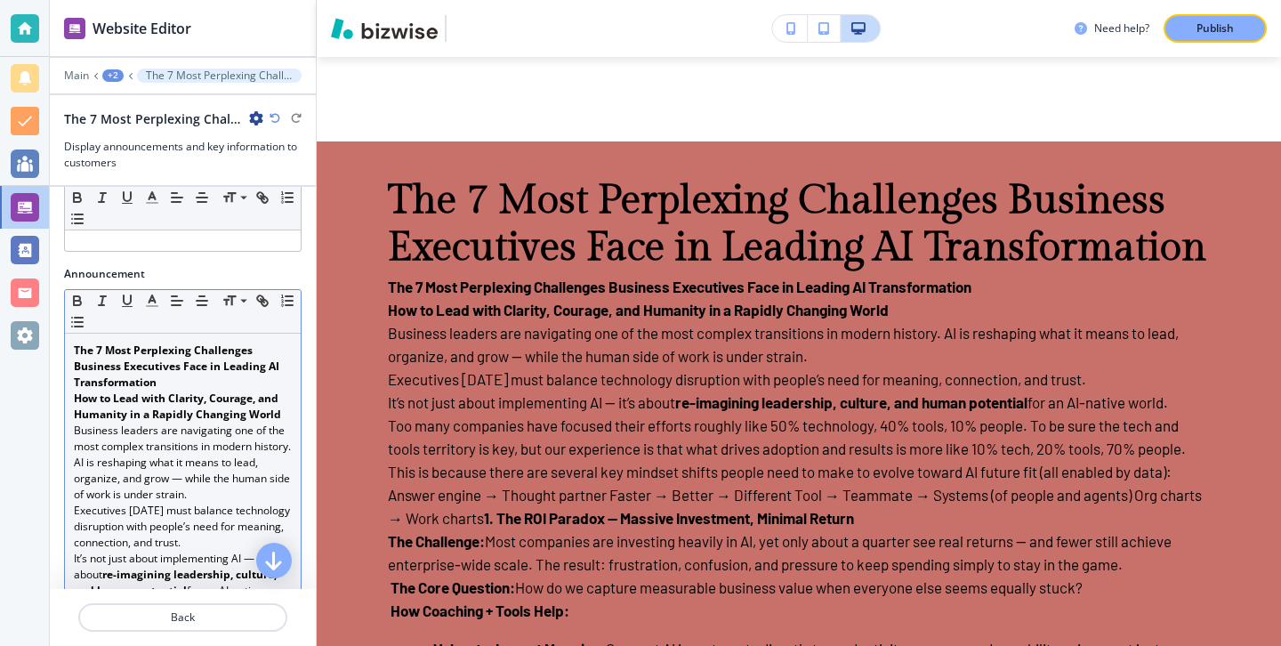
scroll to position [331, 0]
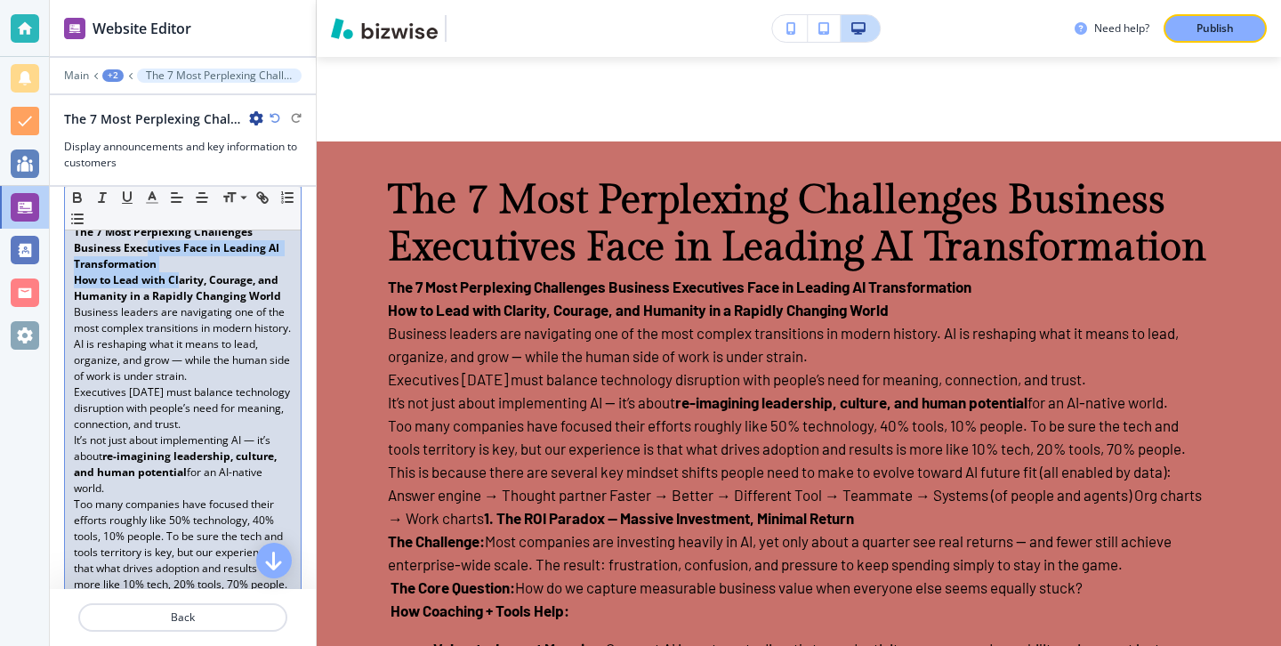
drag, startPoint x: 178, startPoint y: 272, endPoint x: 146, endPoint y: 249, distance: 39.5
click at [146, 249] on strong "The 7 Most Perplexing Challenges Business Executives Face in Leading AI Transfo…" at bounding box center [178, 247] width 208 height 47
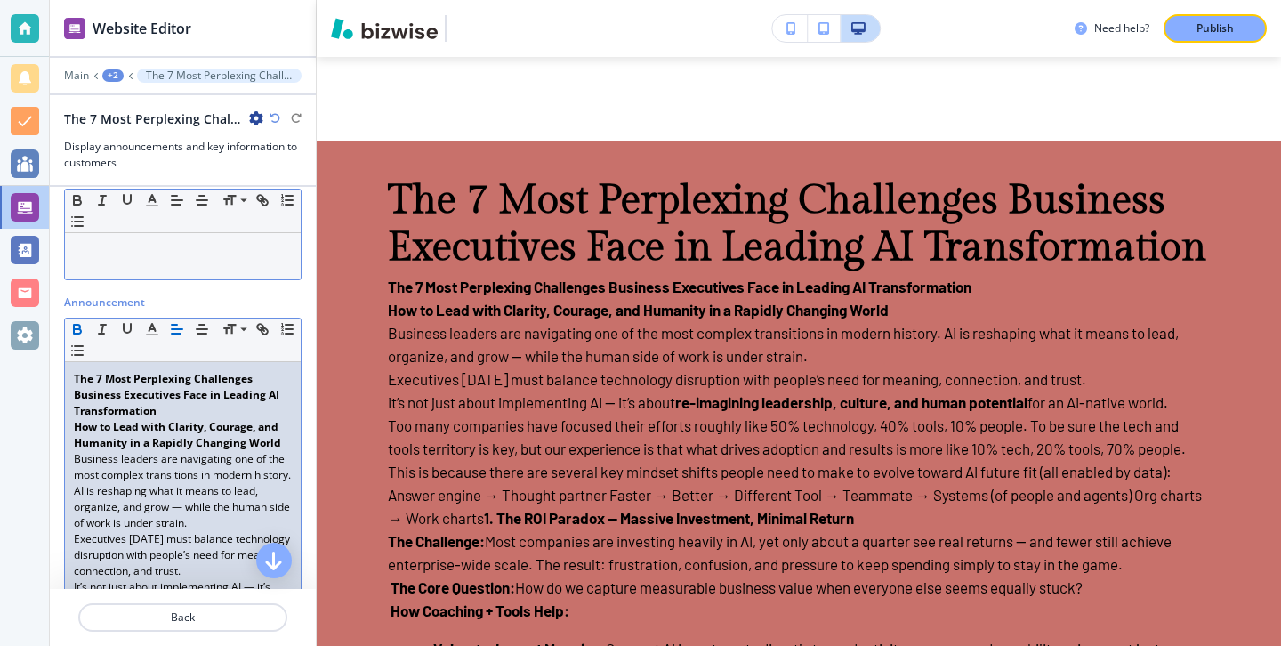
scroll to position [150, 0]
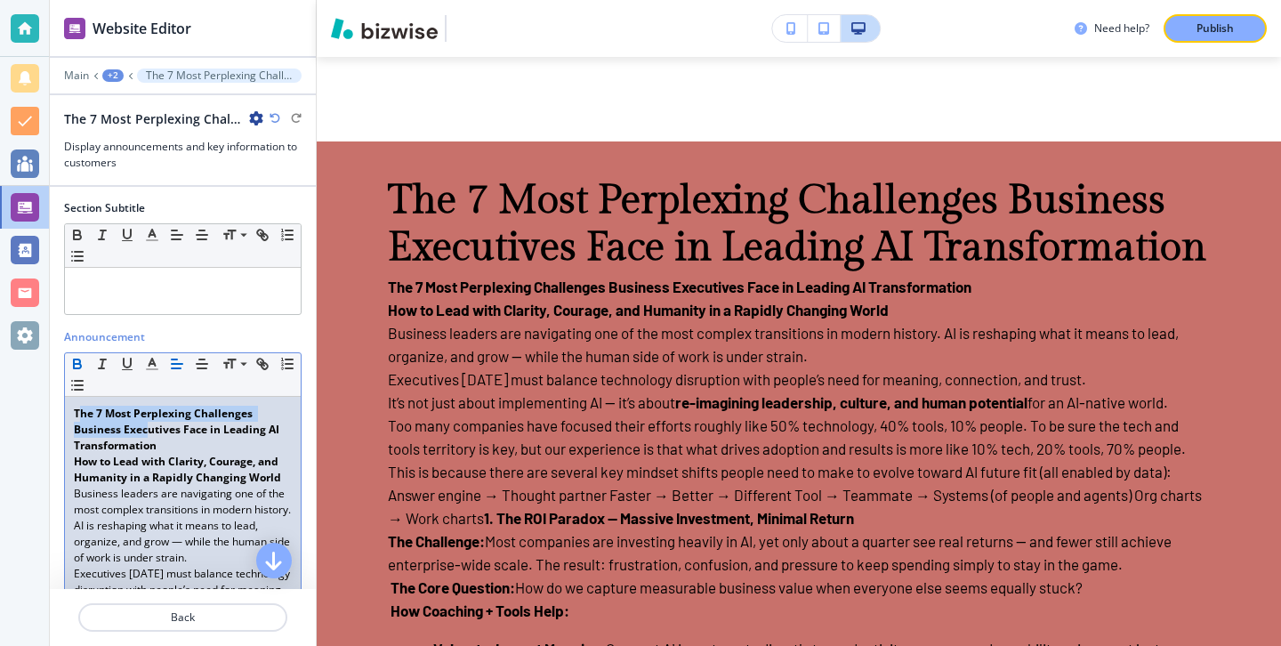
drag, startPoint x: 78, startPoint y: 415, endPoint x: 153, endPoint y: 425, distance: 75.5
click at [152, 424] on strong "The 7 Most Perplexing Challenges Business Executives Face in Leading AI Transfo…" at bounding box center [178, 429] width 208 height 47
click at [153, 453] on p "The 7 Most Perplexing Challenges Business Executives Face in Leading AI Transfo…" at bounding box center [183, 430] width 218 height 48
drag, startPoint x: 171, startPoint y: 442, endPoint x: 64, endPoint y: 408, distance: 112.3
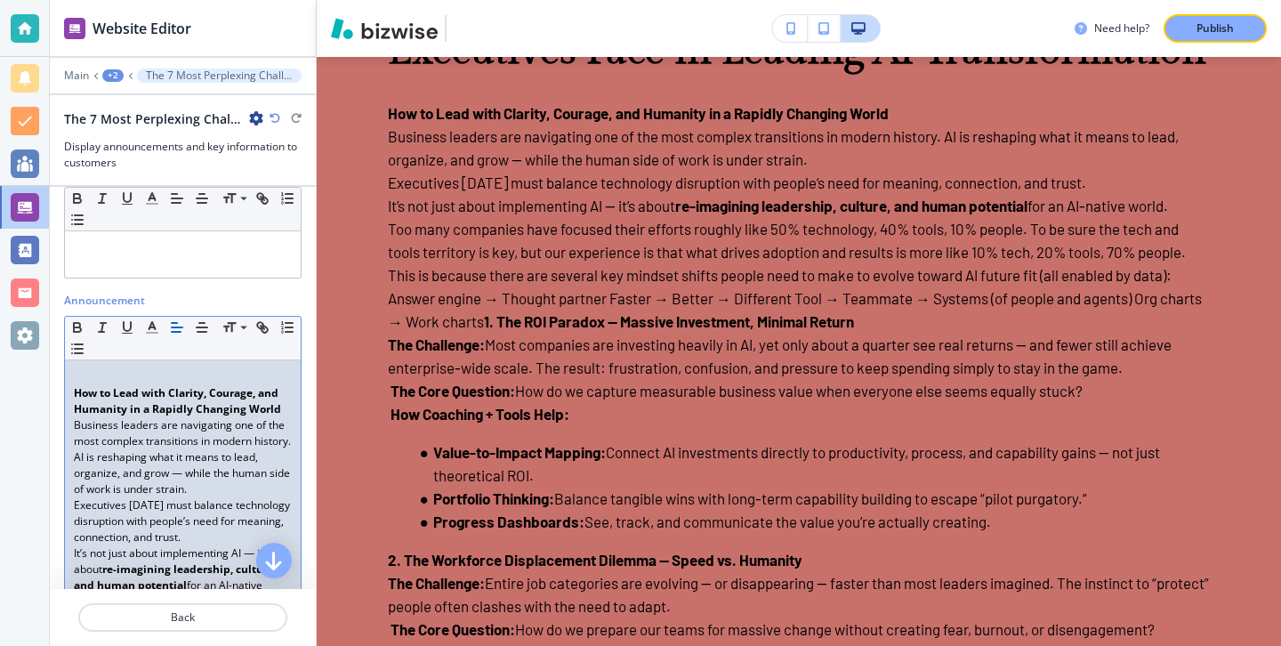
scroll to position [174, 0]
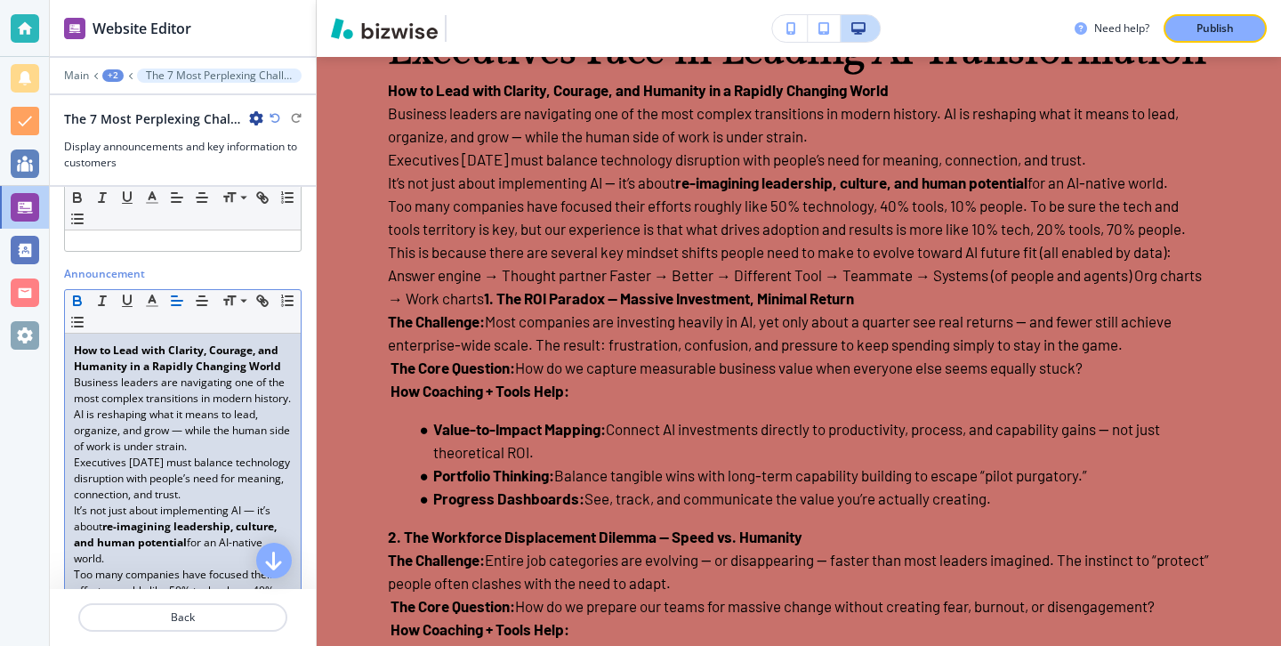
scroll to position [263, 0]
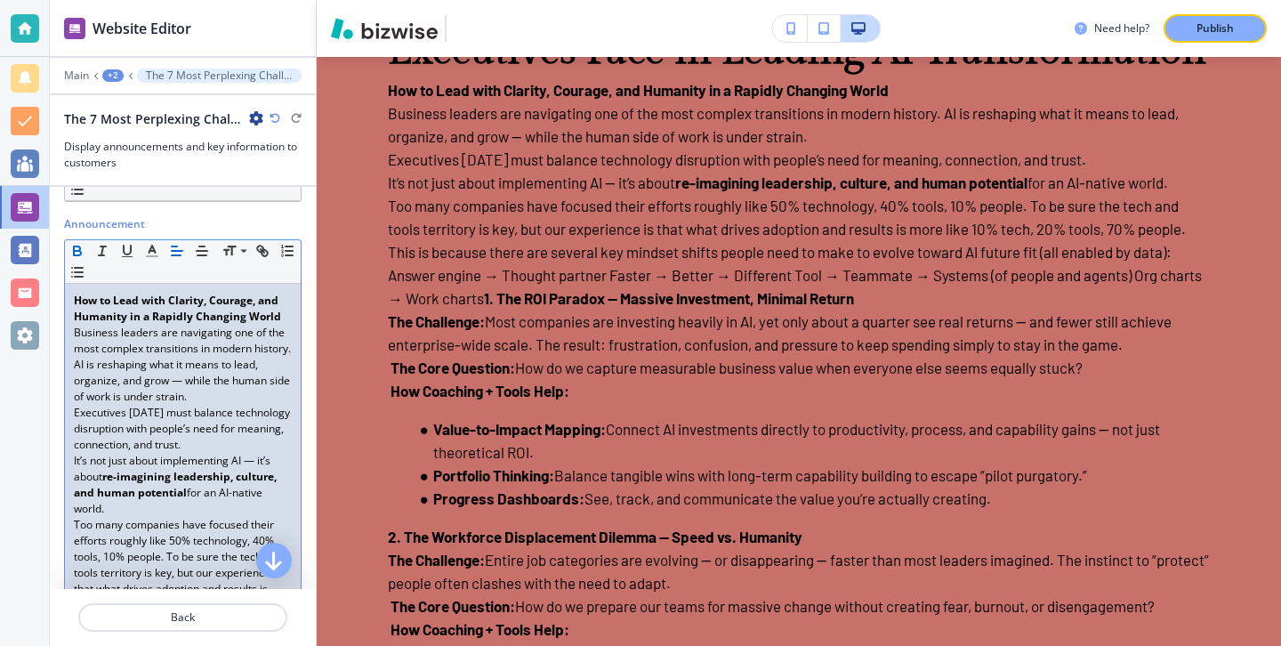
click at [219, 443] on p "Executives [DATE] must balance technology disruption with people’s need for mea…" at bounding box center [183, 429] width 218 height 48
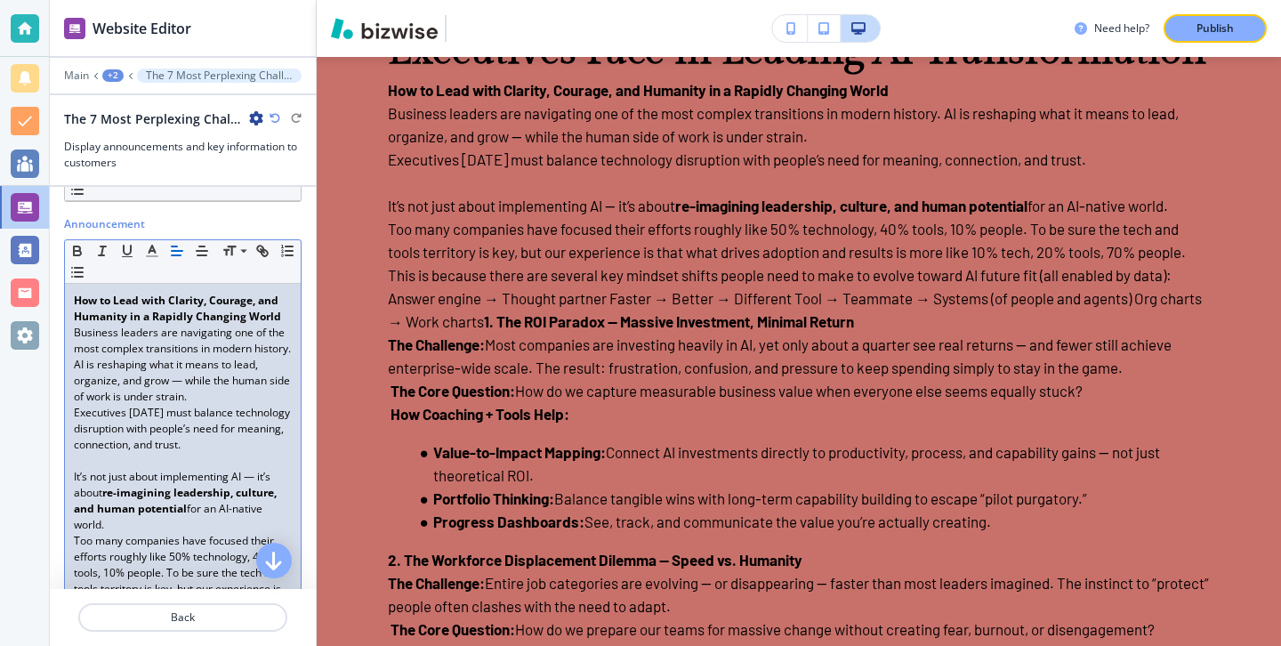
click at [206, 513] on p "It’s not just about implementing AI — it’s about re-imagining leadership, cultu…" at bounding box center [183, 501] width 218 height 64
click at [201, 514] on p "It’s not just about implementing AI — it’s about re-imagining leadership, cultu…" at bounding box center [183, 501] width 218 height 64
click at [191, 533] on p "Too many companies have focused their efforts roughly like 50% technology, 40% …" at bounding box center [183, 581] width 218 height 96
click at [212, 529] on p "It’s not just about implementing AI — it’s about re-imagining leadership, cultu…" at bounding box center [183, 501] width 218 height 64
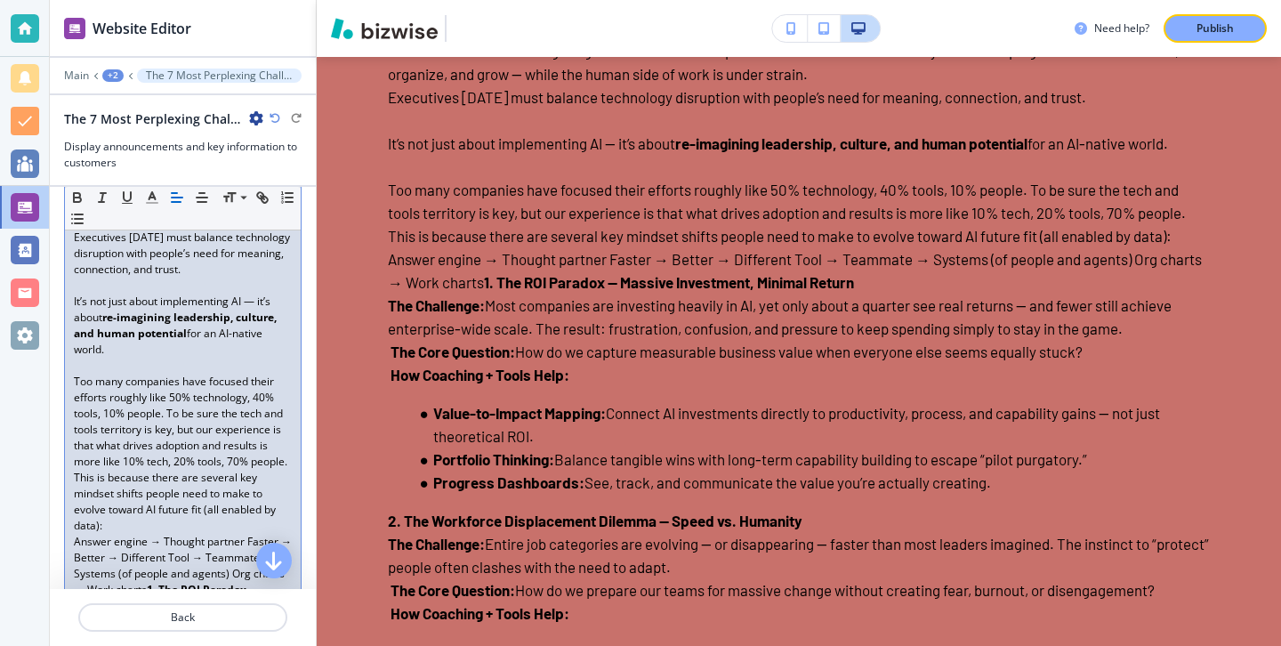
scroll to position [451, 0]
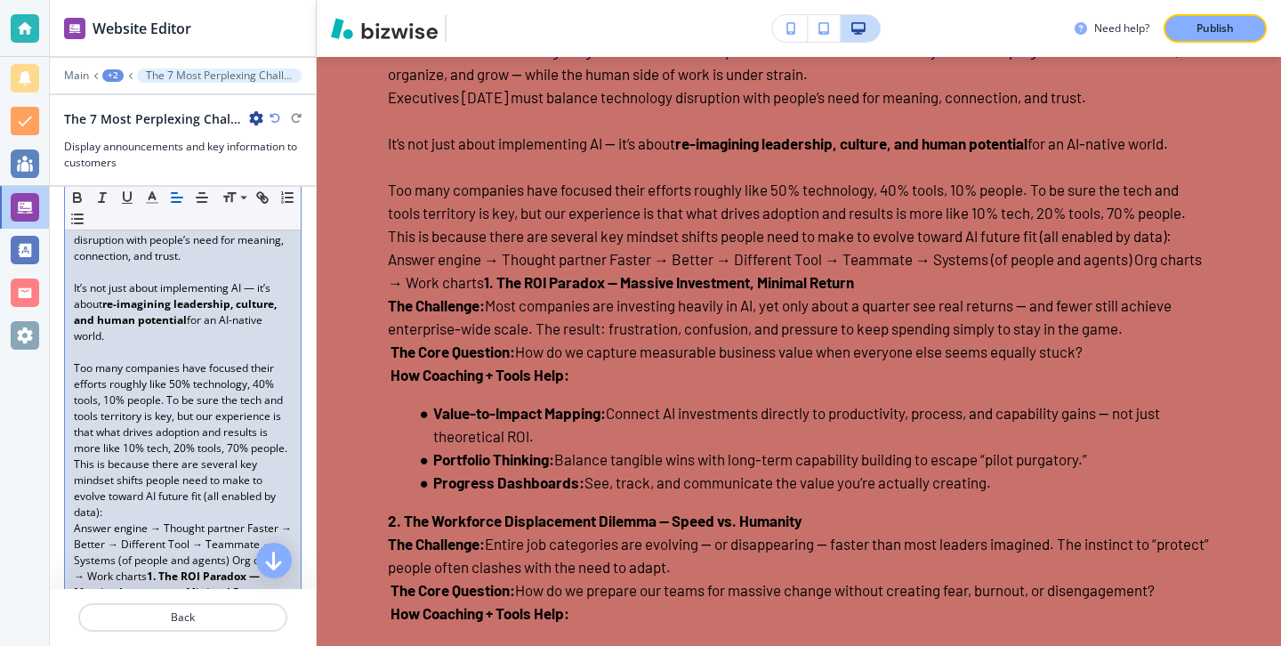
click at [199, 513] on p "This is because there are several key mindset shifts people need to make to evo…" at bounding box center [183, 489] width 218 height 64
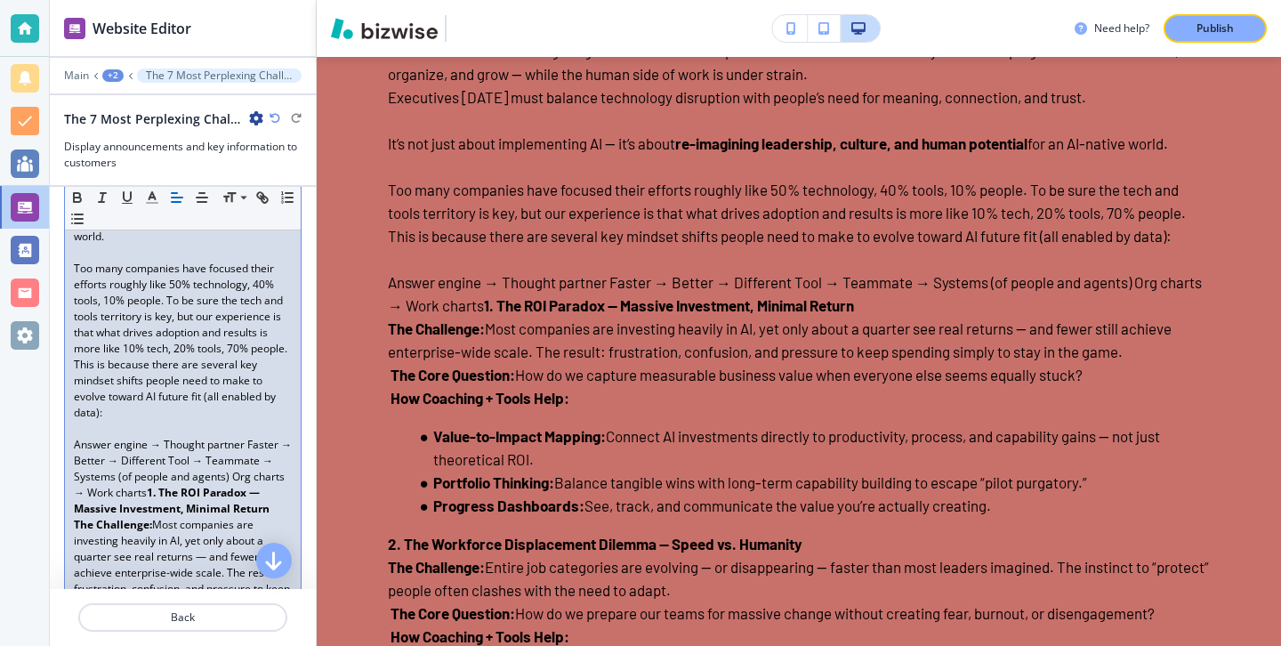
scroll to position [558, 0]
click at [291, 500] on p "Answer engine → Thought partner Faster → Better → Different Tool → Teammate → S…" at bounding box center [183, 470] width 218 height 80
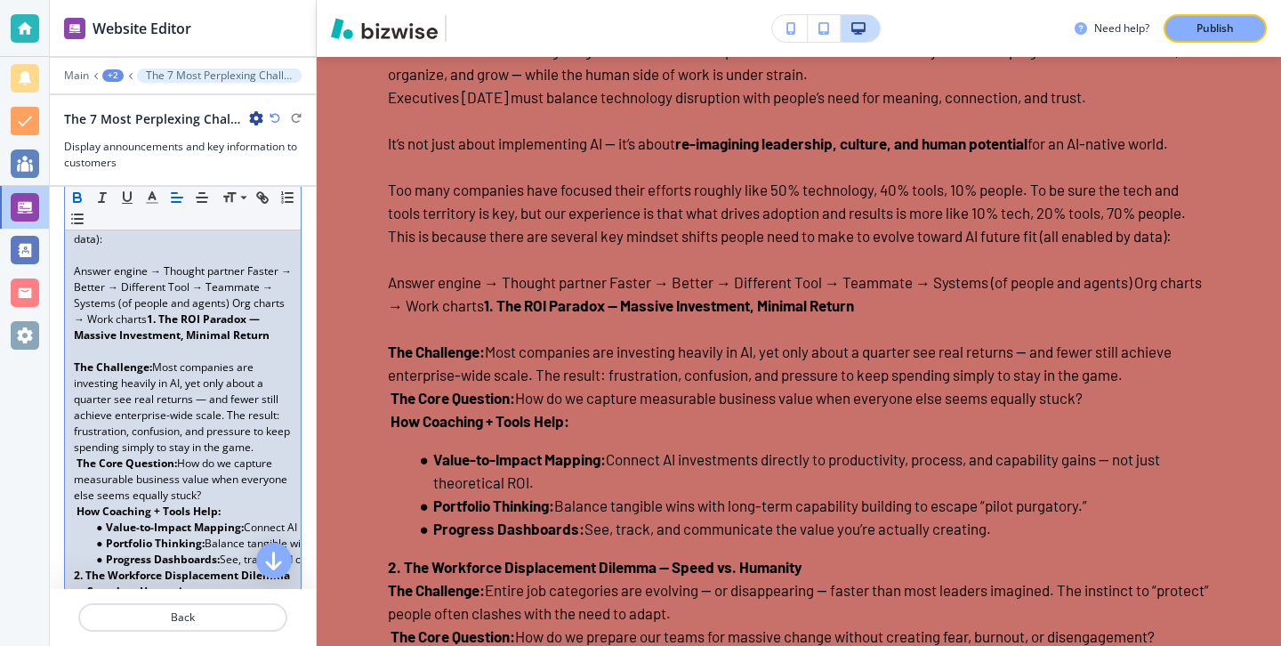
scroll to position [739, 0]
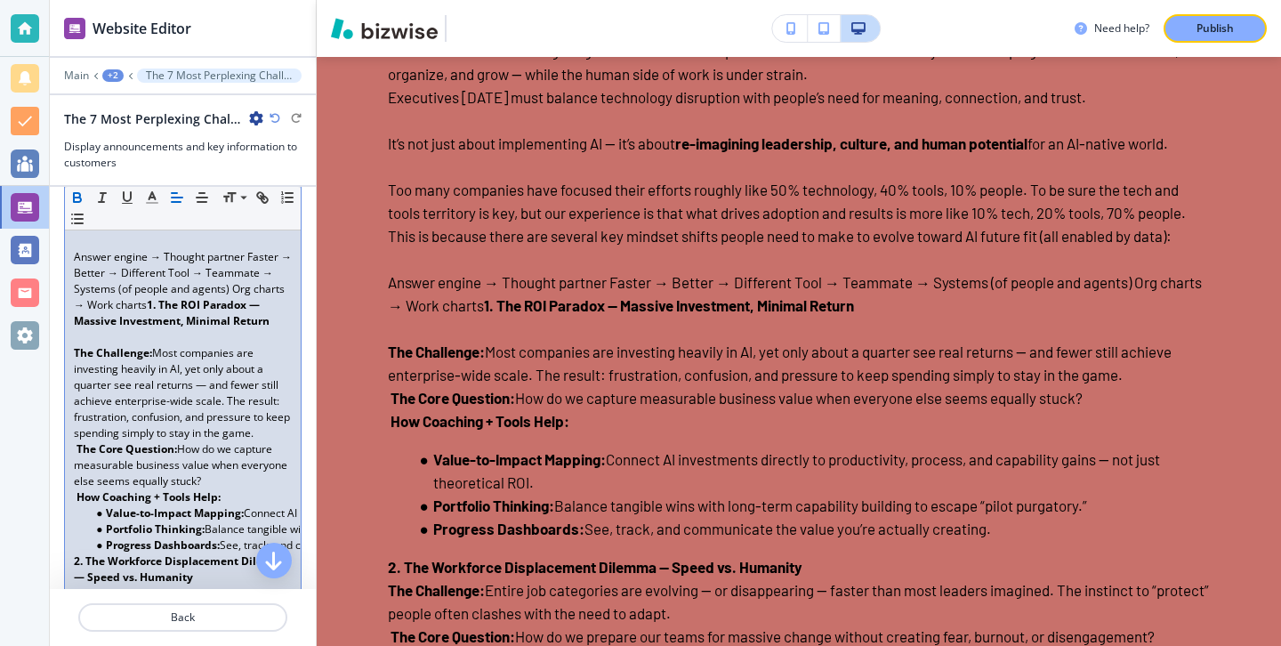
click at [231, 473] on p "The Core Question: How do we capture measurable business value when everyone el…" at bounding box center [183, 465] width 218 height 48
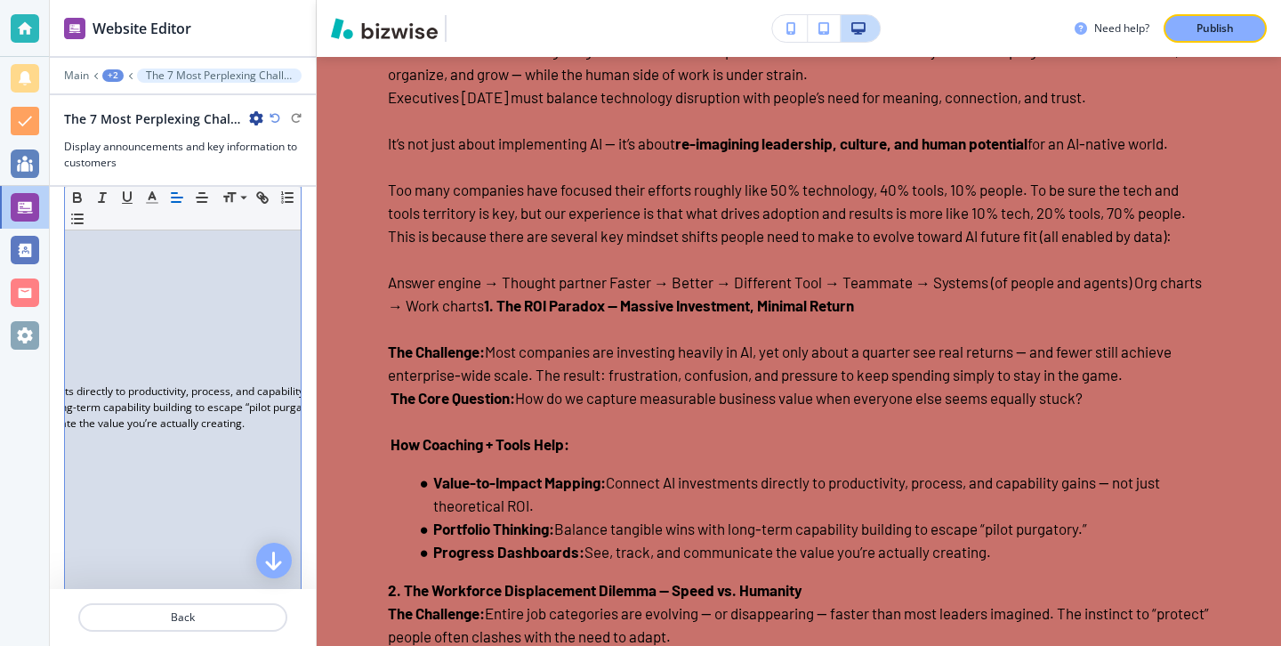
scroll to position [0, 310]
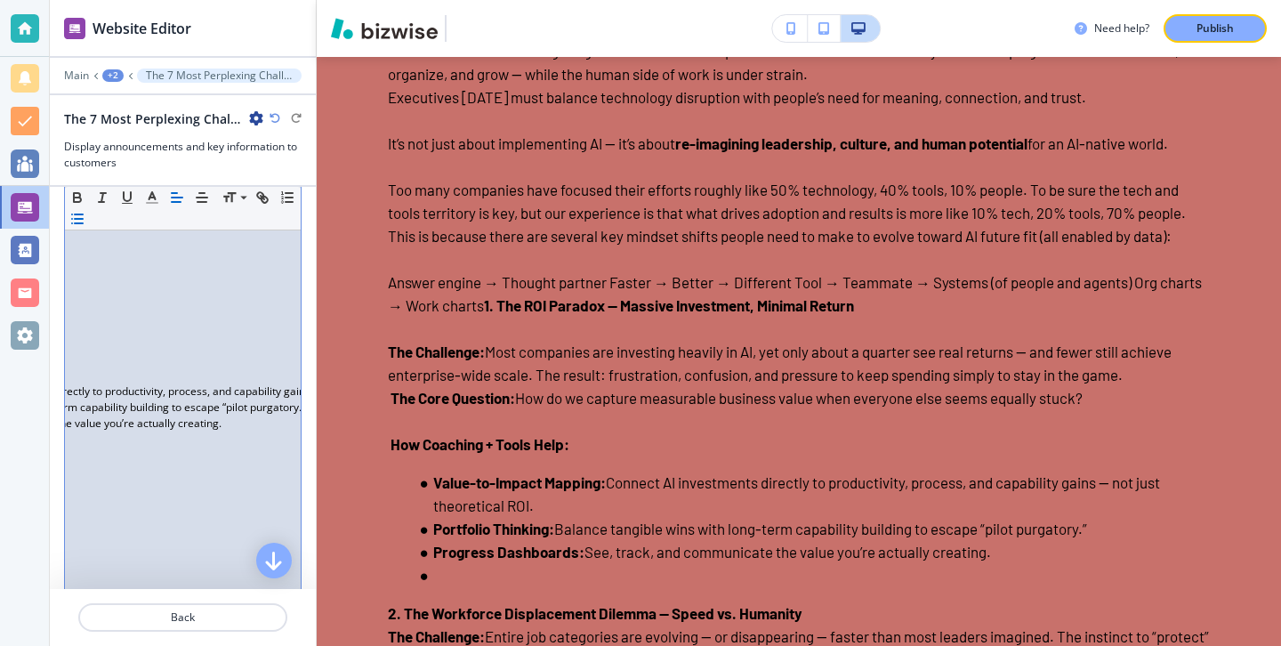
scroll to position [0, 0]
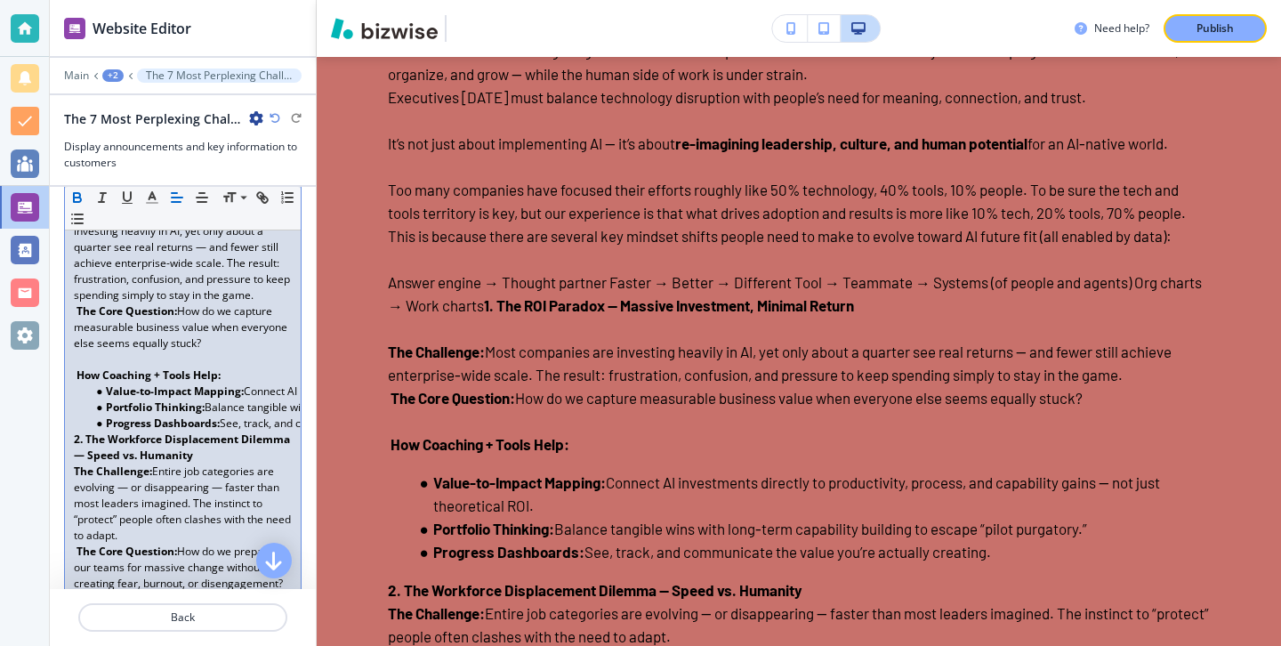
click at [186, 536] on p "The Challenge: Entire job categories are evolving — or disappearing — faster th…" at bounding box center [183, 504] width 218 height 80
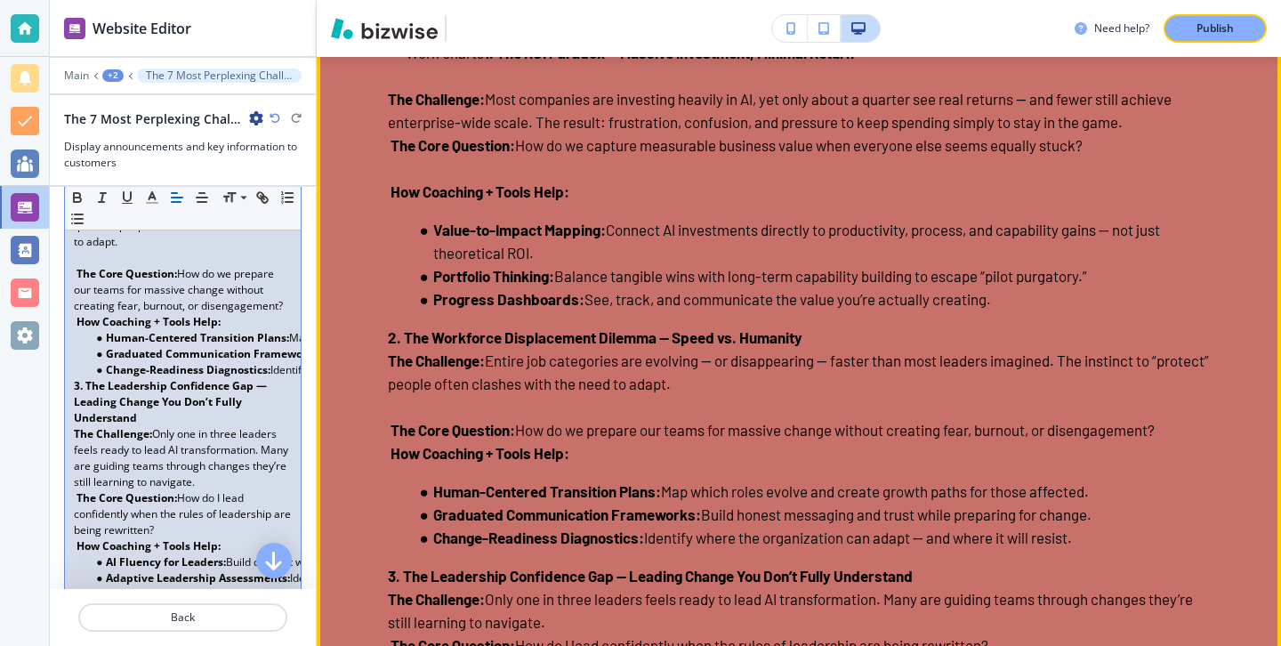
scroll to position [5924, 0]
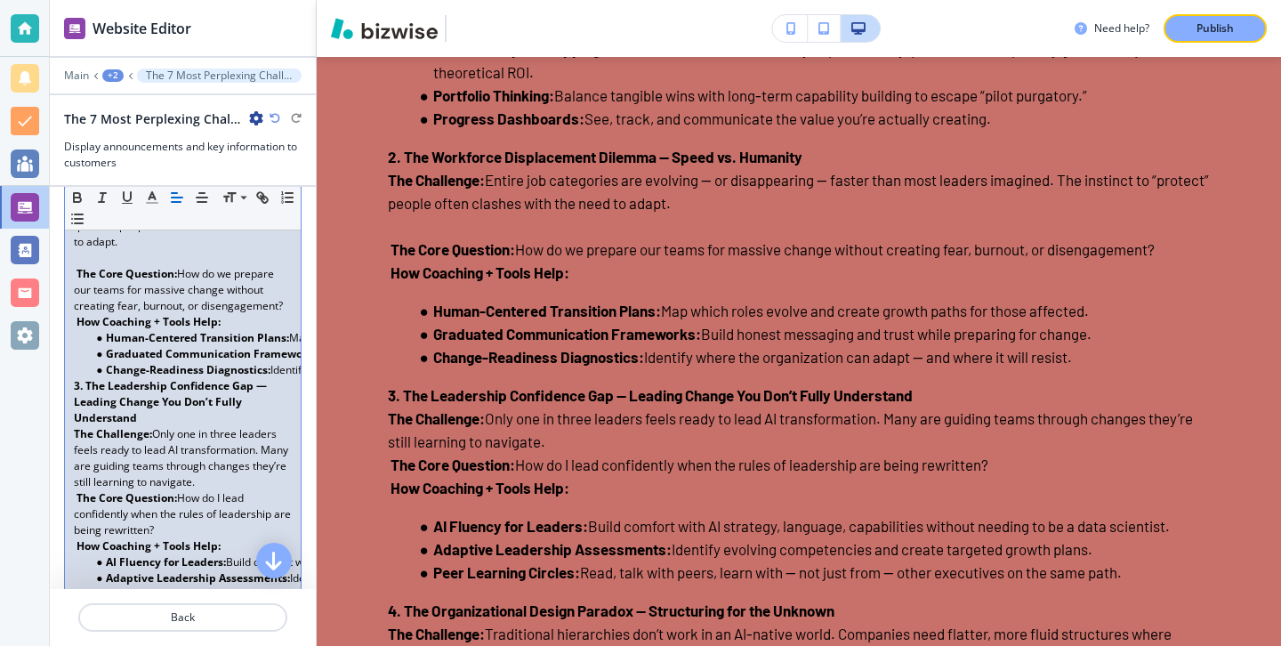
click at [212, 483] on p "The Challenge: Only one in three leaders feels ready to lead AI transformation.…" at bounding box center [183, 458] width 218 height 64
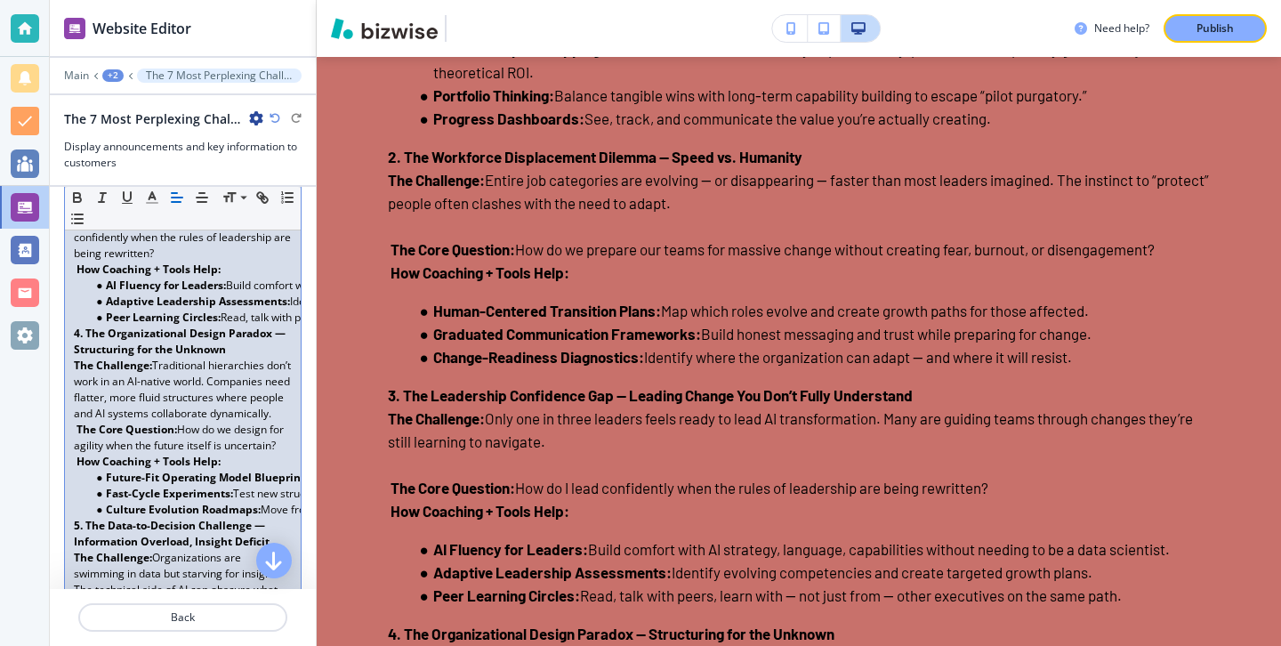
scroll to position [1465, 0]
click at [208, 420] on p "The Challenge: Traditional hierarchies don’t work in an AI-native world. Compan…" at bounding box center [183, 388] width 218 height 64
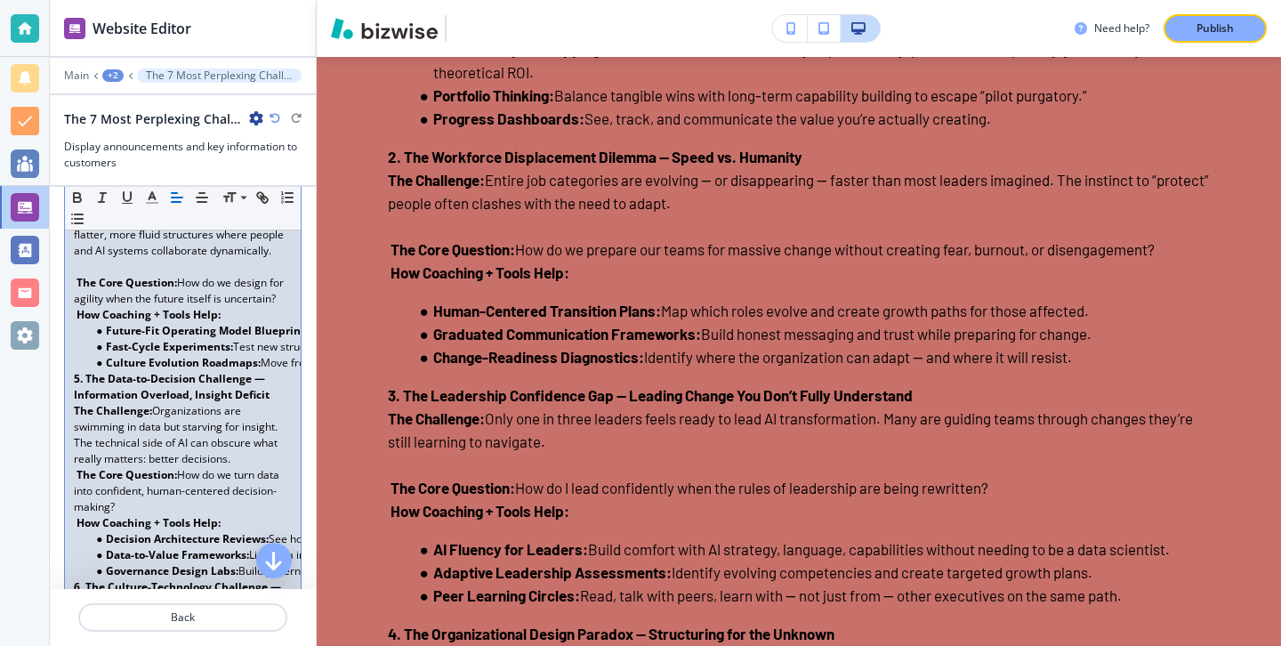
scroll to position [1650, 0]
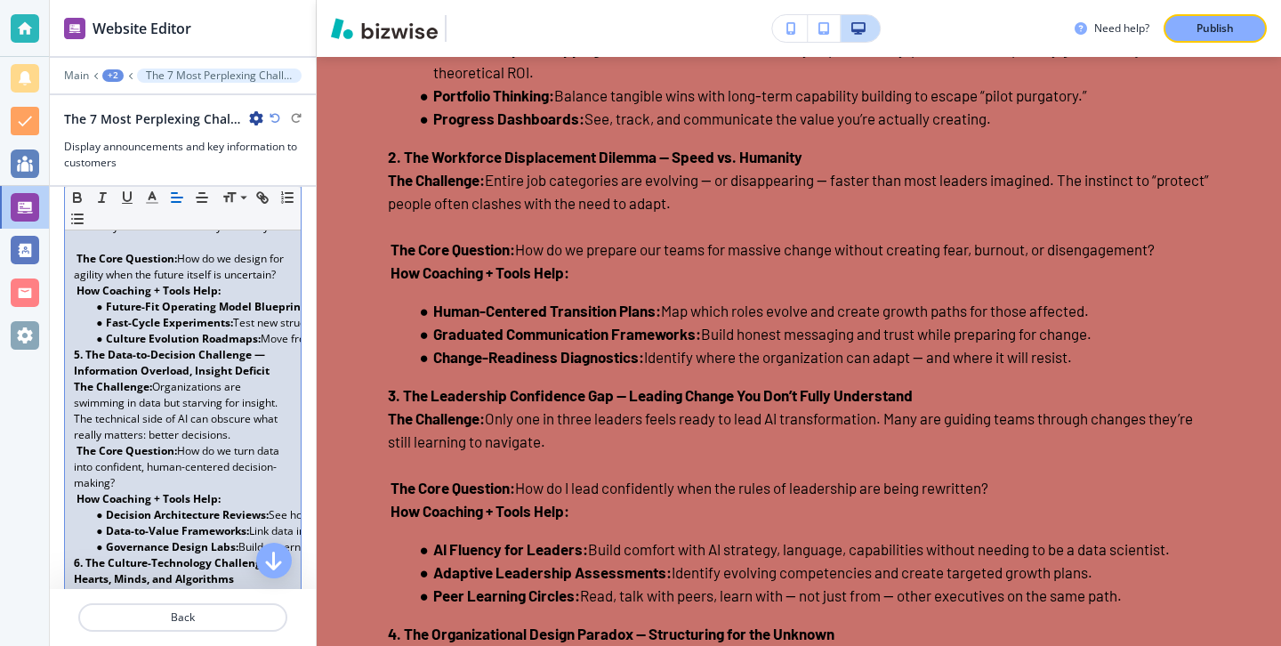
click at [238, 441] on p "The Challenge: Organizations are swimming in data but starving for insight. The…" at bounding box center [183, 411] width 218 height 64
click at [238, 443] on p "The Challenge: Organizations are swimming in data but starving for insight. The…" at bounding box center [183, 411] width 218 height 64
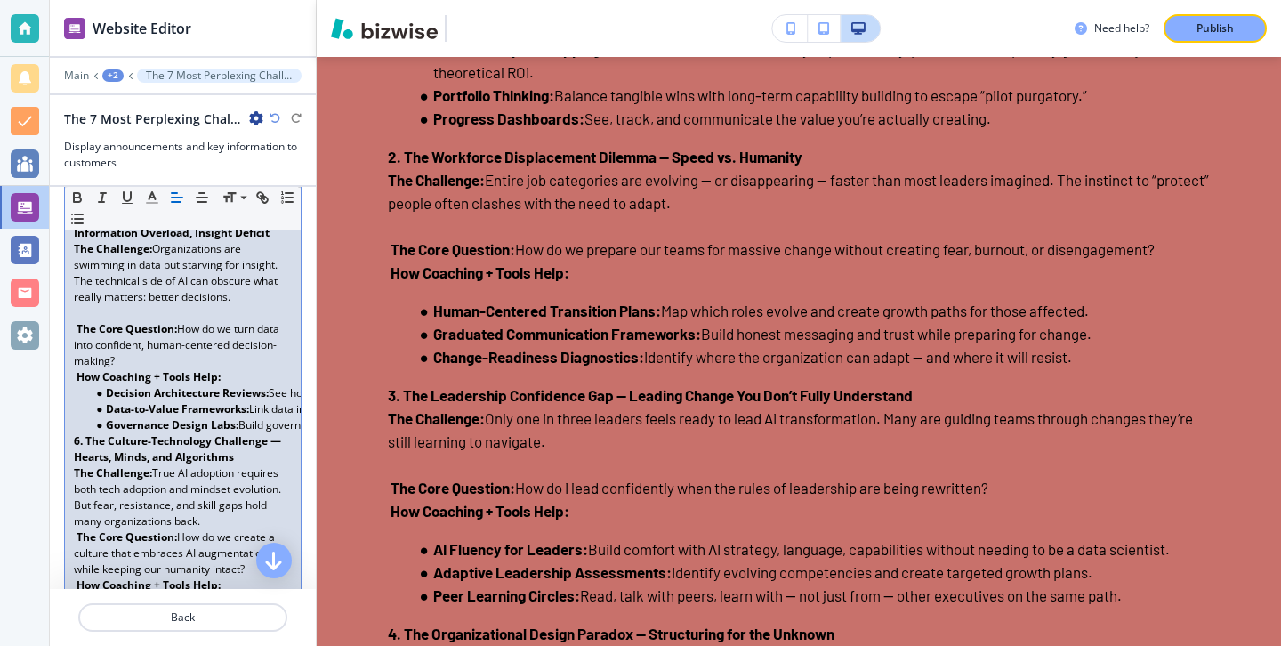
scroll to position [1795, 0]
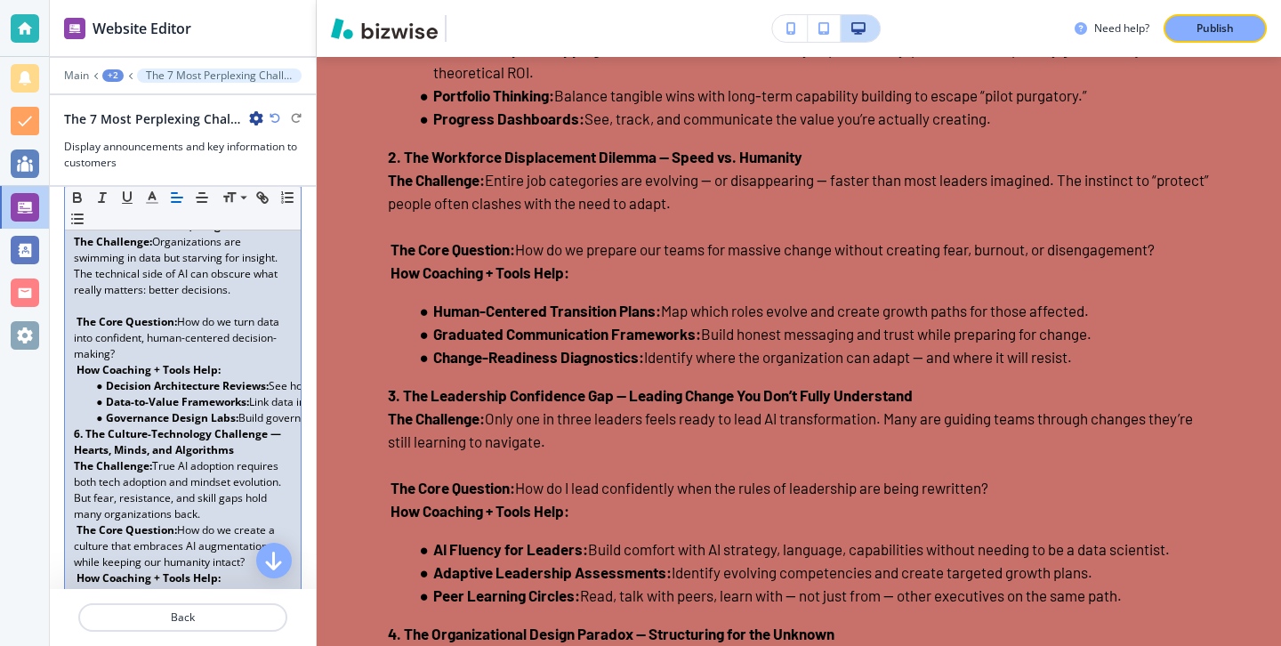
click at [212, 522] on p "The Challenge: True AI adoption requires both tech adoption and mindset evoluti…" at bounding box center [183, 490] width 218 height 64
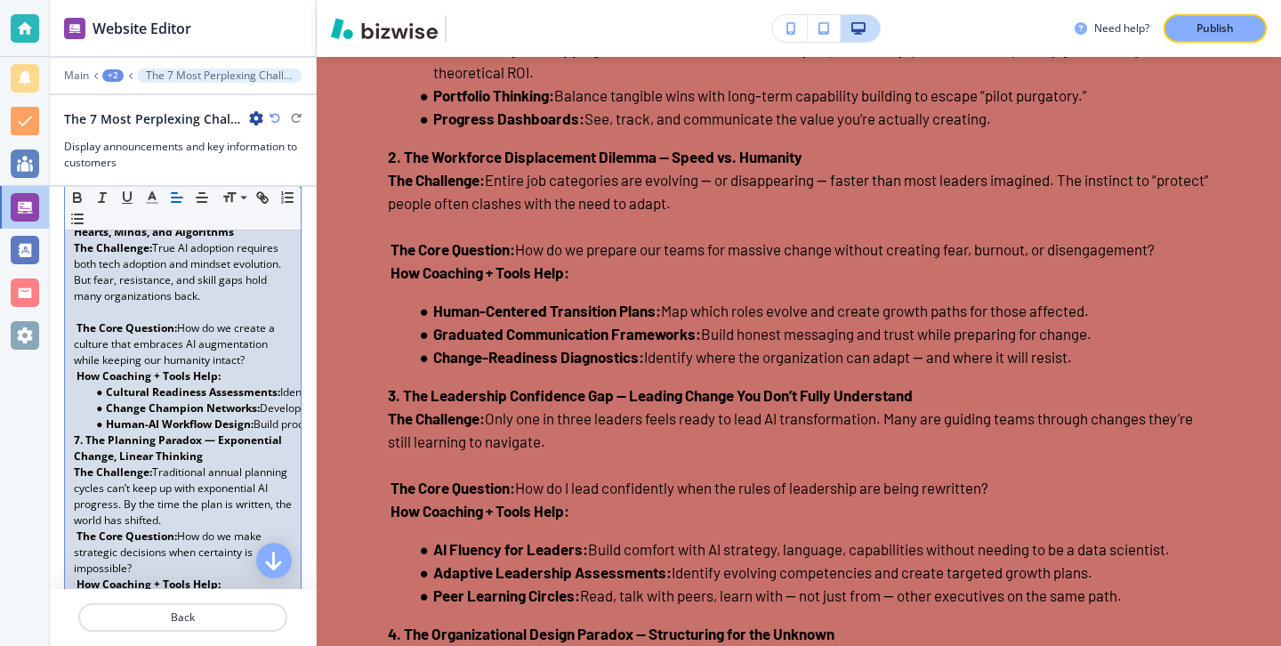
scroll to position [2019, 0]
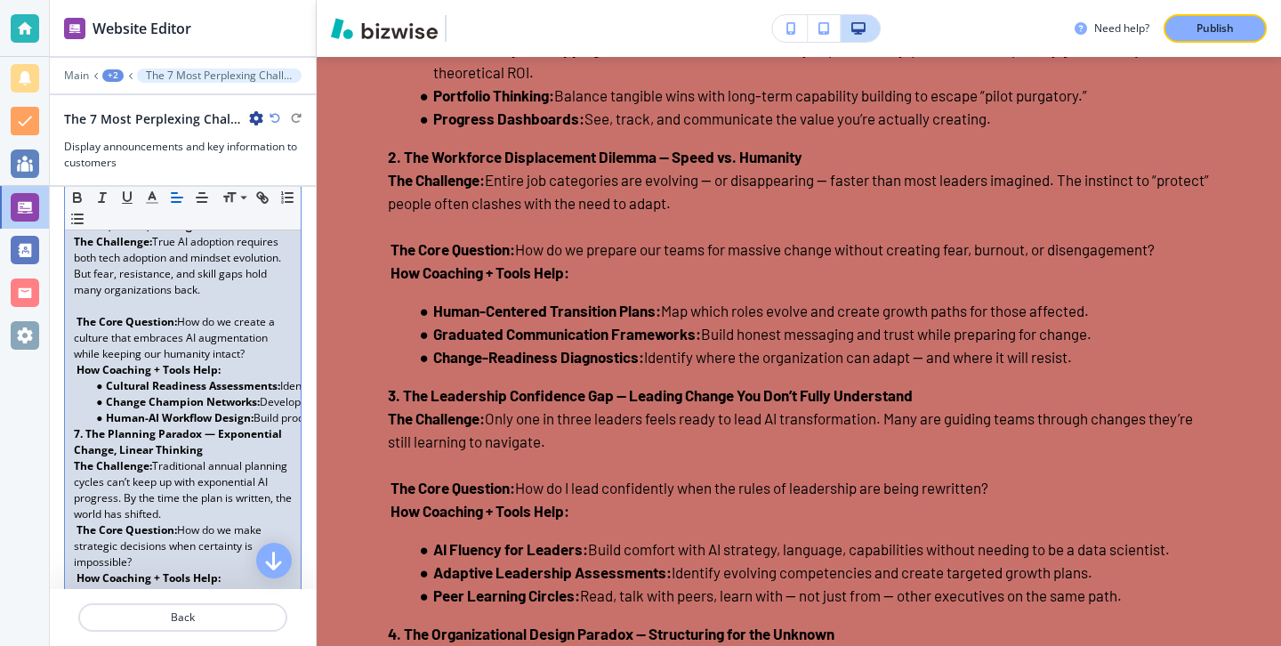
click at [207, 458] on p "7. The Planning Paradox — Exponential Change, Linear Thinking" at bounding box center [183, 442] width 218 height 32
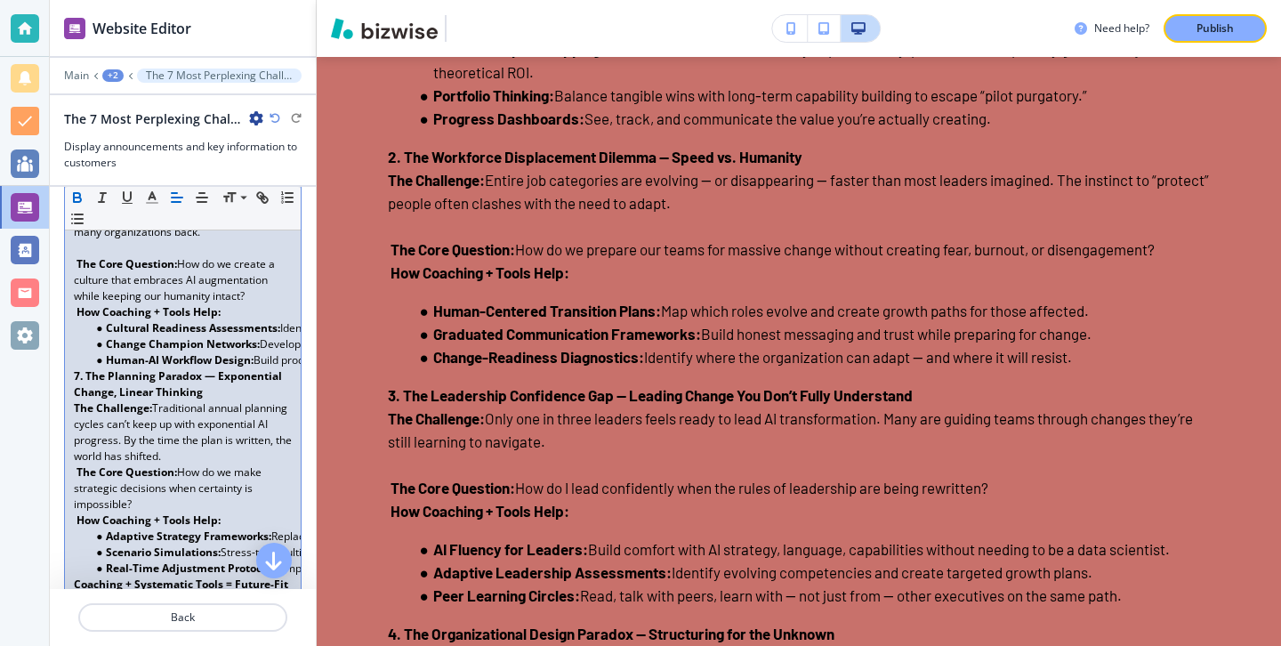
scroll to position [2136, 0]
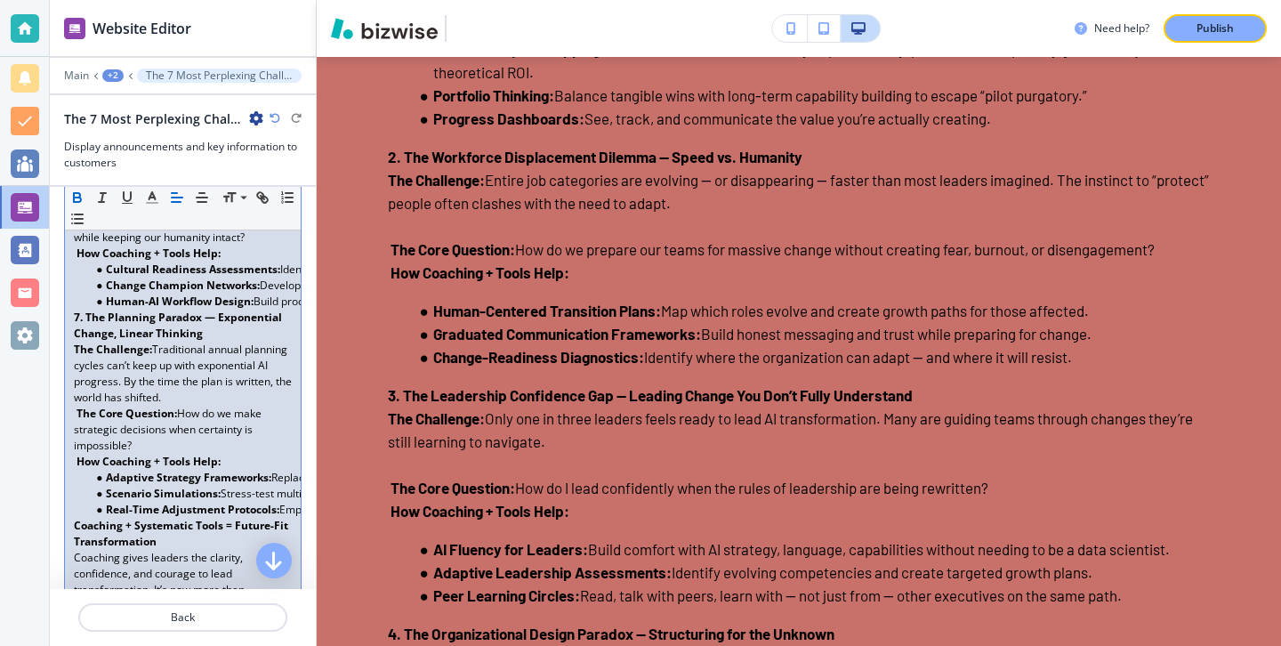
click at [198, 406] on p "The Challenge: Traditional annual planning cycles can’t keep up with exponentia…" at bounding box center [183, 374] width 218 height 64
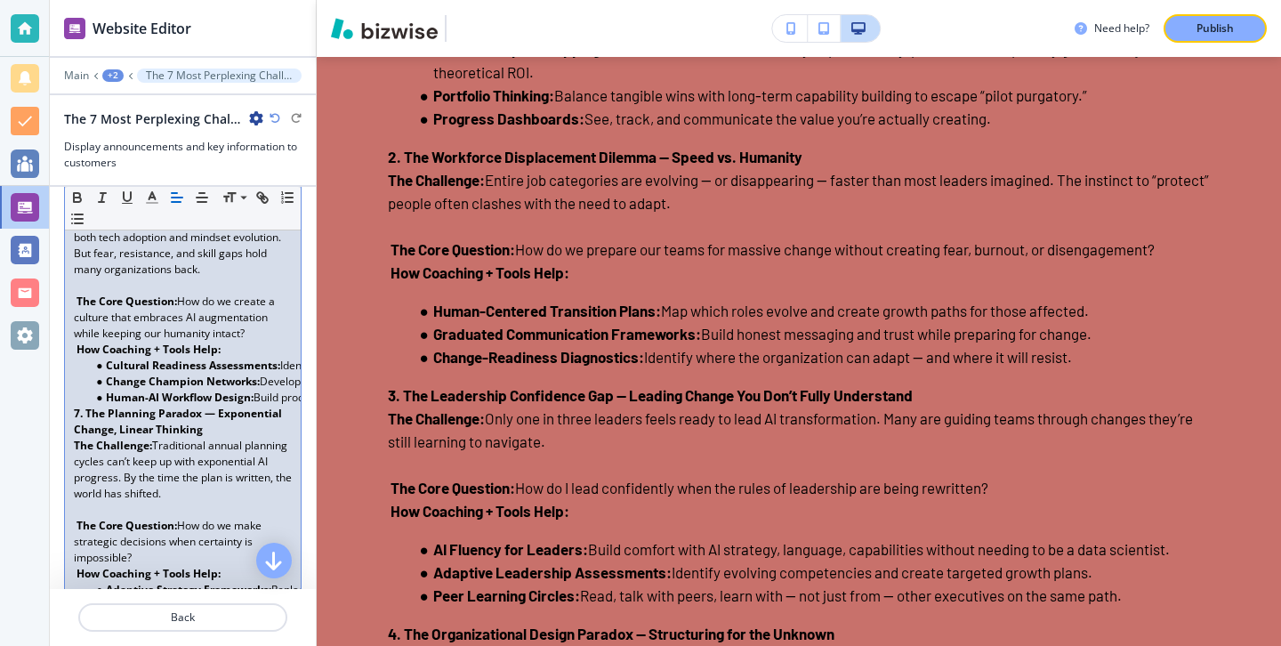
scroll to position [2017, 0]
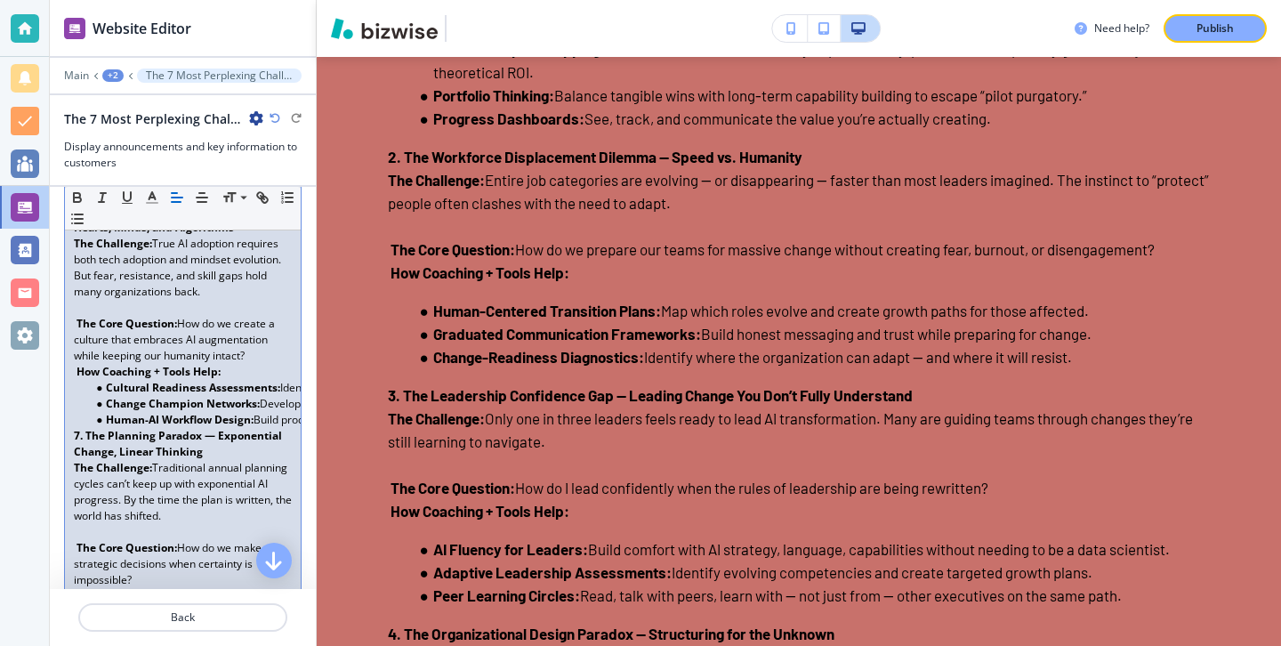
click at [207, 460] on p "7. The Planning Paradox — Exponential Change, Linear Thinking" at bounding box center [183, 444] width 218 height 32
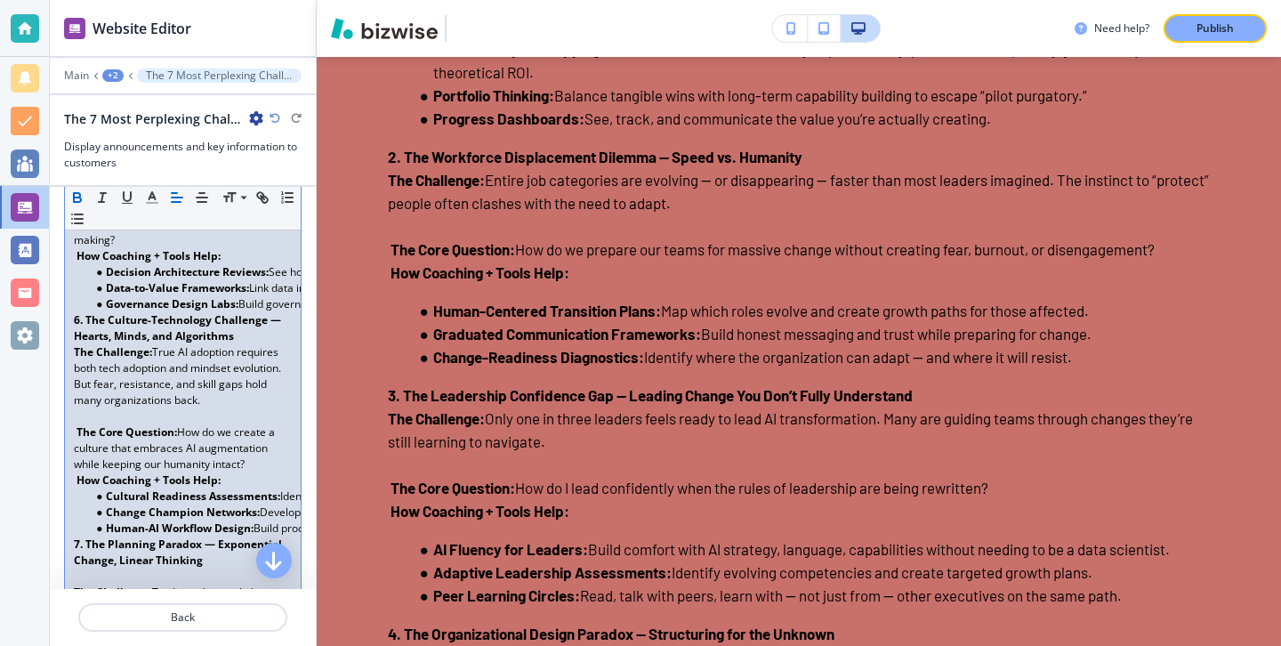
scroll to position [1831, 0]
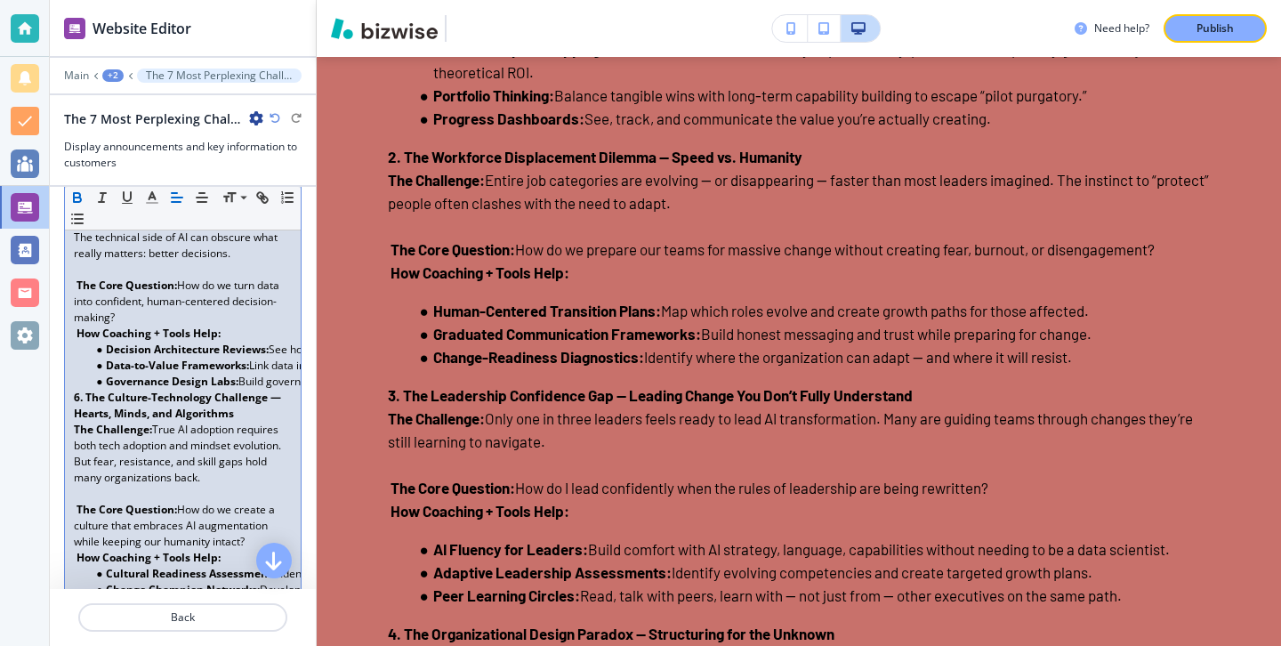
click at [246, 422] on p "6. The Culture-Technology Challenge — Hearts, Minds, and Algorithms" at bounding box center [183, 406] width 218 height 32
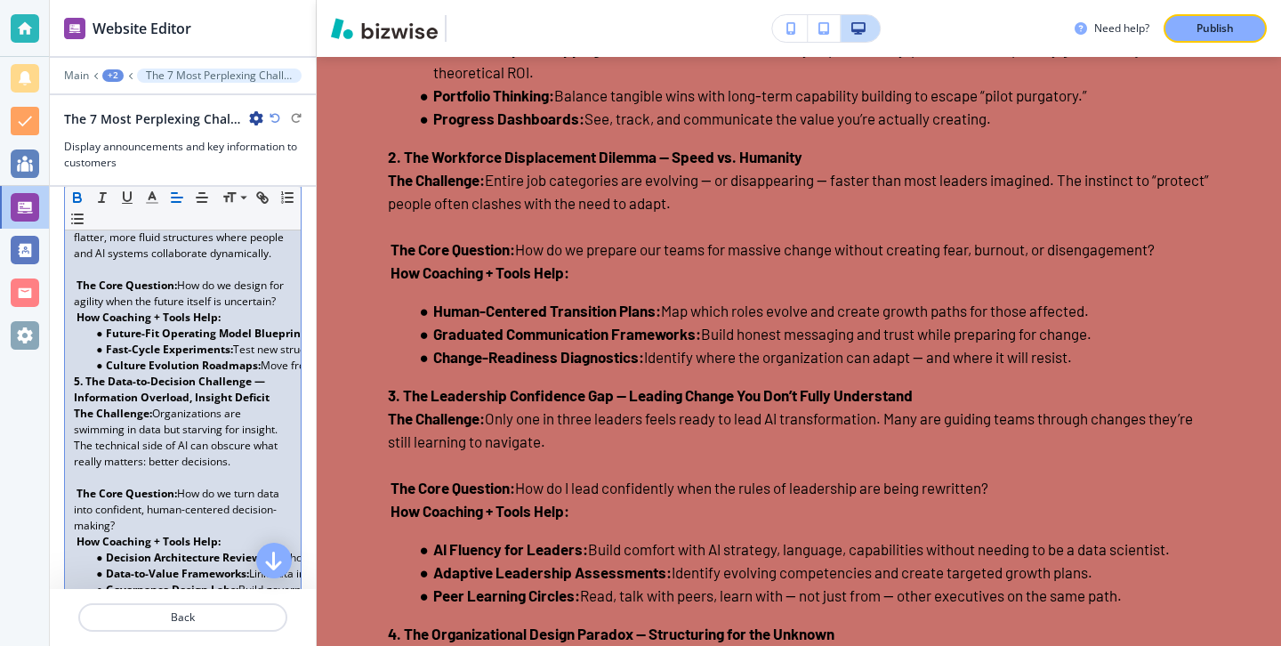
scroll to position [1614, 0]
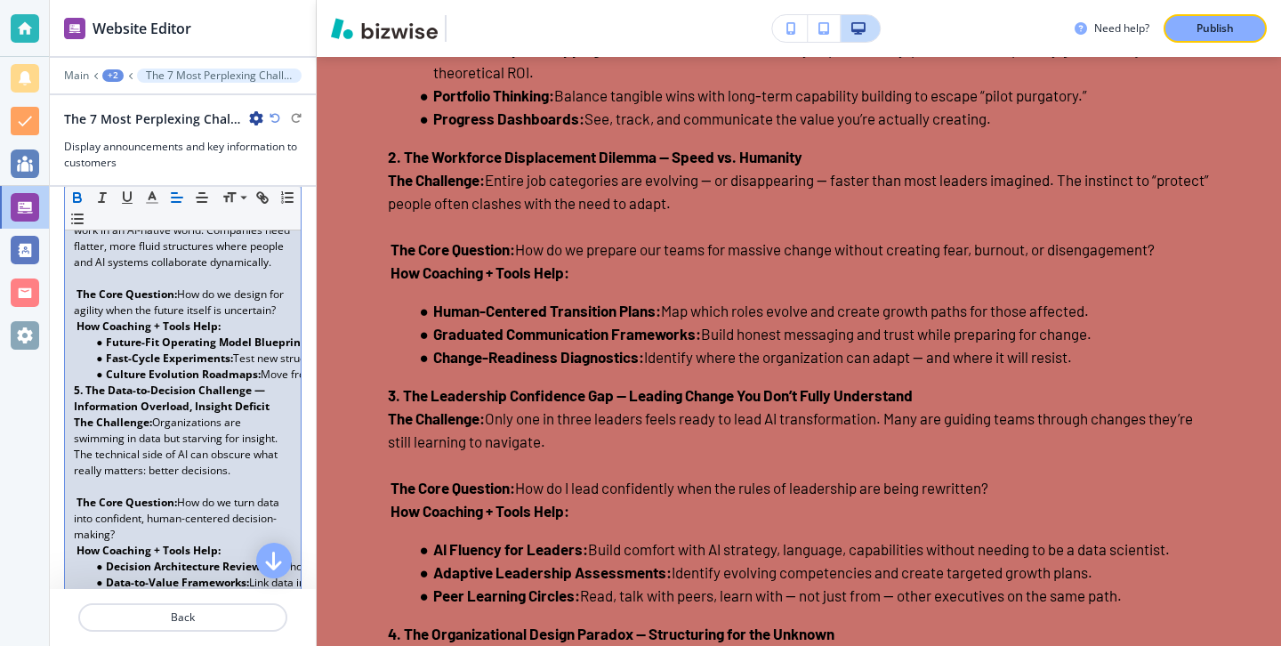
click at [271, 415] on p "5. The Data-to-Decision Challenge — Information Overload, Insight Deficit" at bounding box center [183, 399] width 218 height 32
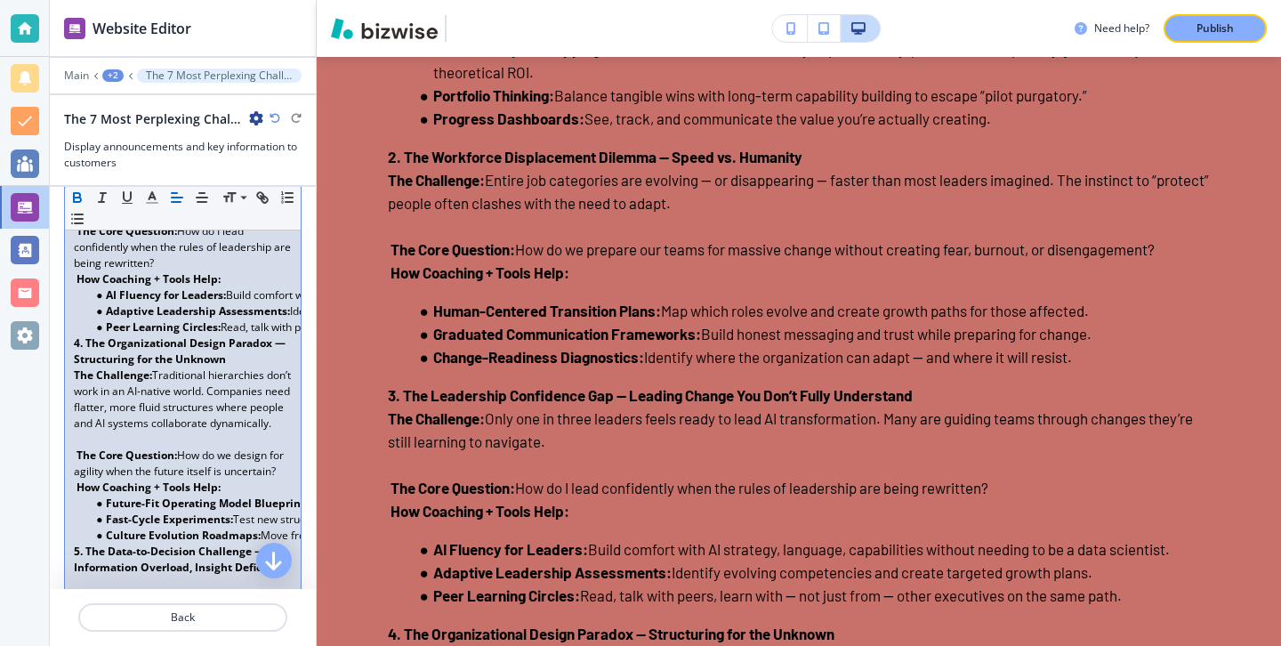
scroll to position [1452, 0]
click at [254, 362] on p "4. The Organizational Design Paradox — Structuring for the Unknown" at bounding box center [183, 352] width 218 height 32
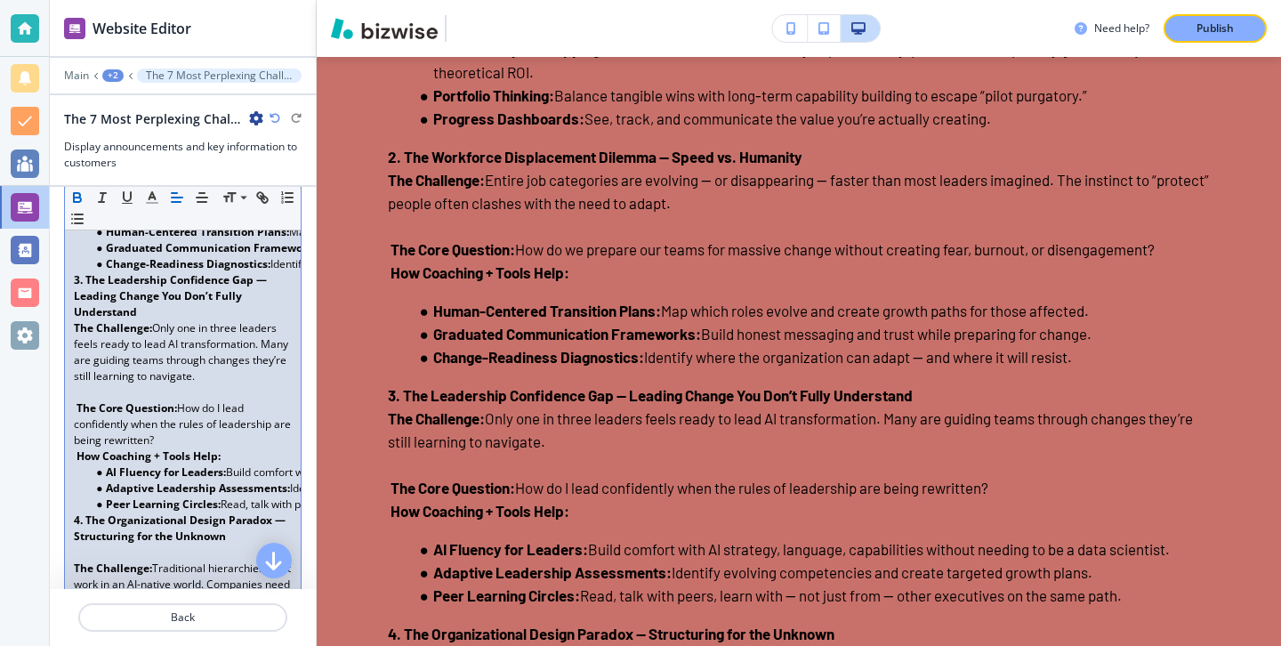
scroll to position [1274, 0]
click at [230, 311] on p "3. The Leadership Confidence Gap — Leading Change You Don’t Fully Understand" at bounding box center [183, 298] width 218 height 48
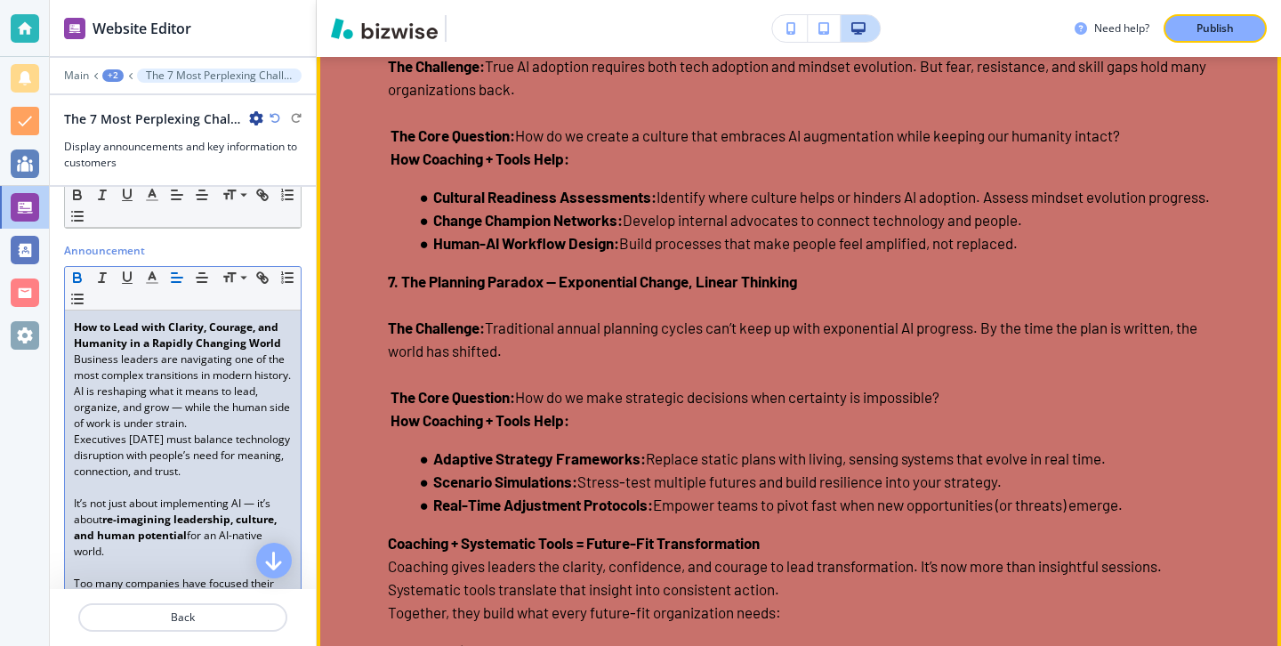
scroll to position [7315, 0]
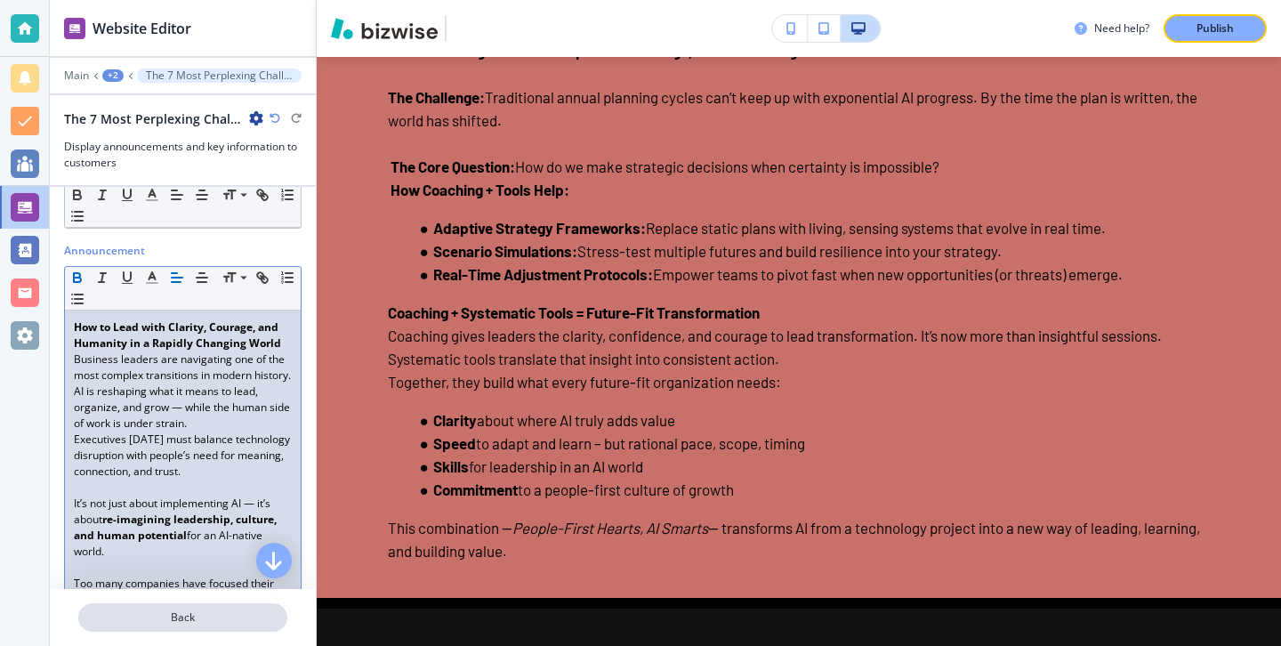
click at [231, 615] on p "Back" at bounding box center [183, 618] width 206 height 16
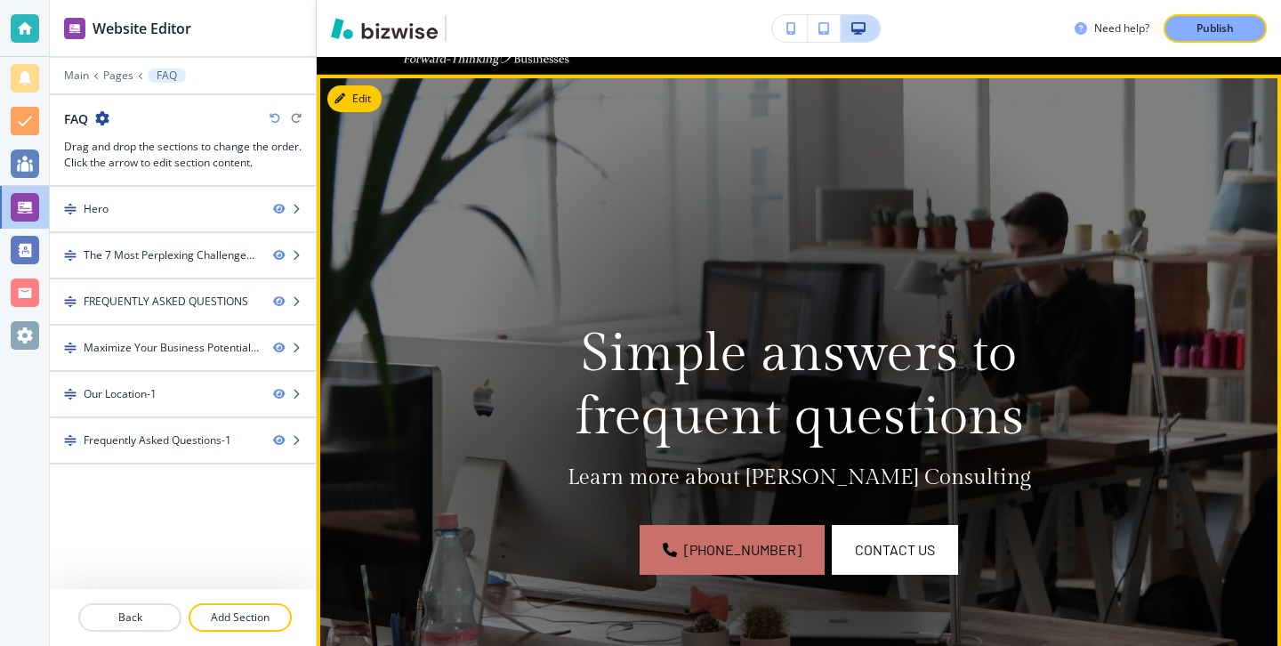
scroll to position [0, 0]
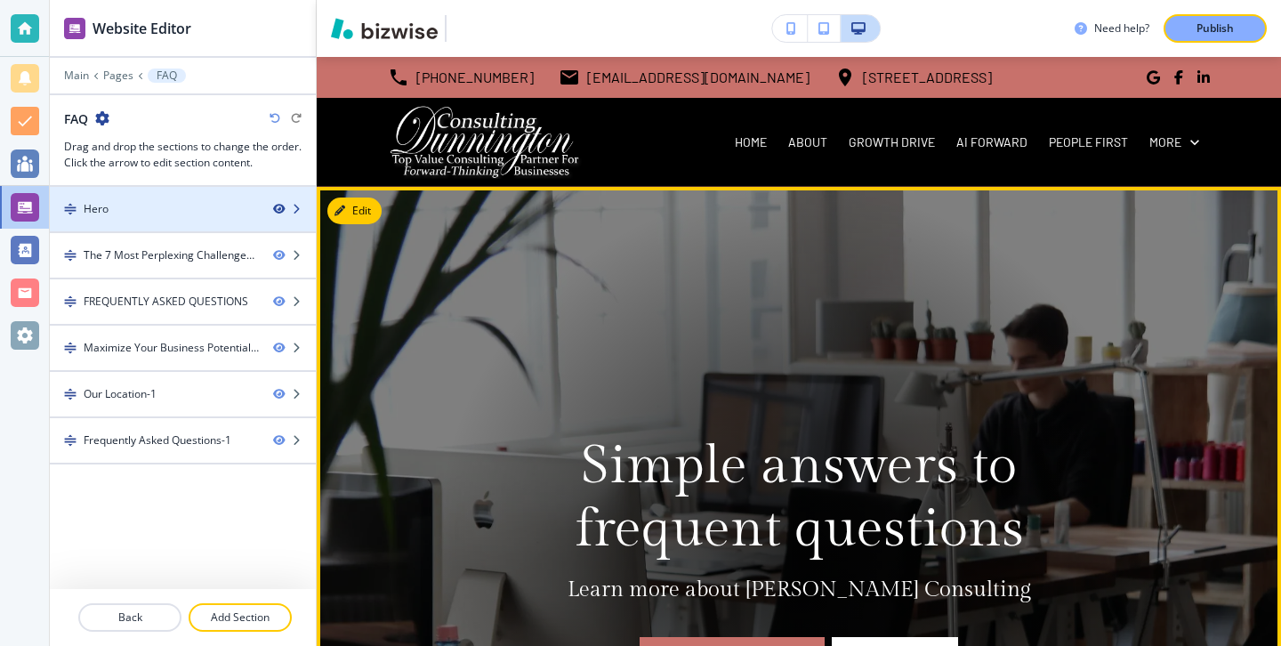
click at [273, 205] on icon "button" at bounding box center [278, 209] width 11 height 11
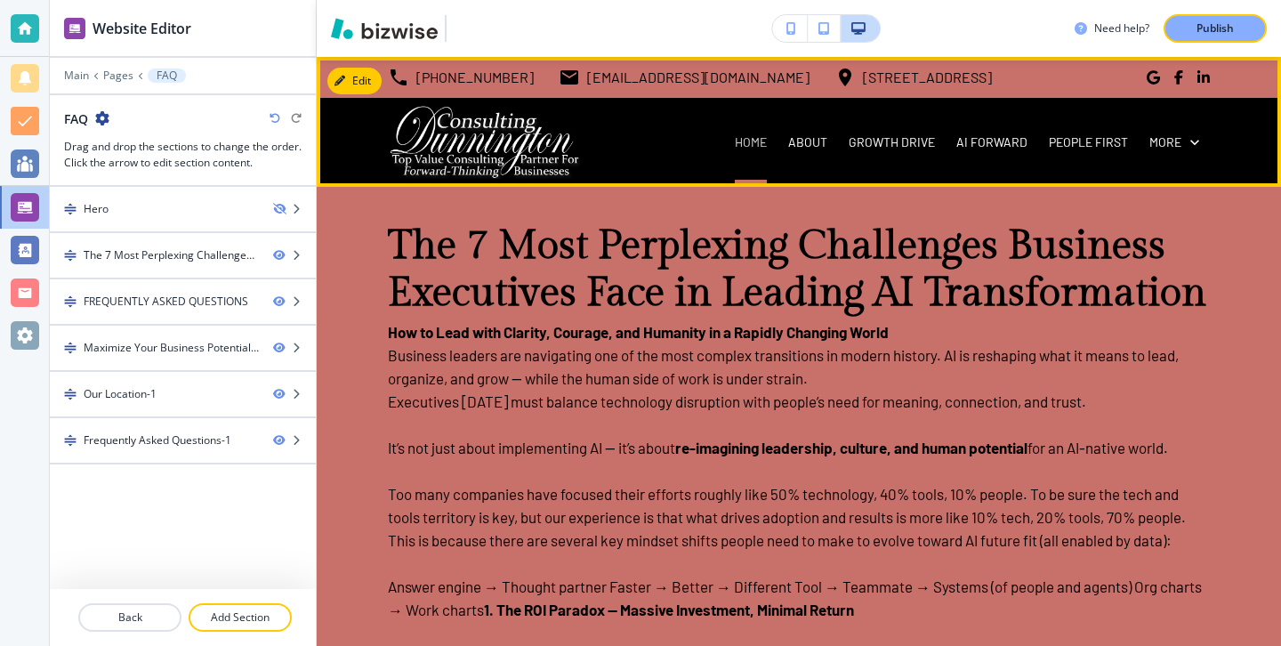
click at [744, 139] on p "HOME" at bounding box center [751, 142] width 32 height 18
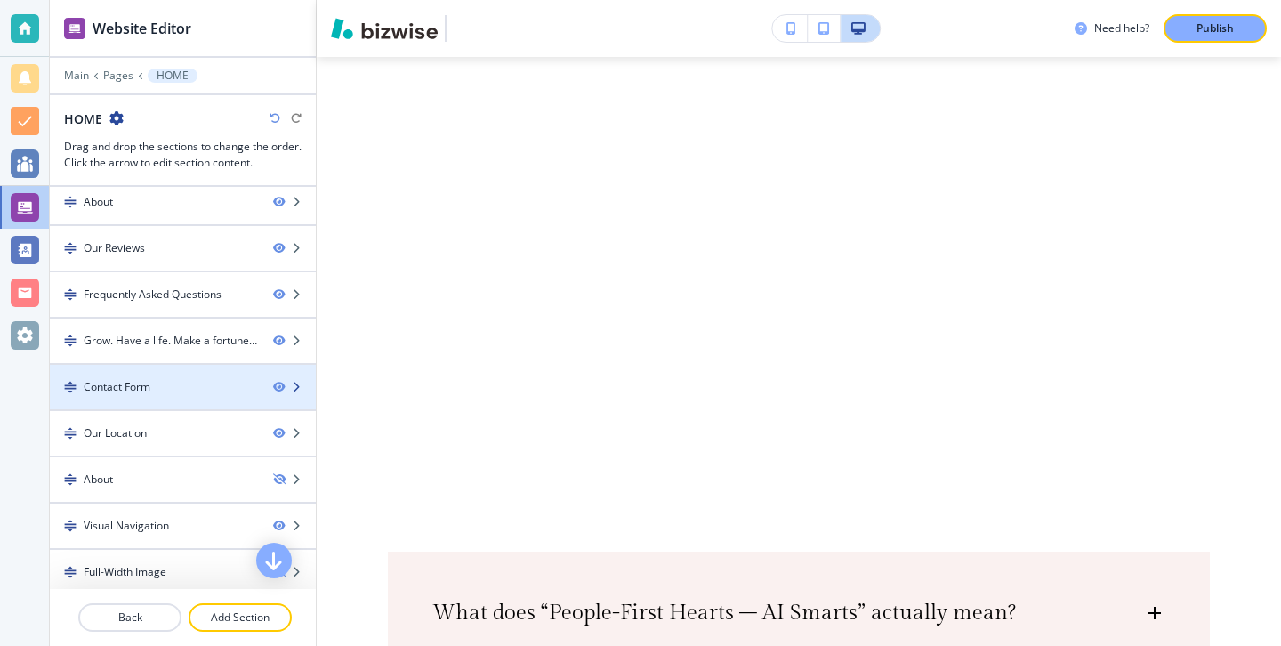
scroll to position [793, 0]
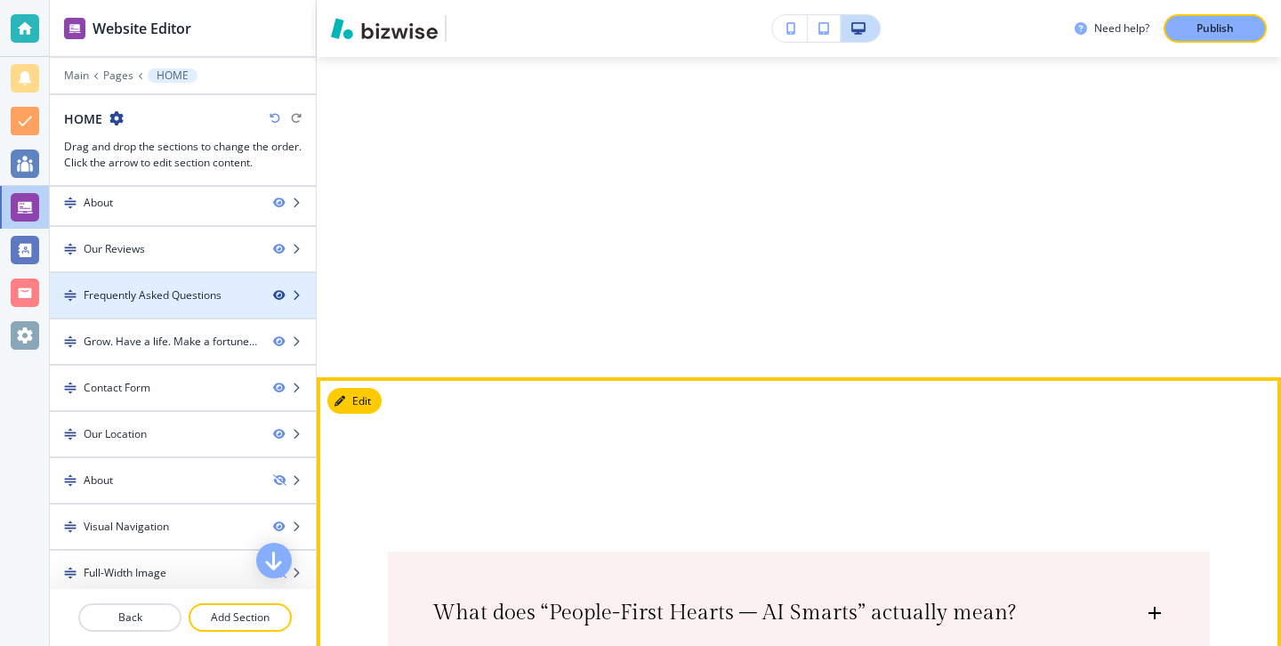
click at [279, 290] on icon "button" at bounding box center [278, 295] width 11 height 11
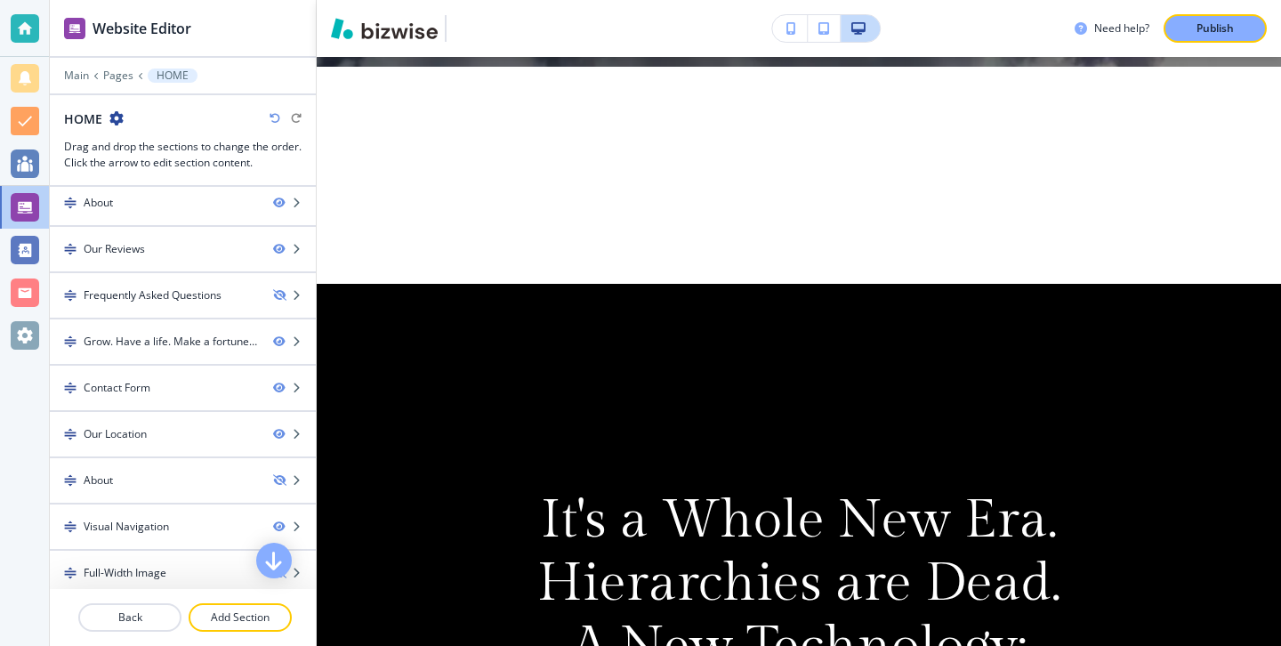
scroll to position [914, 0]
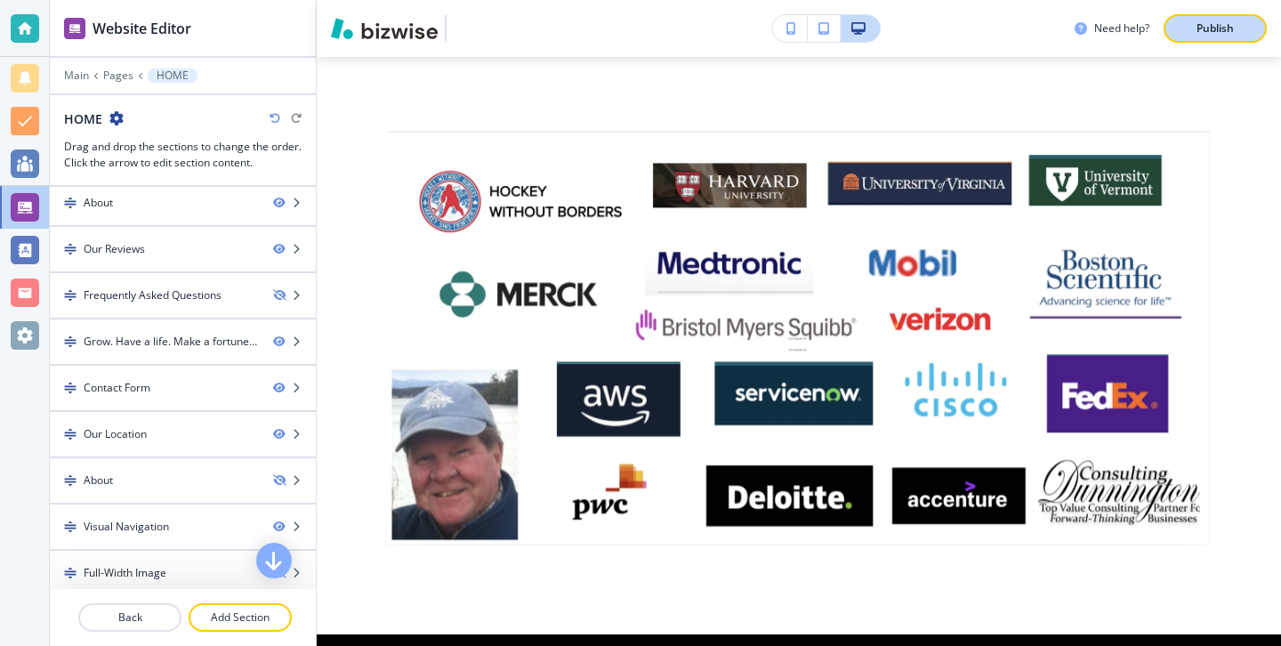
click at [1200, 34] on p "Publish" at bounding box center [1215, 28] width 37 height 16
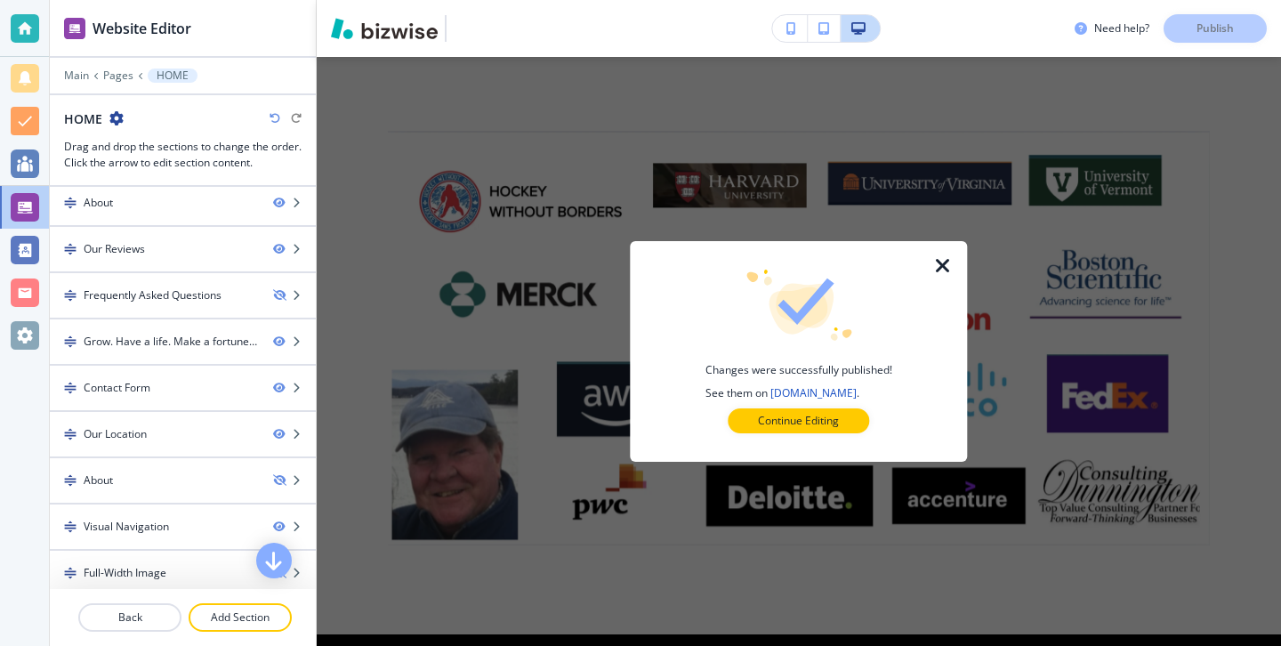
click at [933, 261] on icon "button" at bounding box center [943, 265] width 21 height 21
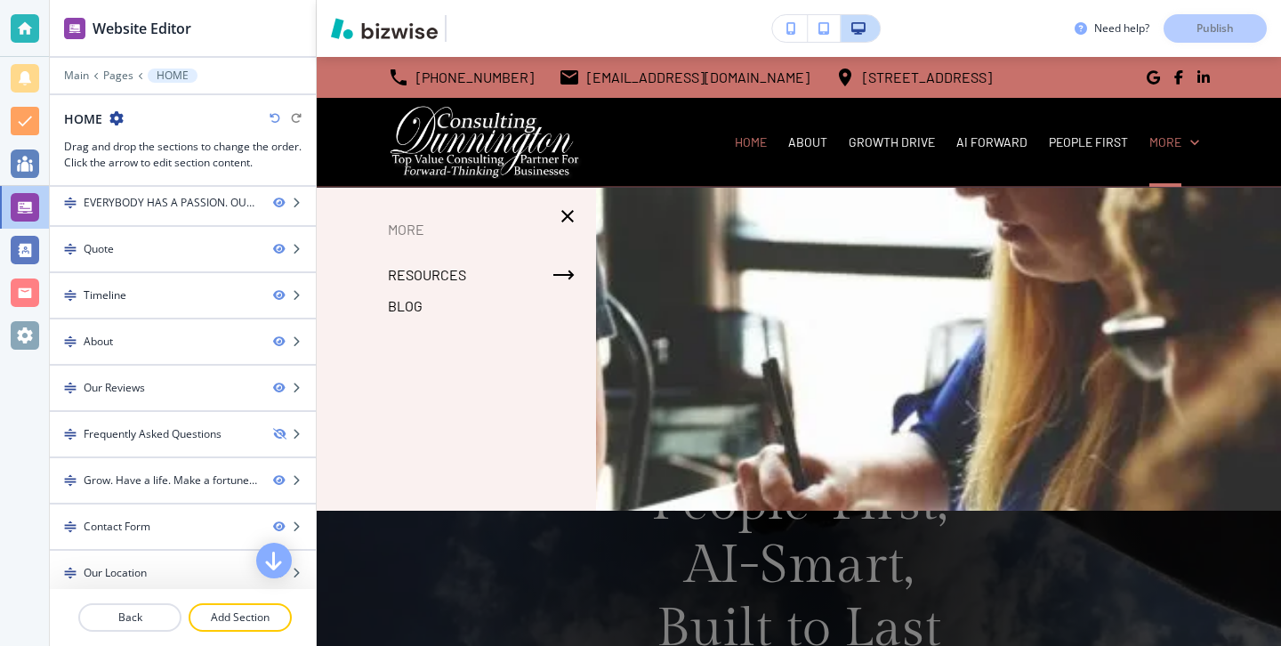
scroll to position [594, 0]
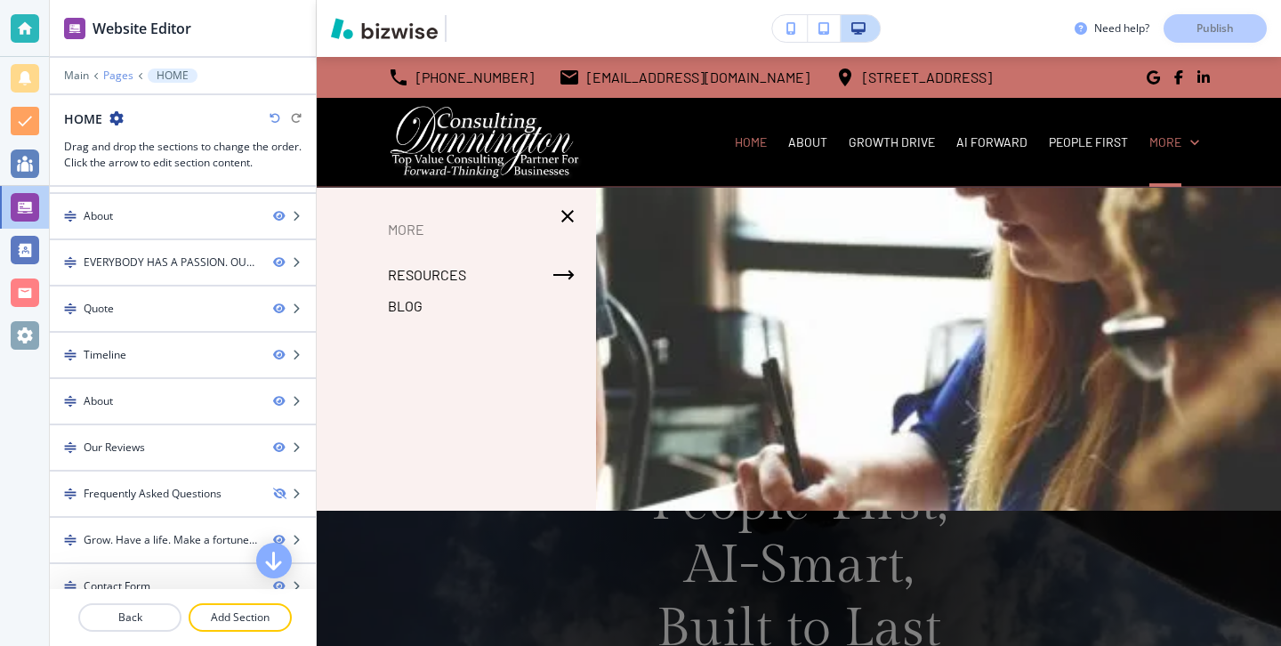
click at [106, 74] on p "Pages" at bounding box center [118, 75] width 30 height 12
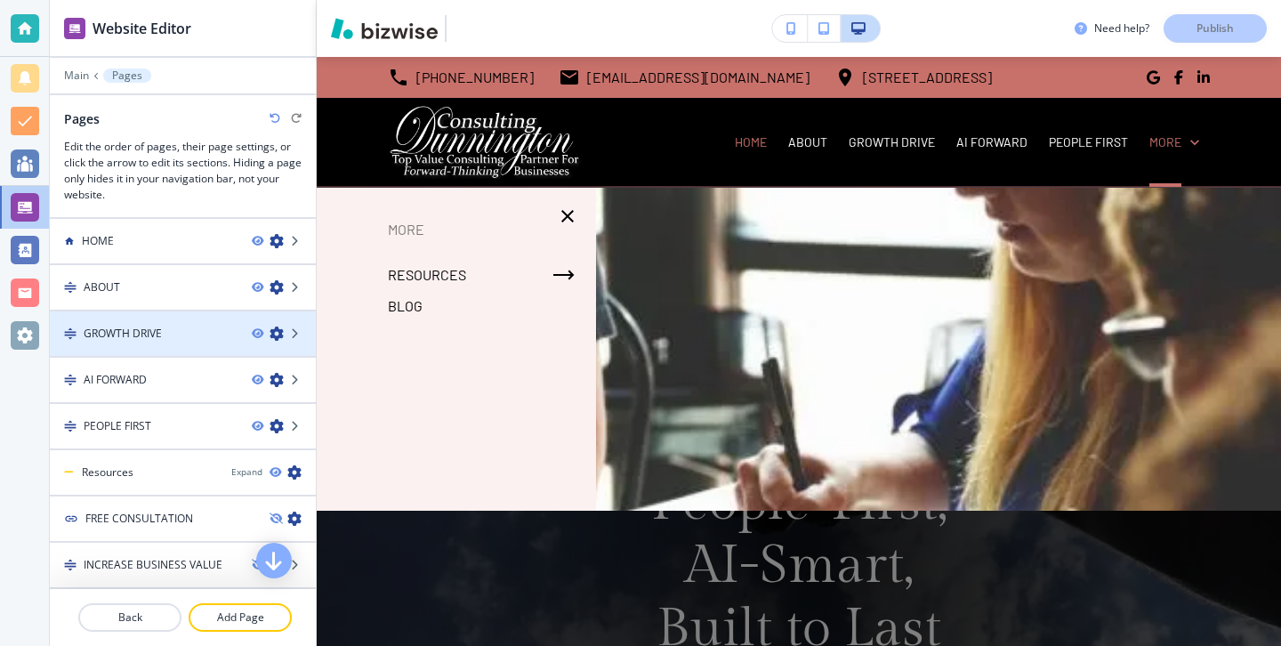
scroll to position [139, 0]
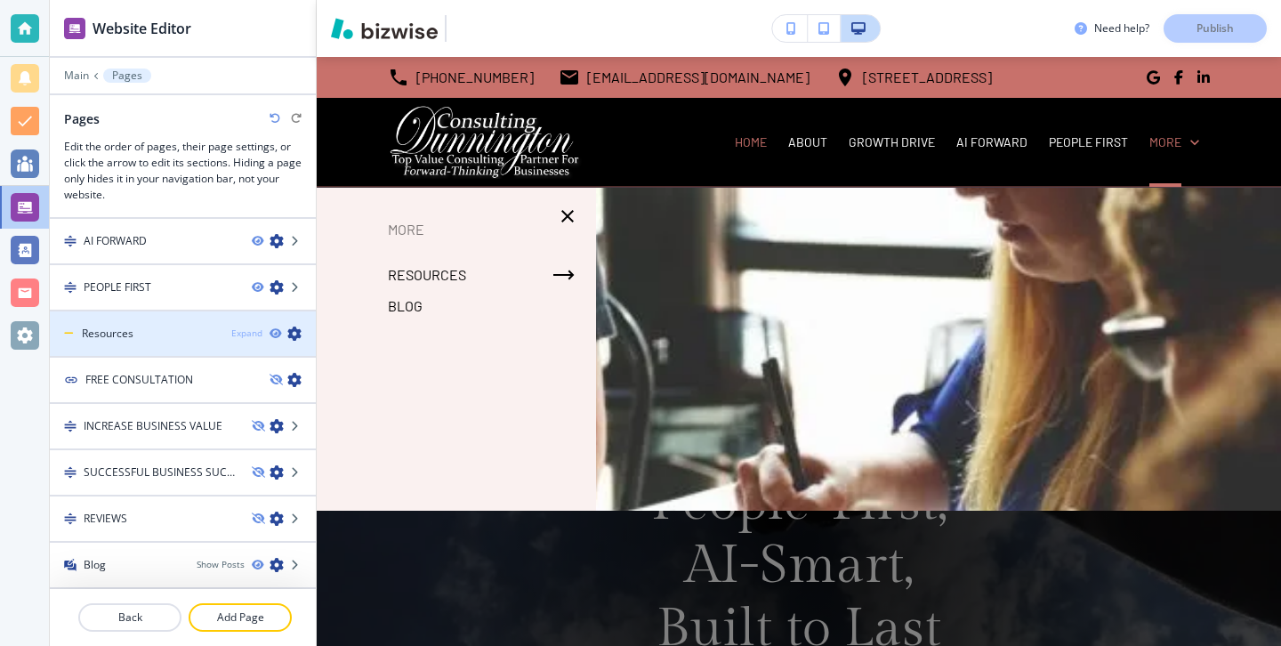
click at [236, 332] on div "Expand" at bounding box center [246, 333] width 31 height 13
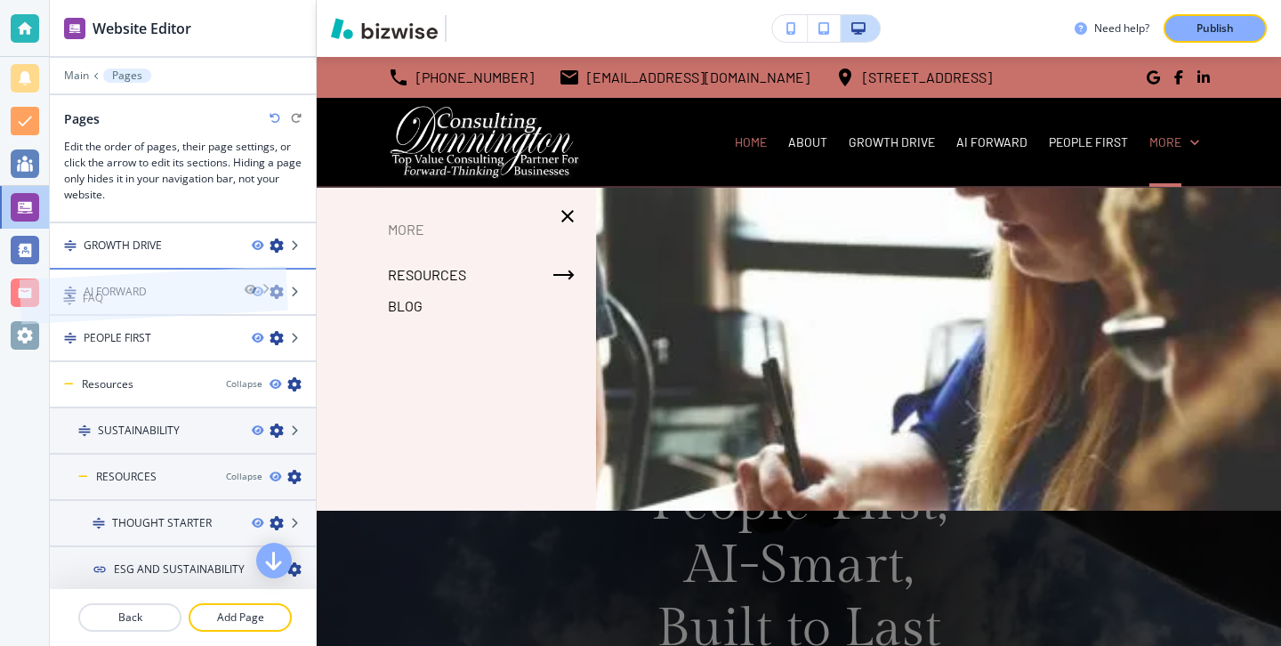
scroll to position [35, 0]
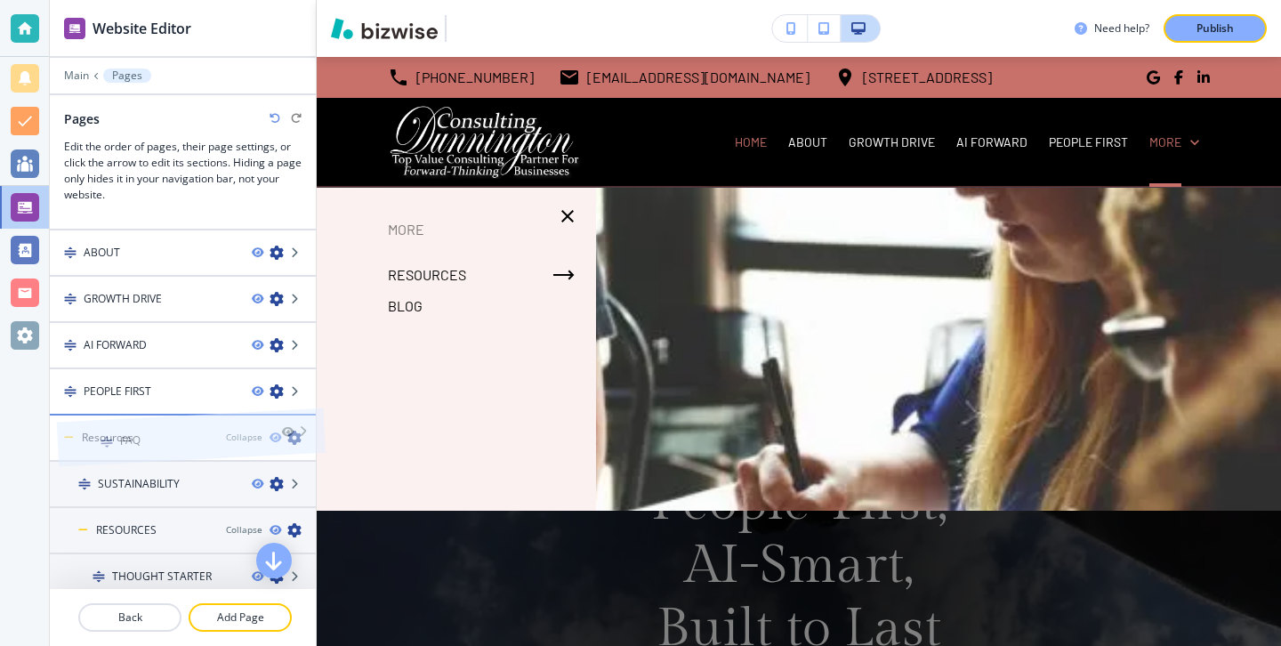
drag, startPoint x: 204, startPoint y: 477, endPoint x: 211, endPoint y: 411, distance: 66.2
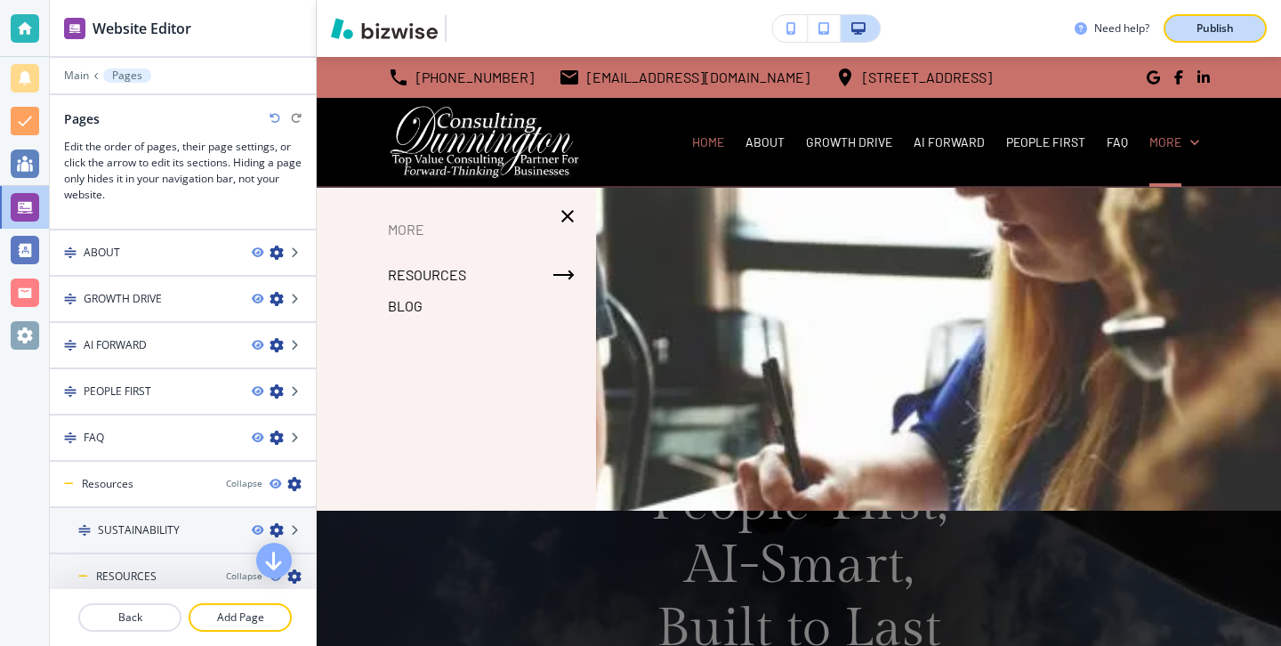
click at [1209, 39] on button "Publish" at bounding box center [1215, 28] width 103 height 28
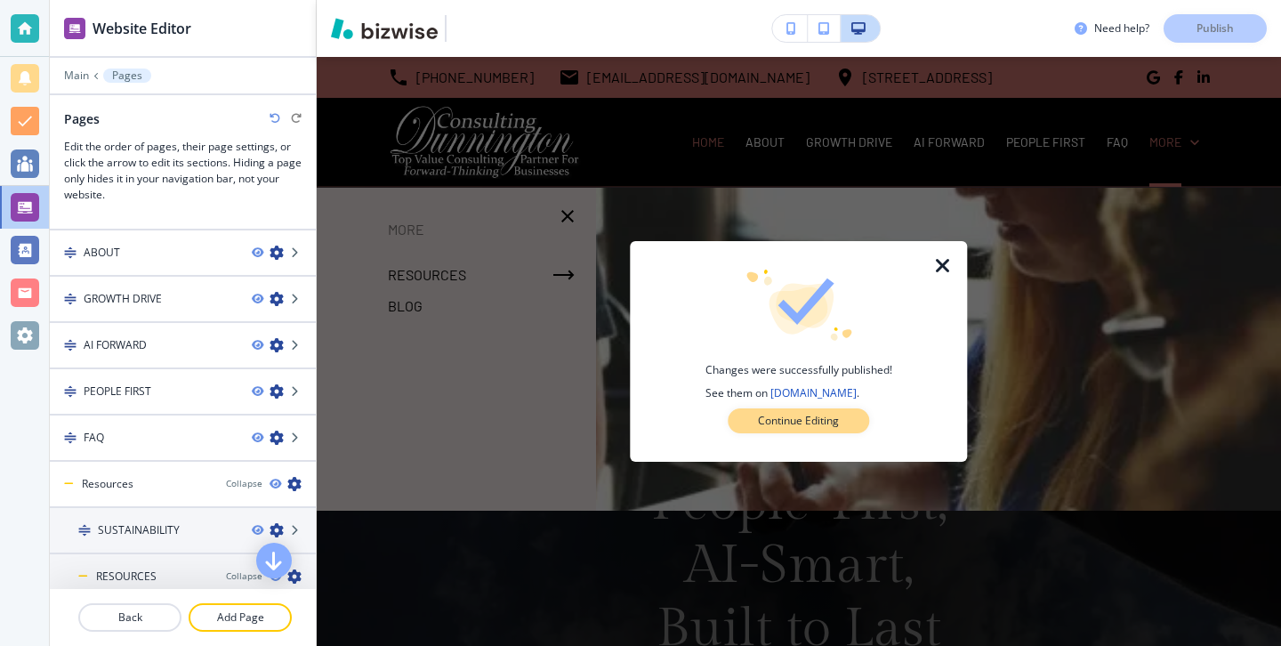
click at [853, 412] on button "Continue Editing" at bounding box center [798, 420] width 141 height 25
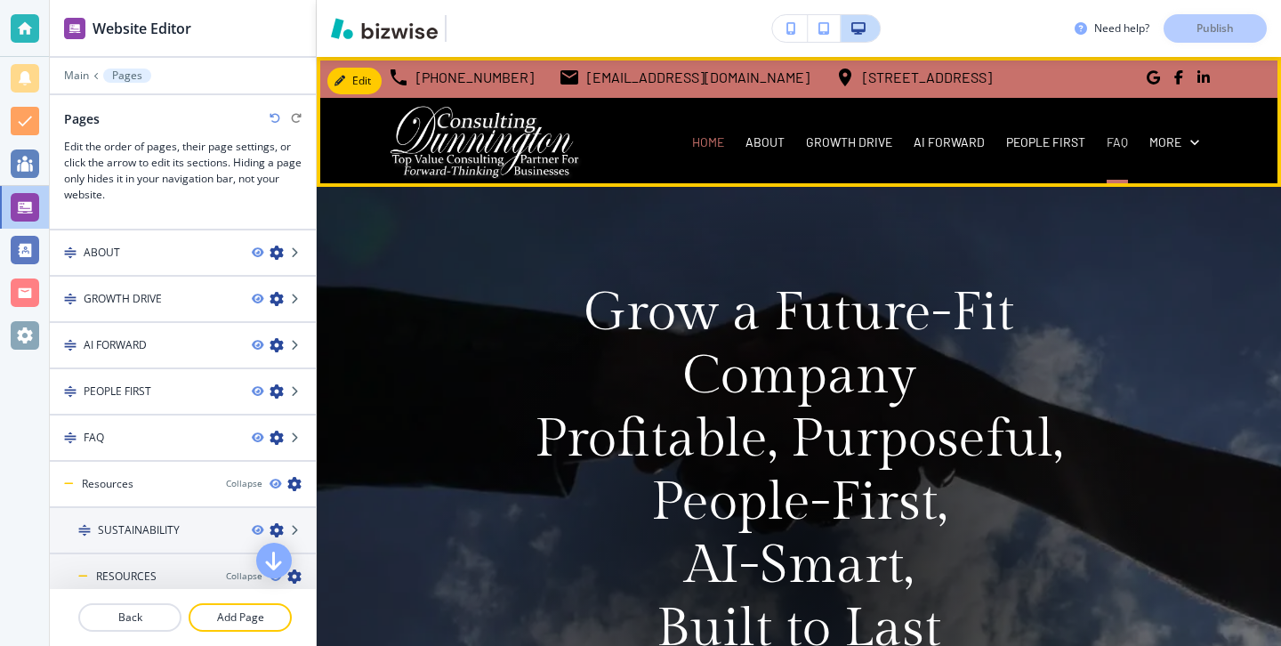
click at [1125, 141] on p "FAQ" at bounding box center [1117, 142] width 21 height 18
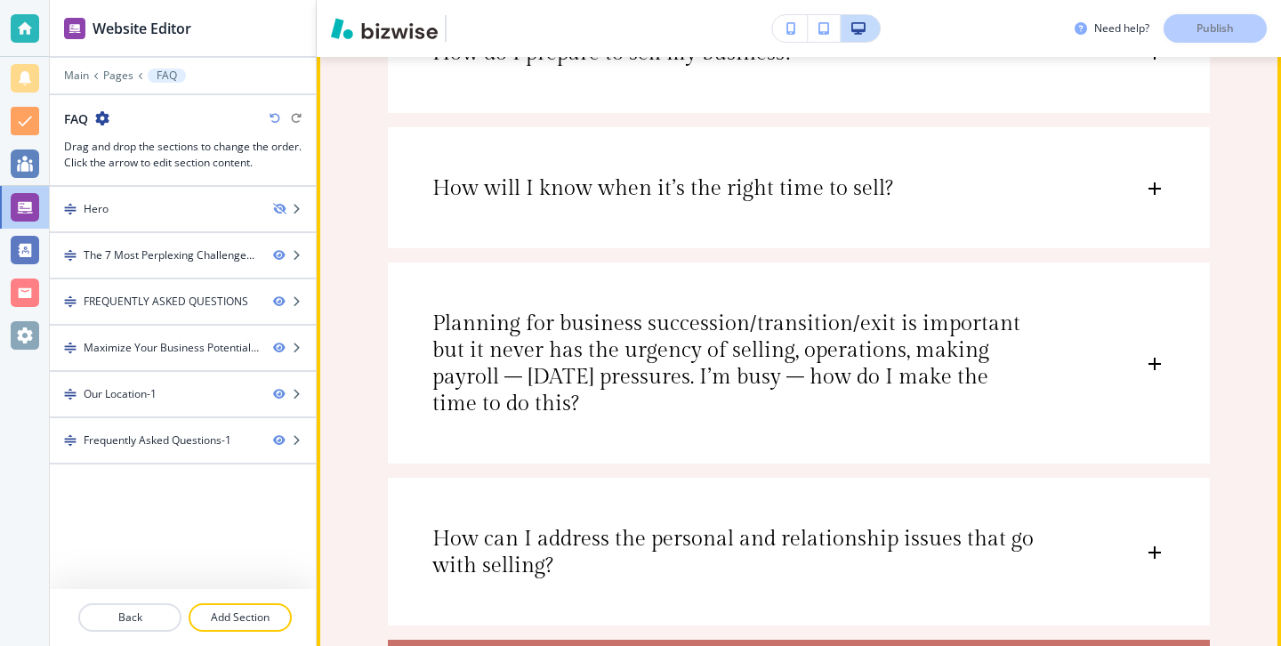
scroll to position [2994, 0]
